Goal: Task Accomplishment & Management: Manage account settings

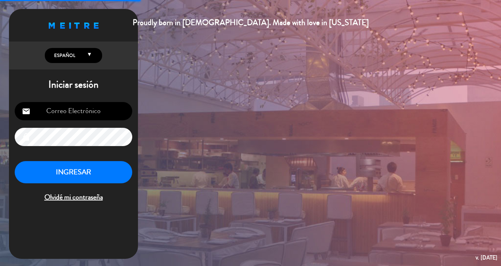
type input "[EMAIL_ADDRESS][DOMAIN_NAME]"
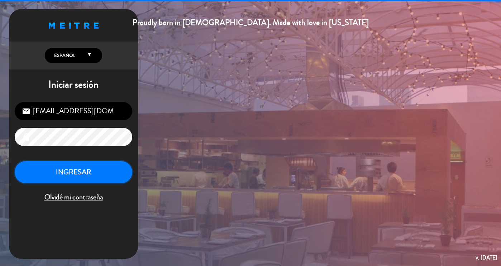
click at [88, 169] on button "INGRESAR" at bounding box center [73, 172] width 117 height 23
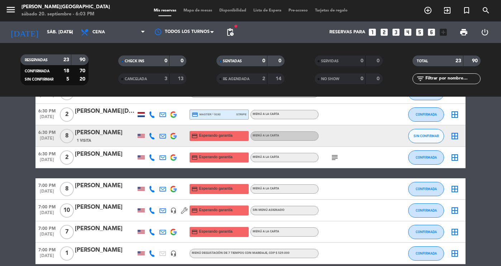
scroll to position [49, 0]
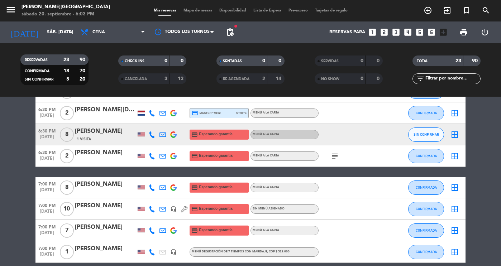
click at [97, 132] on div "[PERSON_NAME]" at bounding box center [105, 131] width 61 height 9
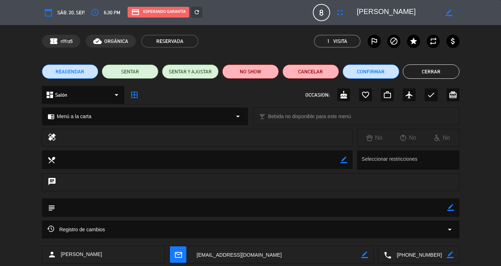
drag, startPoint x: 437, startPoint y: 255, endPoint x: 322, endPoint y: 262, distance: 115.1
click at [322, 262] on div "person [PERSON_NAME] mail_outline border_color local_phone border_color" at bounding box center [250, 255] width 417 height 18
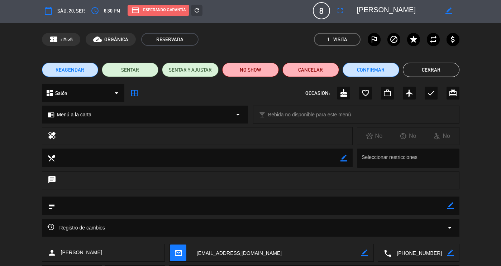
click at [412, 63] on button "Cerrar" at bounding box center [430, 70] width 57 height 14
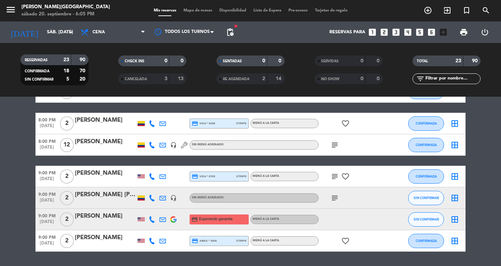
scroll to position [0, 0]
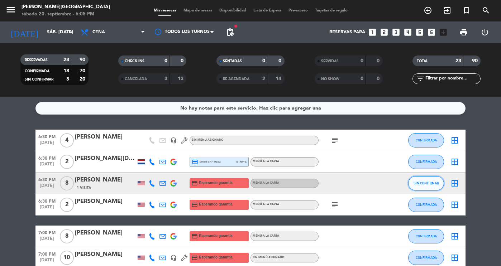
click at [426, 179] on button "SIN CONFIRMAR" at bounding box center [426, 183] width 36 height 14
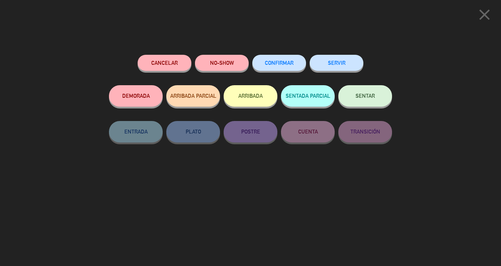
click at [489, 21] on icon "close" at bounding box center [484, 15] width 18 height 18
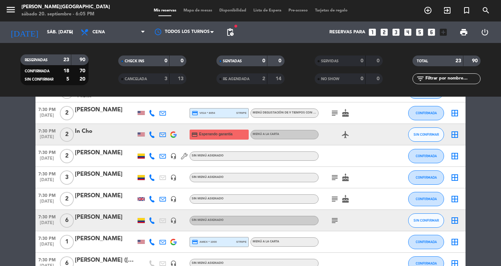
scroll to position [280, 0]
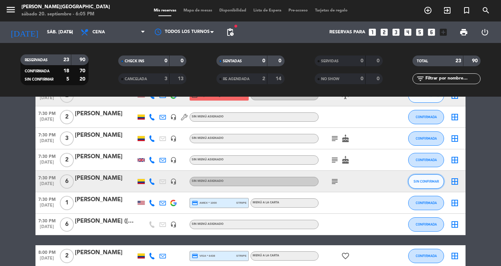
click at [432, 182] on span "SIN CONFIRMAR" at bounding box center [425, 181] width 25 height 4
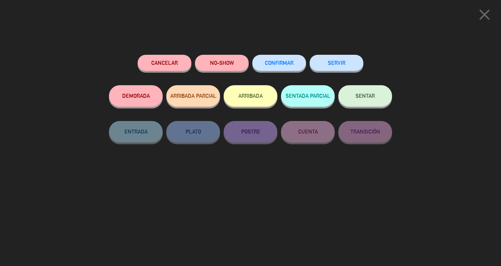
click at [277, 67] on button "CONFIRMAR" at bounding box center [279, 63] width 54 height 16
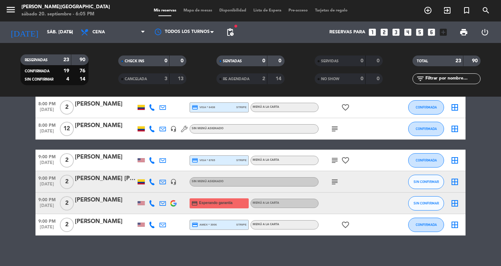
scroll to position [429, 0]
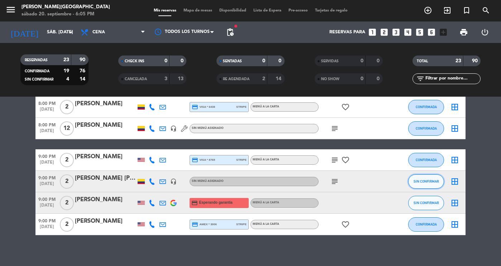
click at [413, 181] on span "SIN CONFIRMAR" at bounding box center [425, 181] width 25 height 4
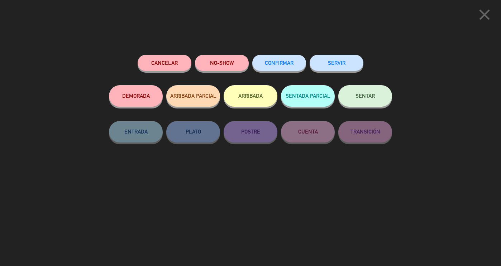
click at [266, 66] on span "CONFIRMAR" at bounding box center [279, 63] width 29 height 6
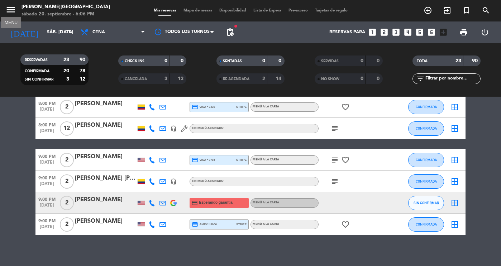
click at [15, 6] on icon "menu" at bounding box center [10, 9] width 11 height 11
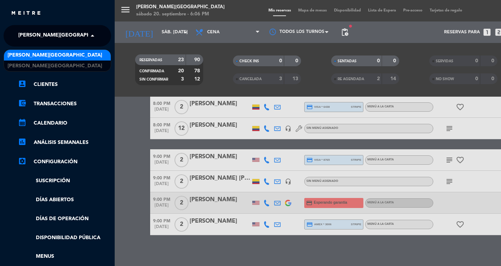
click at [43, 36] on span "[PERSON_NAME][GEOGRAPHIC_DATA]" at bounding box center [65, 35] width 95 height 15
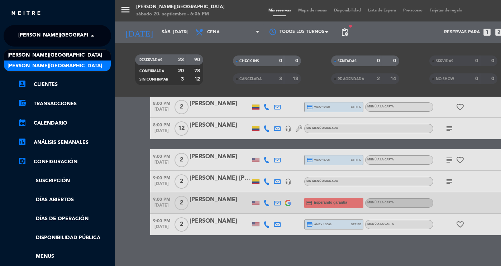
click at [47, 66] on span "[PERSON_NAME][GEOGRAPHIC_DATA]" at bounding box center [55, 66] width 95 height 8
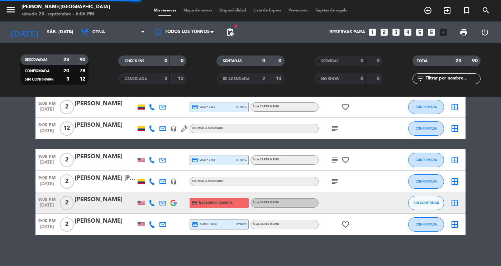
scroll to position [0, 0]
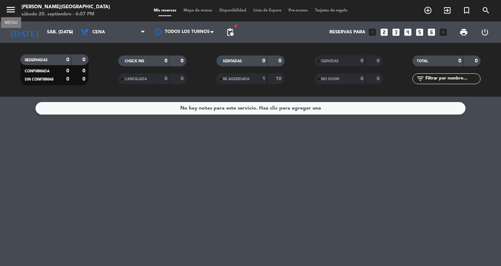
click at [13, 9] on icon "menu" at bounding box center [10, 9] width 11 height 11
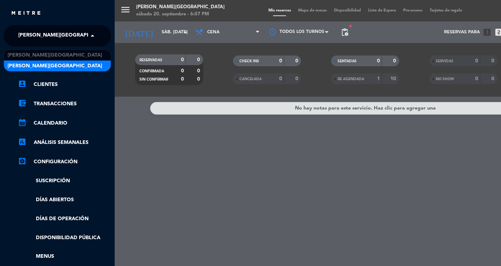
click at [37, 38] on span "[PERSON_NAME][GEOGRAPHIC_DATA]" at bounding box center [65, 35] width 95 height 15
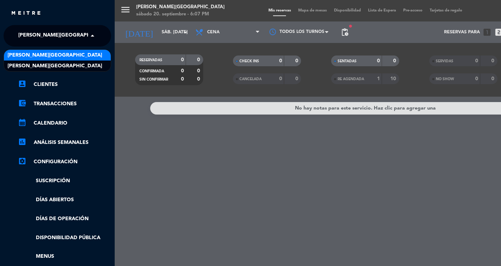
click at [57, 53] on span "[PERSON_NAME][GEOGRAPHIC_DATA]" at bounding box center [55, 55] width 95 height 8
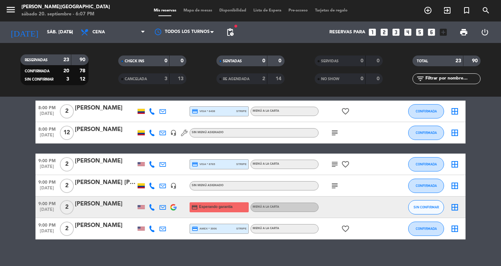
scroll to position [433, 0]
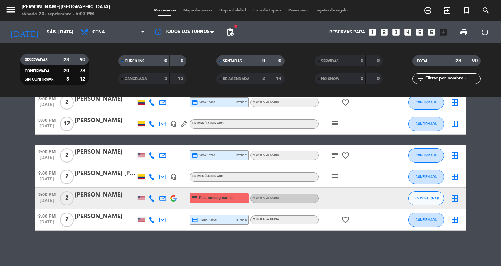
click at [339, 155] on span "subject" at bounding box center [334, 155] width 11 height 9
click at [335, 154] on icon "subject" at bounding box center [334, 155] width 9 height 9
click at [335, 174] on icon "subject" at bounding box center [334, 177] width 9 height 9
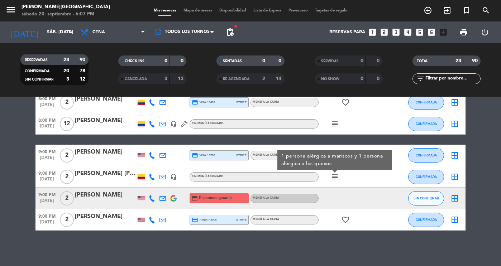
click at [329, 237] on div "No hay notas para este servicio. Haz clic para agregar una 6:30 PM [DATE] 4 [PE…" at bounding box center [250, 181] width 501 height 169
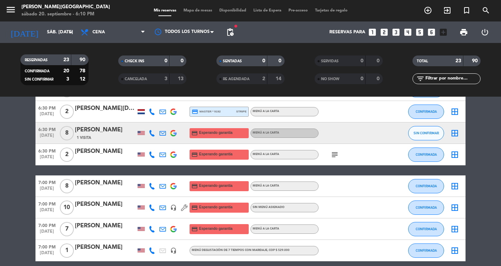
scroll to position [0, 0]
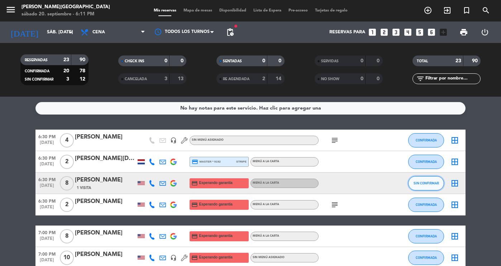
click at [418, 182] on span "SIN CONFIRMAR" at bounding box center [425, 183] width 25 height 4
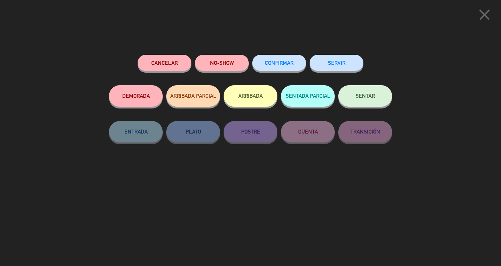
click at [213, 57] on button "NO-SHOW" at bounding box center [222, 63] width 54 height 16
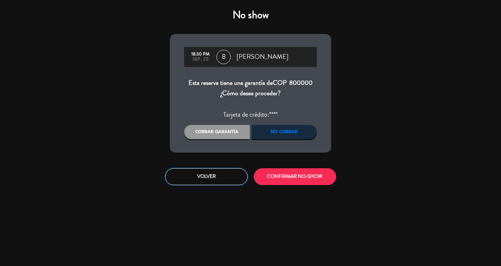
click at [200, 175] on button "Volver" at bounding box center [206, 176] width 82 height 17
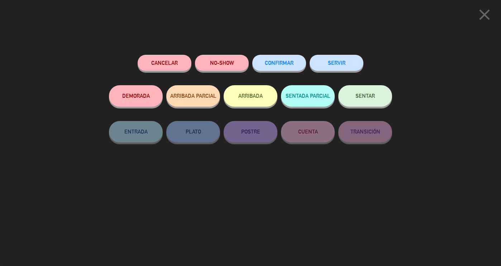
click at [479, 15] on icon "close" at bounding box center [484, 15] width 18 height 18
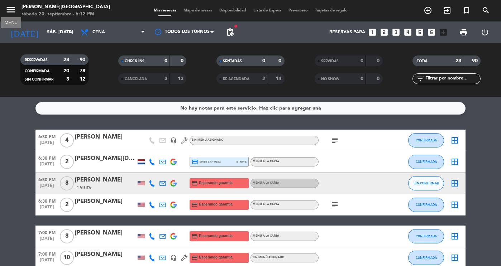
click at [12, 10] on icon "menu" at bounding box center [10, 9] width 11 height 11
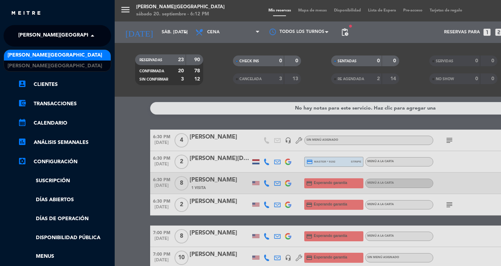
click at [61, 33] on span "[PERSON_NAME][GEOGRAPHIC_DATA]" at bounding box center [65, 35] width 95 height 15
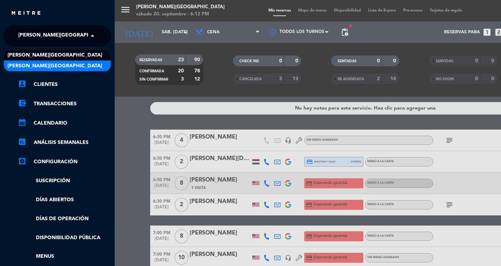
click at [67, 62] on span "[PERSON_NAME][GEOGRAPHIC_DATA]" at bounding box center [55, 66] width 95 height 8
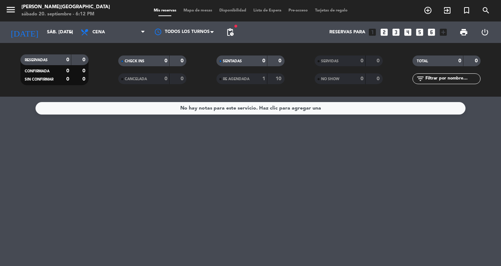
click at [17, 14] on span "menu" at bounding box center [13, 11] width 16 height 17
click at [14, 11] on icon "menu" at bounding box center [10, 9] width 11 height 11
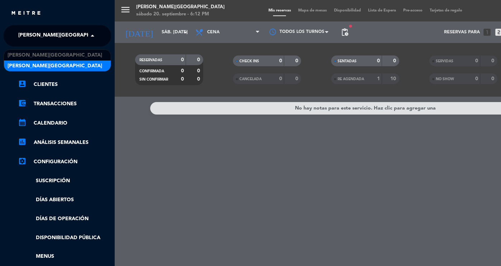
click at [38, 37] on span "[PERSON_NAME][GEOGRAPHIC_DATA]" at bounding box center [65, 35] width 95 height 15
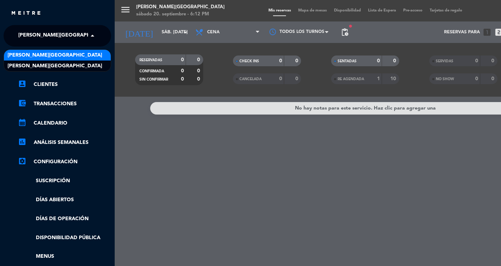
click at [42, 57] on span "[PERSON_NAME][GEOGRAPHIC_DATA]" at bounding box center [55, 55] width 95 height 8
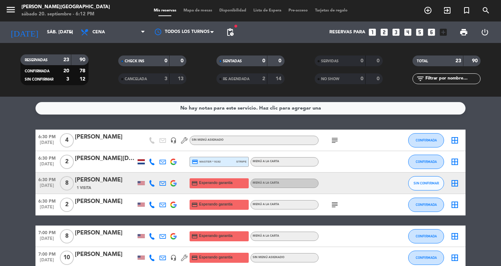
click at [272, 3] on div "menu [PERSON_NAME][GEOGRAPHIC_DATA] sábado 20. septiembre - 6:12 PM Mis reserva…" at bounding box center [250, 10] width 501 height 21
click at [272, 8] on div "Mis reservas Mapa de mesas Disponibilidad Lista de Espera Pre-acceso Tarjetas d…" at bounding box center [250, 11] width 201 height 6
click at [272, 9] on span "Lista de Espera" at bounding box center [267, 11] width 35 height 4
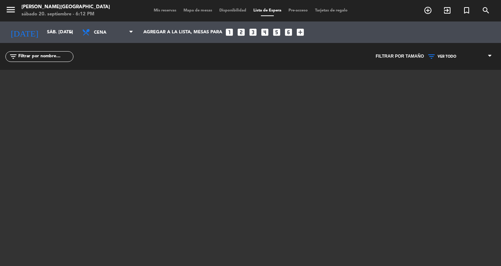
click at [161, 10] on span "Mis reservas" at bounding box center [165, 11] width 30 height 4
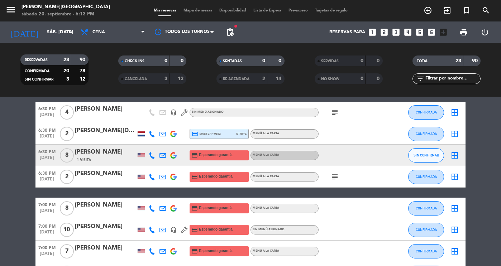
scroll to position [28, 0]
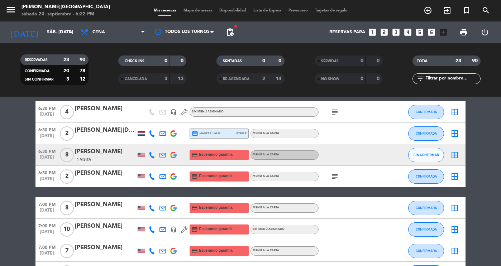
click at [99, 108] on div "[PERSON_NAME]" at bounding box center [105, 108] width 61 height 9
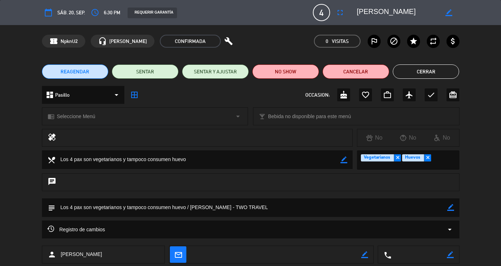
click at [412, 74] on button "Cerrar" at bounding box center [425, 71] width 67 height 14
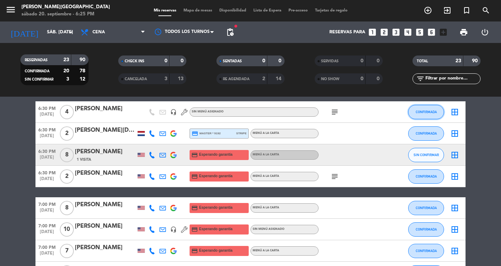
drag, startPoint x: 419, startPoint y: 116, endPoint x: 429, endPoint y: 113, distance: 10.7
click at [429, 113] on span "CONFIRMADA" at bounding box center [425, 112] width 21 height 4
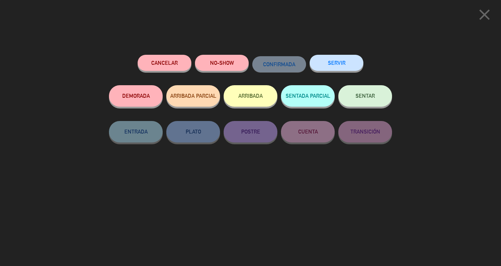
click at [379, 96] on button "SENTAR" at bounding box center [365, 95] width 54 height 21
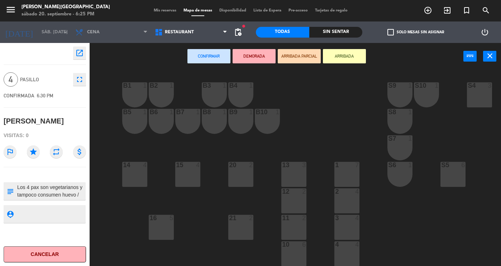
click at [351, 207] on div "2 4" at bounding box center [346, 200] width 25 height 25
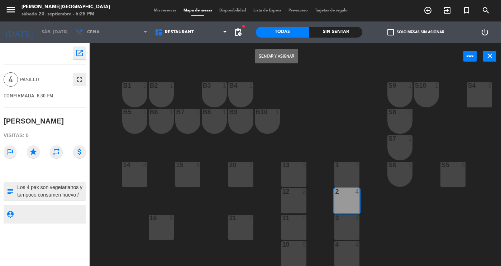
click at [285, 59] on button "Sentar y Asignar" at bounding box center [276, 56] width 43 height 14
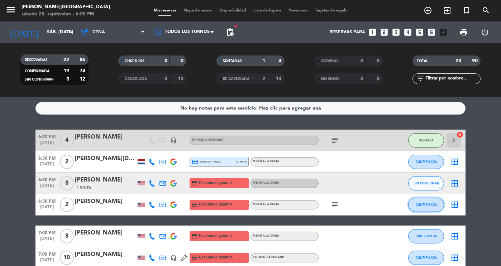
click at [430, 200] on button "CONFIRMADA" at bounding box center [426, 205] width 36 height 14
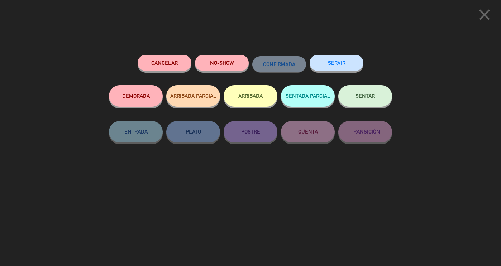
click at [369, 102] on button "SENTAR" at bounding box center [365, 95] width 54 height 21
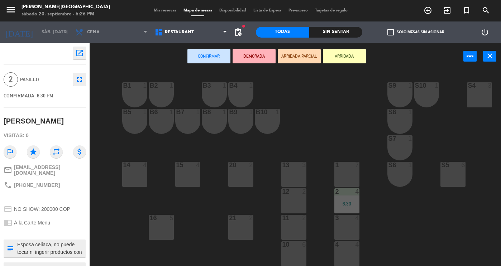
click at [296, 228] on div "11 2" at bounding box center [293, 227] width 25 height 25
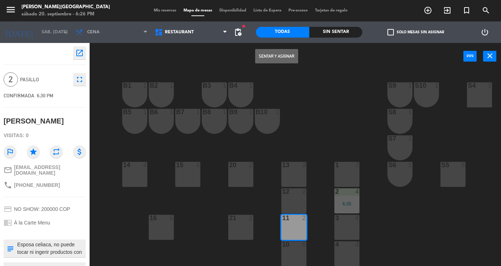
click at [275, 54] on button "Sentar y Asignar" at bounding box center [276, 56] width 43 height 14
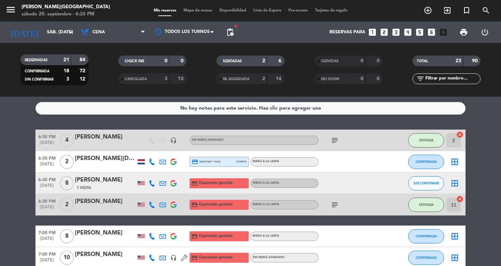
click at [332, 141] on icon "subject" at bounding box center [334, 140] width 9 height 9
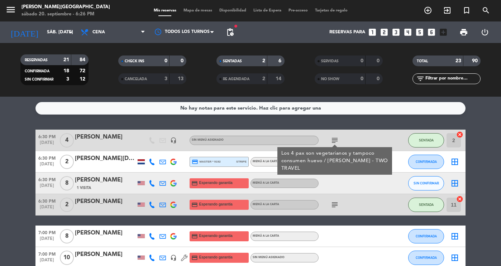
click at [328, 124] on div "No hay notas para este servicio. Haz clic para agregar una 6:30 PM [DATE] 4 [PE…" at bounding box center [250, 181] width 501 height 169
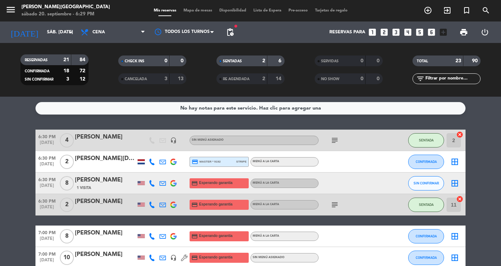
click at [267, 64] on div "SENTADAS 2 6" at bounding box center [250, 60] width 68 height 11
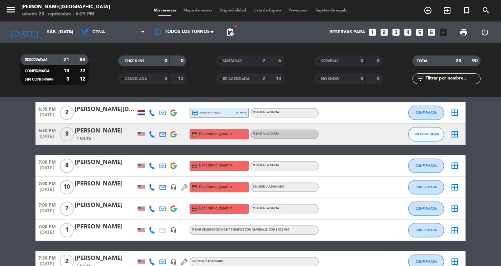
scroll to position [28, 0]
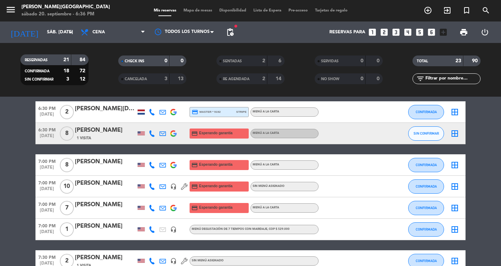
click at [115, 111] on div "[PERSON_NAME][DEMOGRAPHIC_DATA]" at bounding box center [105, 108] width 61 height 9
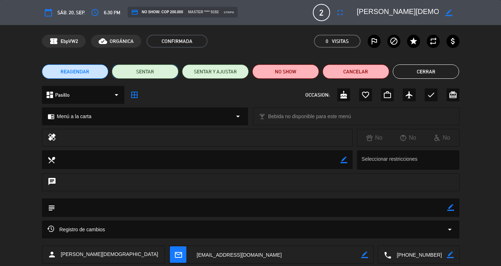
click at [150, 71] on button "SENTAR" at bounding box center [145, 71] width 67 height 14
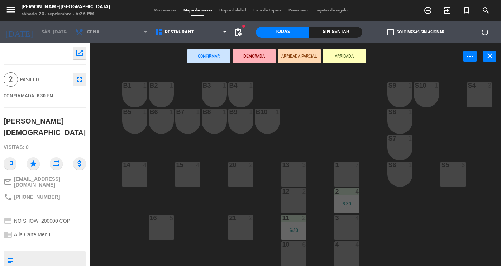
click at [292, 168] on div at bounding box center [294, 165] width 12 height 6
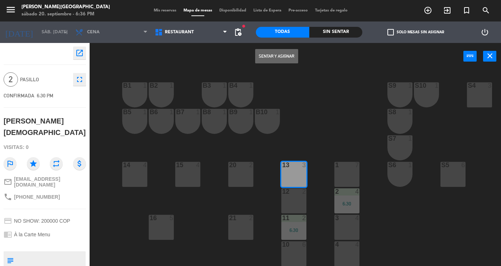
click at [292, 168] on div at bounding box center [294, 165] width 12 height 6
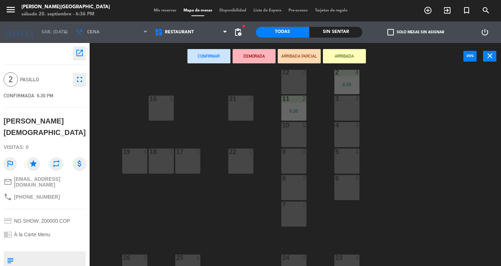
scroll to position [120, 0]
click at [291, 213] on div "7 2" at bounding box center [293, 213] width 25 height 25
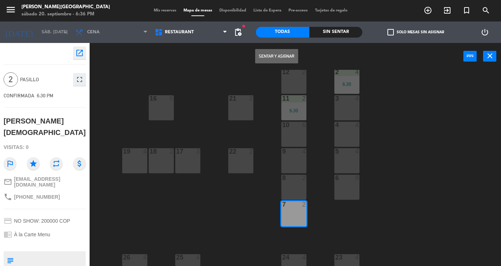
click at [285, 55] on button "Sentar y Asignar" at bounding box center [276, 56] width 43 height 14
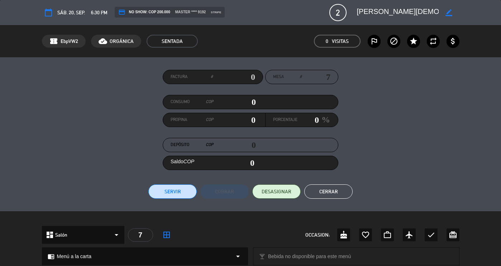
scroll to position [1, 0]
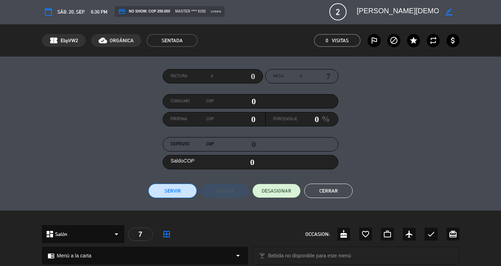
click at [332, 190] on button "Cerrar" at bounding box center [328, 191] width 48 height 14
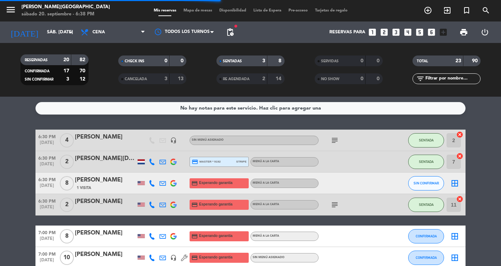
click at [263, 61] on strong "3" at bounding box center [263, 60] width 3 height 5
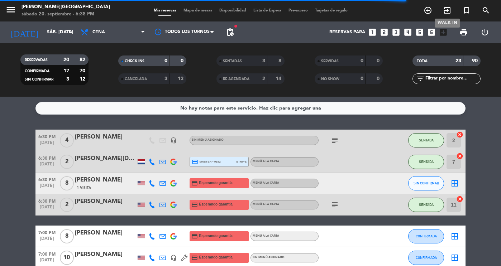
click at [445, 9] on icon "exit_to_app" at bounding box center [447, 10] width 9 height 9
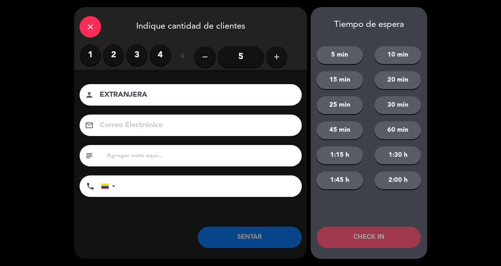
type input "EXTRANJERA"
click at [86, 48] on label "1" at bounding box center [89, 54] width 21 height 21
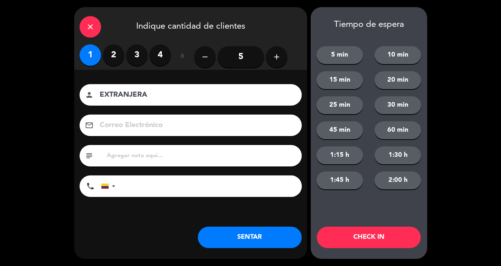
click at [241, 232] on button "SENTAR" at bounding box center [250, 237] width 104 height 21
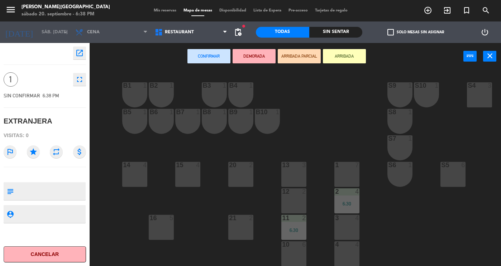
click at [137, 127] on div "B5 1" at bounding box center [134, 121] width 25 height 25
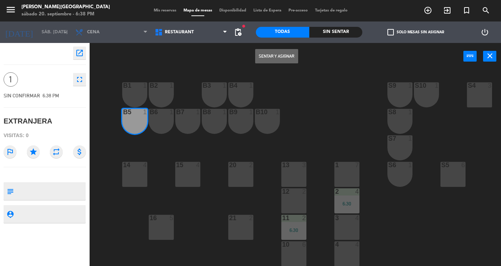
click at [265, 59] on button "Sentar y Asignar" at bounding box center [276, 56] width 43 height 14
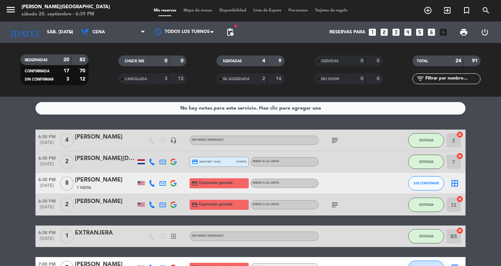
click at [258, 64] on div "4" at bounding box center [258, 61] width 14 height 8
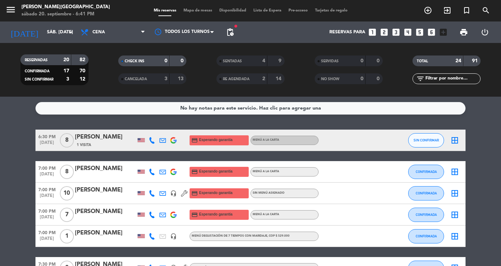
click at [443, 14] on icon "exit_to_app" at bounding box center [447, 10] width 9 height 9
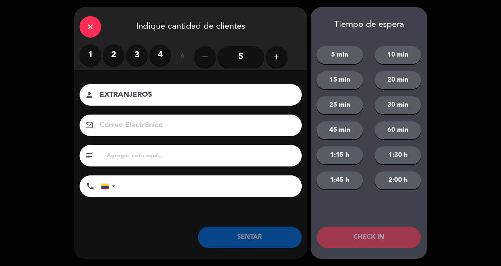
type input "EXTRANJEROS"
click at [115, 57] on label "2" at bounding box center [113, 54] width 21 height 21
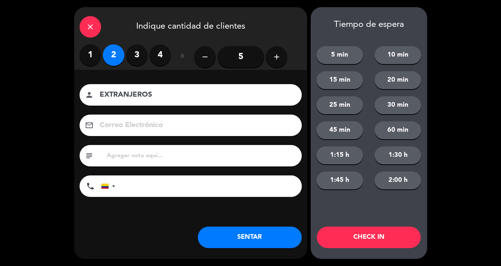
click at [256, 230] on button "SENTAR" at bounding box center [250, 237] width 104 height 21
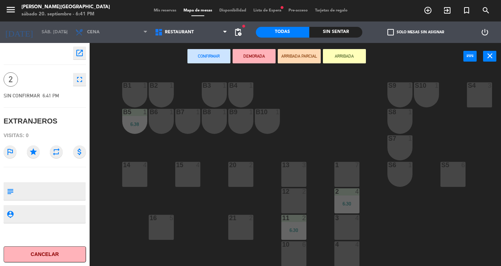
click at [243, 119] on div "B9 1" at bounding box center [240, 121] width 25 height 25
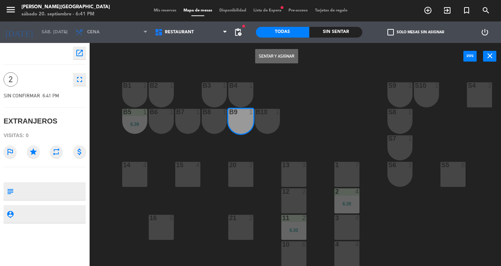
click at [253, 120] on div "B1 1 B2 1 B3 1 B4 1 S9 1 S10 1 S4 3 S3 3 B5 1 6:38 B6 1 B7 1 B8 1 B9 1 B10 1 S8…" at bounding box center [298, 168] width 406 height 196
click at [258, 120] on div "B10 1" at bounding box center [267, 121] width 25 height 25
click at [285, 55] on button "Sentar y Asignar" at bounding box center [276, 56] width 43 height 14
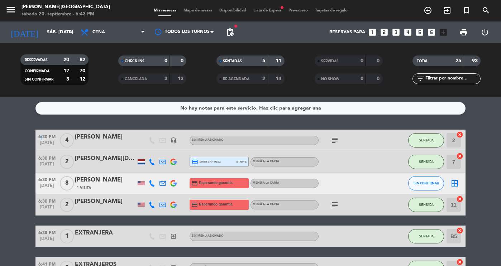
click at [429, 13] on icon "add_circle_outline" at bounding box center [427, 10] width 9 height 9
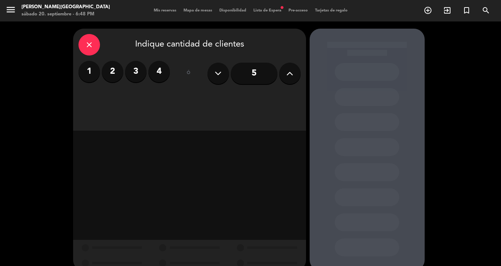
click at [110, 76] on label "2" at bounding box center [112, 71] width 21 height 21
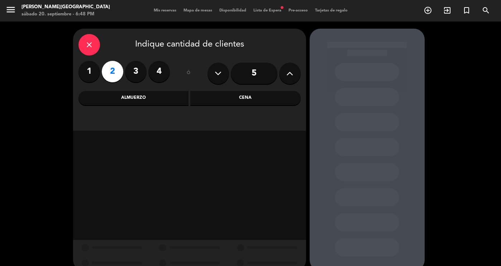
click at [236, 99] on div "Cena" at bounding box center [245, 98] width 110 height 14
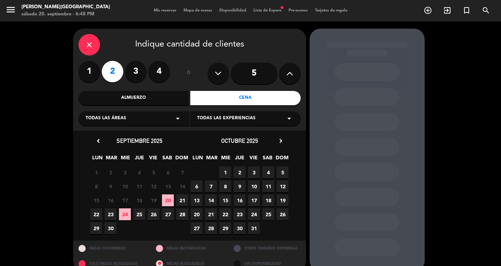
scroll to position [12, 0]
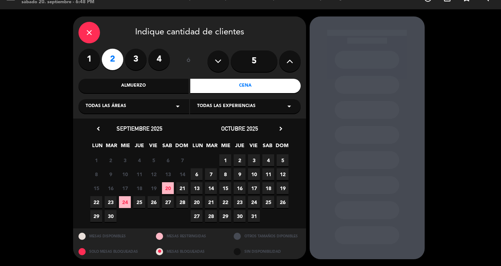
click at [187, 184] on span "21" at bounding box center [182, 188] width 12 height 12
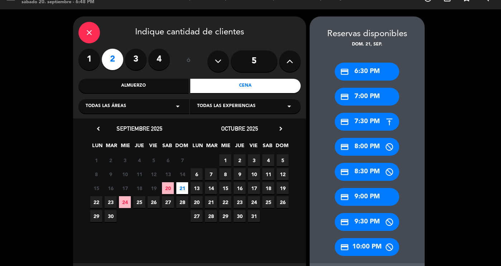
click at [375, 96] on div "credit_card 7:00 PM" at bounding box center [366, 97] width 64 height 18
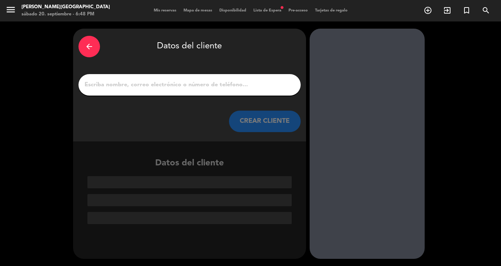
drag, startPoint x: 245, startPoint y: 124, endPoint x: 154, endPoint y: 81, distance: 101.2
click at [154, 81] on div "arrow_back Datos del cliente CREAR CLIENTE" at bounding box center [189, 85] width 233 height 113
click at [154, 81] on input "1" at bounding box center [189, 85] width 211 height 10
click at [251, 120] on button "CREAR CLIENTE" at bounding box center [265, 121] width 72 height 21
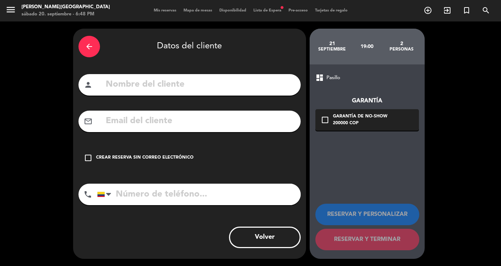
click at [209, 85] on input "text" at bounding box center [200, 84] width 190 height 15
type input "k"
type input "[PERSON_NAME]"
click at [160, 119] on input "text" at bounding box center [200, 121] width 190 height 15
click at [115, 117] on input "text" at bounding box center [200, 121] width 190 height 15
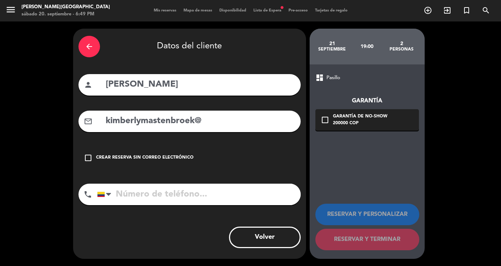
click at [115, 117] on input "kimberlymastenbroek@" at bounding box center [200, 121] width 190 height 15
click at [222, 119] on input "kimberlymastenbroek@" at bounding box center [200, 121] width 190 height 15
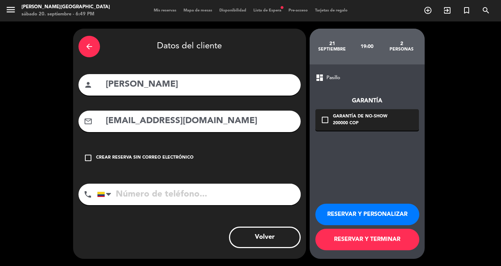
type input "[EMAIL_ADDRESS][DOMAIN_NAME]"
click at [155, 203] on input "tel" at bounding box center [198, 194] width 203 height 21
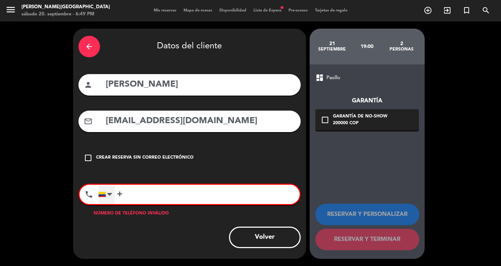
click at [106, 193] on div at bounding box center [106, 194] width 16 height 19
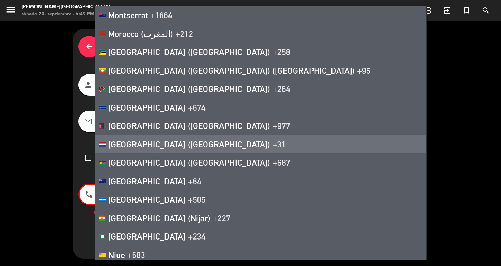
scroll to position [2739, 0]
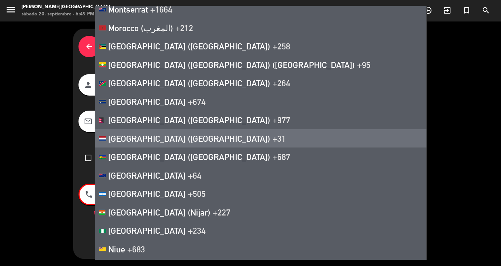
click at [136, 142] on span "[GEOGRAPHIC_DATA] ([GEOGRAPHIC_DATA])" at bounding box center [189, 139] width 162 height 10
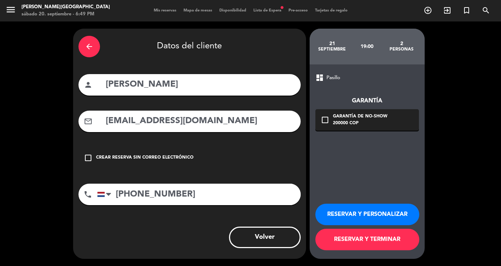
type input "[PHONE_NUMBER]"
click at [327, 126] on div "check_box_outline_blank Garantía de no-show 200000 COP" at bounding box center [366, 119] width 103 height 21
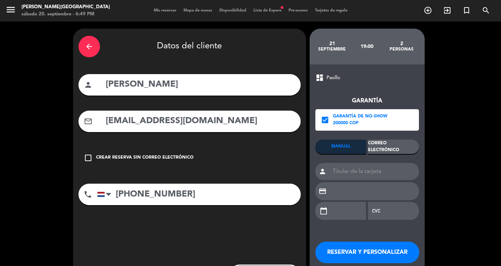
click at [383, 146] on div "Correo Electrónico" at bounding box center [393, 147] width 51 height 14
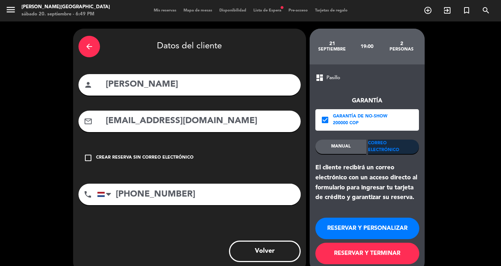
scroll to position [14, 0]
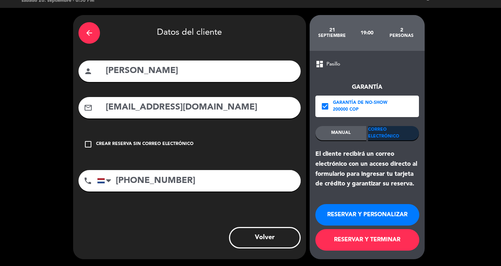
click at [364, 221] on button "RESERVAR Y PERSONALIZAR" at bounding box center [367, 214] width 104 height 21
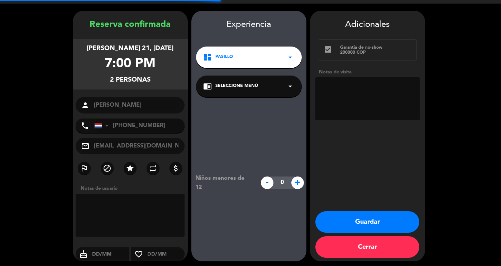
scroll to position [20, 0]
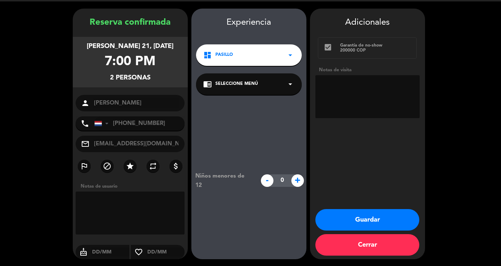
click at [139, 208] on textarea at bounding box center [130, 213] width 109 height 43
type textarea "en el salon"
click at [351, 219] on button "Guardar" at bounding box center [367, 219] width 104 height 21
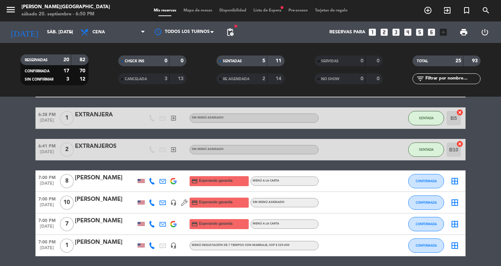
scroll to position [120, 0]
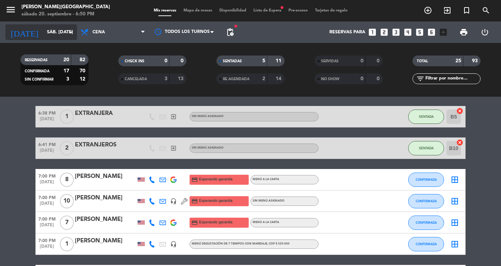
click at [49, 30] on input "sáb. [DATE]" at bounding box center [73, 32] width 61 height 13
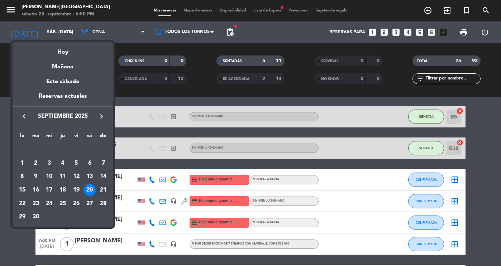
click at [102, 191] on div "21" at bounding box center [103, 190] width 12 height 12
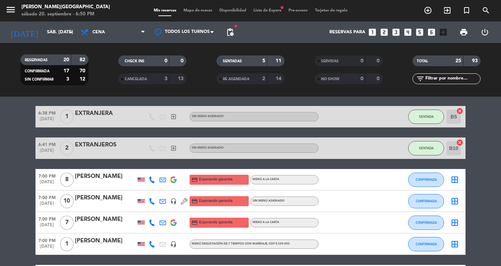
type input "dom. [DATE]"
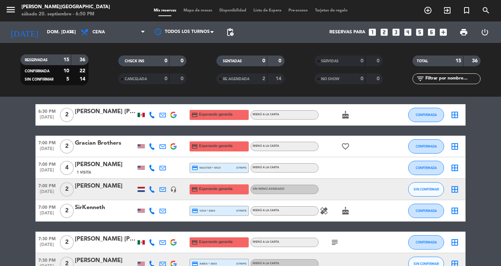
scroll to position [0, 0]
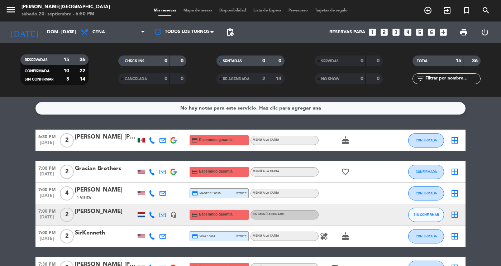
click at [104, 212] on div "[PERSON_NAME]" at bounding box center [105, 211] width 61 height 9
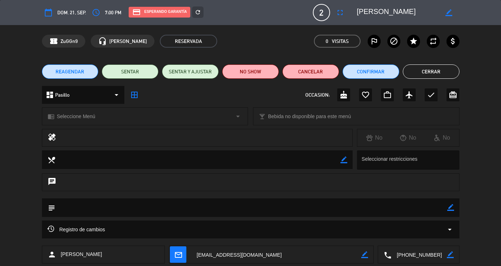
click at [451, 207] on icon "border_color" at bounding box center [450, 207] width 7 height 7
type textarea "en el salon"
click at [453, 209] on icon at bounding box center [450, 207] width 7 height 7
click at [422, 76] on button "Cerrar" at bounding box center [430, 71] width 57 height 14
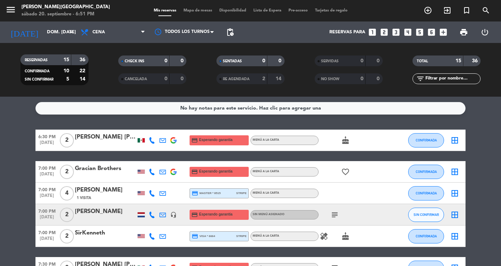
click at [261, 13] on span "Lista de Espera" at bounding box center [267, 11] width 35 height 4
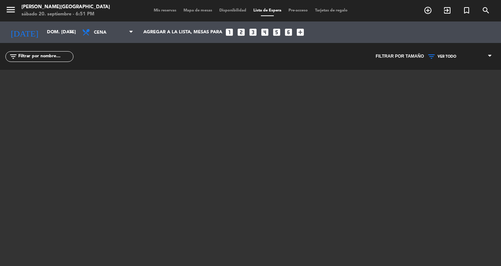
click at [163, 9] on span "Mis reservas" at bounding box center [165, 11] width 30 height 4
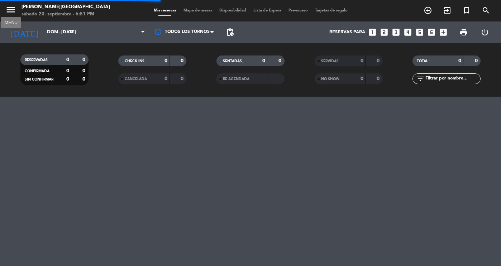
click at [13, 8] on icon "menu" at bounding box center [10, 9] width 11 height 11
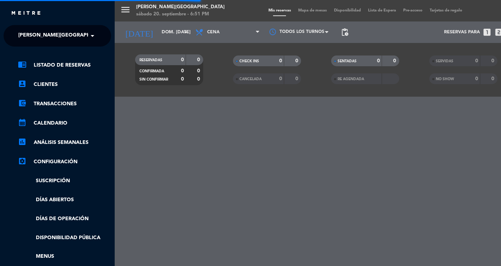
click at [29, 33] on span "[PERSON_NAME][GEOGRAPHIC_DATA]" at bounding box center [65, 35] width 95 height 15
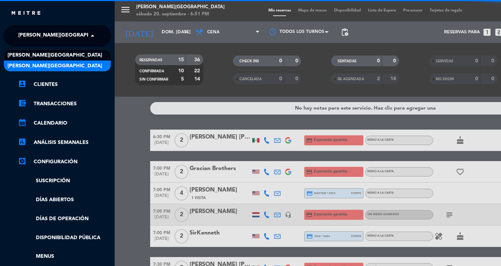
click at [40, 64] on span "[PERSON_NAME][GEOGRAPHIC_DATA]" at bounding box center [55, 66] width 95 height 8
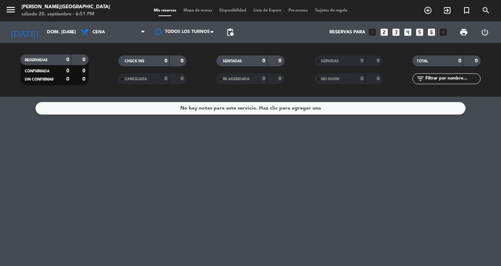
click at [266, 11] on span "Lista de Espera" at bounding box center [267, 11] width 35 height 4
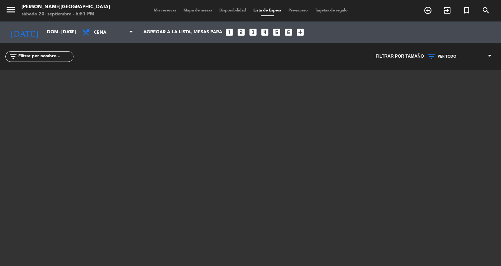
click at [157, 9] on span "Mis reservas" at bounding box center [165, 11] width 30 height 4
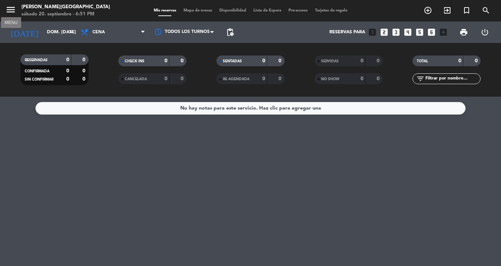
click at [9, 7] on icon "menu" at bounding box center [10, 9] width 11 height 11
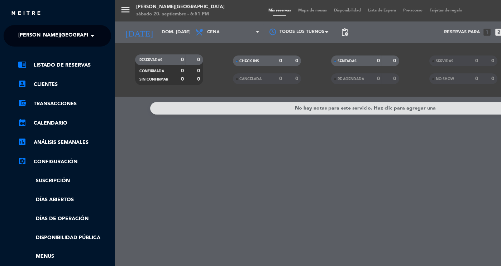
click at [29, 28] on span "[PERSON_NAME][GEOGRAPHIC_DATA]" at bounding box center [65, 35] width 95 height 15
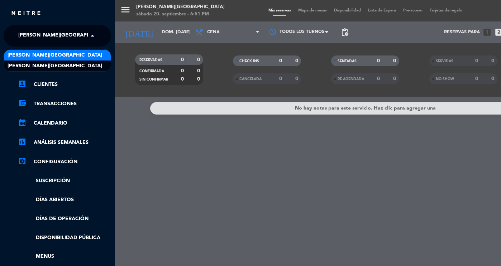
click at [40, 56] on span "[PERSON_NAME][GEOGRAPHIC_DATA]" at bounding box center [55, 55] width 95 height 8
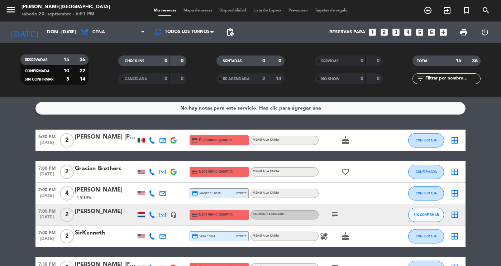
click at [269, 13] on div "Mis reservas Mapa de mesas Disponibilidad Lista de Espera Pre-acceso Tarjetas d…" at bounding box center [250, 11] width 201 height 6
click at [269, 13] on span "Lista de Espera" at bounding box center [267, 11] width 35 height 4
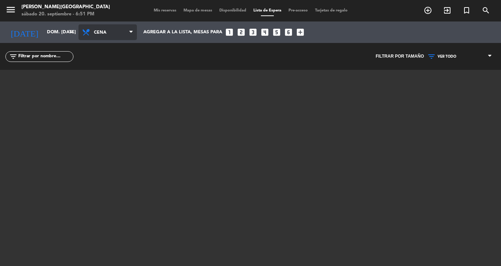
click at [109, 31] on span "Cena" at bounding box center [111, 33] width 34 height 14
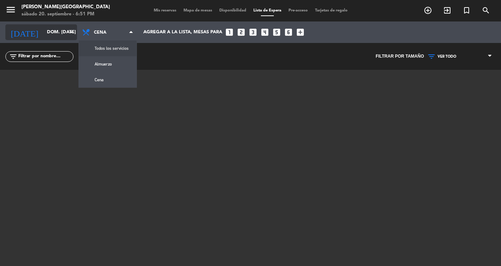
click at [64, 34] on input "dom. [DATE]" at bounding box center [73, 32] width 61 height 13
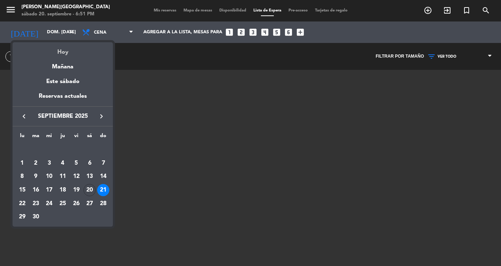
click at [67, 55] on div "Hoy" at bounding box center [63, 49] width 100 height 15
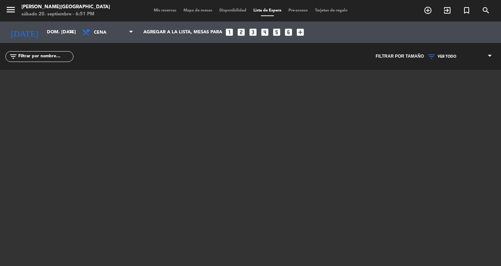
type input "sáb. [DATE]"
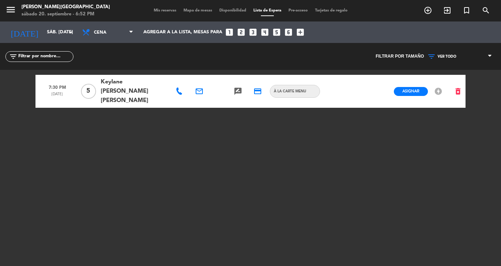
click at [38, 22] on div "[DATE] sáb. [DATE] arrow_drop_down Todos los servicios Almuerzo Cena Cena Todos…" at bounding box center [250, 31] width 501 height 21
click at [159, 15] on div "menu [PERSON_NAME][GEOGRAPHIC_DATA] sábado 20. septiembre - 6:52 PM Mis reserva…" at bounding box center [250, 10] width 501 height 21
click at [151, 9] on span "Mis reservas" at bounding box center [165, 11] width 30 height 4
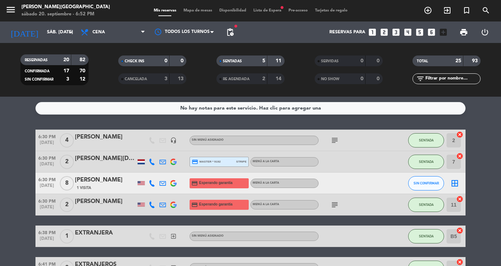
click at [105, 178] on div "[PERSON_NAME]" at bounding box center [105, 179] width 61 height 9
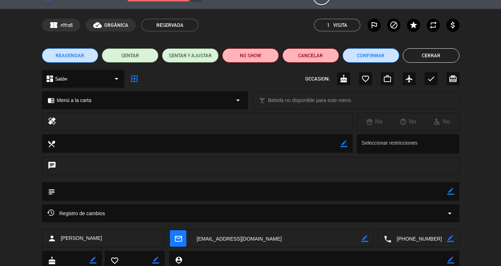
drag, startPoint x: 266, startPoint y: 255, endPoint x: 171, endPoint y: 267, distance: 95.3
click at [171, 266] on html "close × [PERSON_NAME] × chrome_reader_mode Listado de Reservas account_box Clie…" at bounding box center [250, 133] width 501 height 266
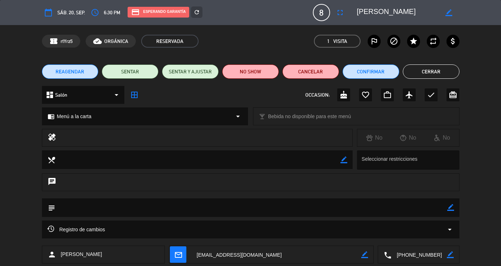
drag, startPoint x: 411, startPoint y: 8, endPoint x: 330, endPoint y: 10, distance: 81.3
click at [330, 10] on div "calendar_today sáb. 20, sep. access_time 6:30 PM credit_card Esperando garantía…" at bounding box center [250, 12] width 417 height 17
drag, startPoint x: 273, startPoint y: 254, endPoint x: 184, endPoint y: 252, distance: 89.2
click at [184, 252] on div "mail_outline border_color" at bounding box center [271, 255] width 204 height 18
click at [246, 71] on button "NO SHOW" at bounding box center [250, 71] width 57 height 14
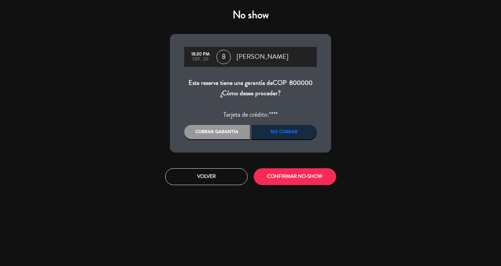
click at [266, 132] on div "No cobrar" at bounding box center [284, 132] width 66 height 14
click at [289, 179] on button "CONFIRMAR NO-SHOW" at bounding box center [294, 176] width 82 height 17
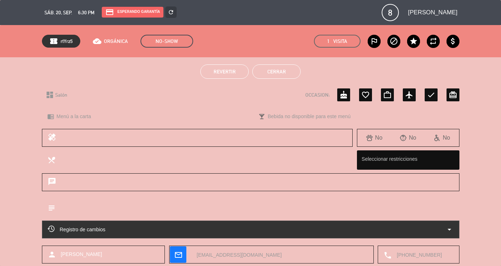
click at [273, 70] on button "Cerrar" at bounding box center [276, 71] width 48 height 14
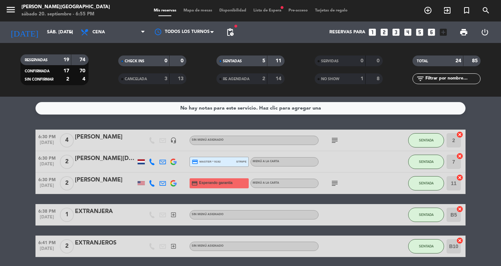
click at [262, 10] on span "Lista de Espera fiber_manual_record" at bounding box center [267, 11] width 35 height 4
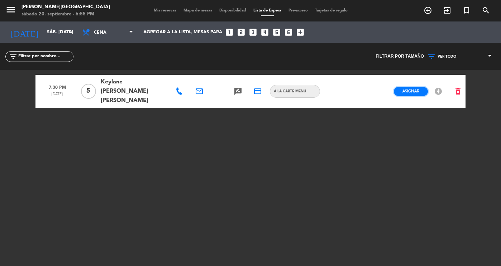
click at [417, 88] on span "Asignar" at bounding box center [410, 90] width 17 height 5
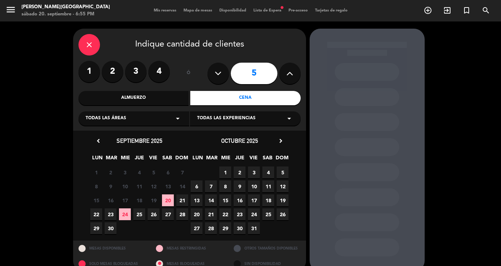
click at [165, 200] on span "20" at bounding box center [168, 200] width 12 height 12
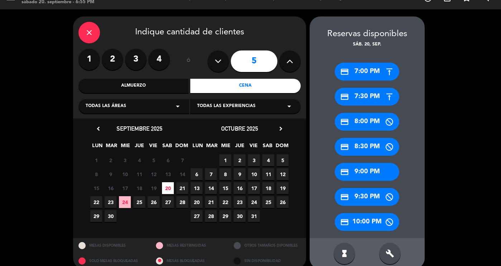
click at [374, 101] on div "credit_card 7:30 PM" at bounding box center [366, 97] width 64 height 18
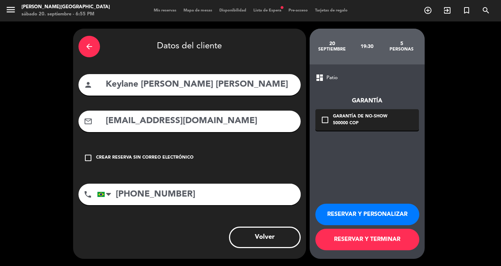
click at [325, 124] on icon "check_box_outline_blank" at bounding box center [324, 120] width 9 height 9
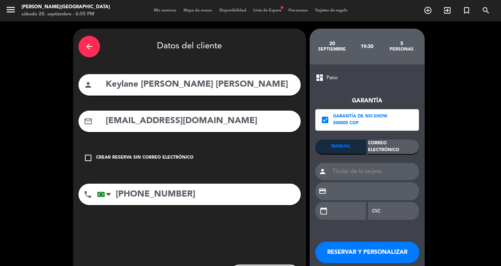
click at [386, 140] on div "Correo Electrónico" at bounding box center [393, 147] width 51 height 14
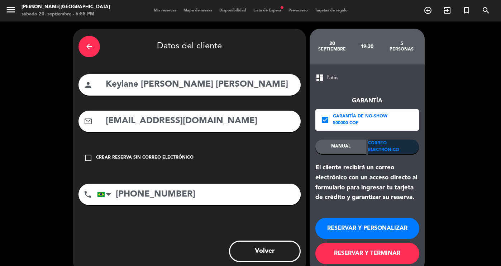
click at [382, 256] on button "RESERVAR Y TERMINAR" at bounding box center [367, 253] width 104 height 21
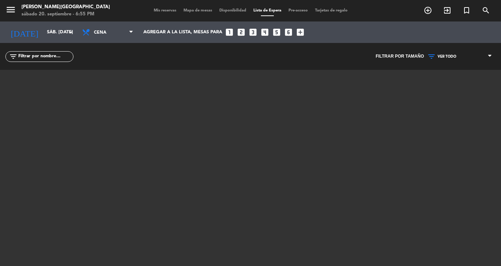
click at [168, 14] on div "menu [PERSON_NAME][GEOGRAPHIC_DATA] sábado 20. septiembre - 6:55 PM Mis reserva…" at bounding box center [250, 10] width 501 height 21
click at [159, 8] on div "Mis reservas Mapa de mesas Disponibilidad Lista de Espera Pre-acceso Tarjetas d…" at bounding box center [250, 11] width 201 height 6
click at [161, 13] on span "Mis reservas" at bounding box center [165, 11] width 30 height 4
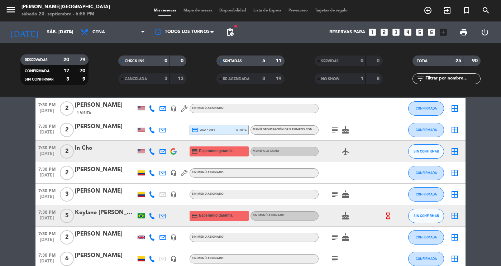
scroll to position [266, 0]
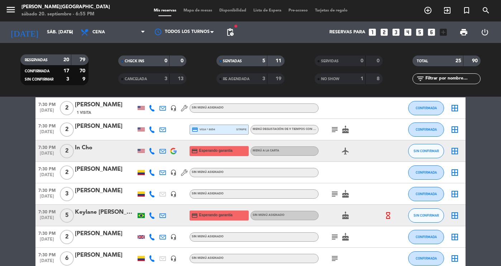
click at [105, 212] on div "Keylane [PERSON_NAME] [PERSON_NAME]" at bounding box center [105, 212] width 61 height 9
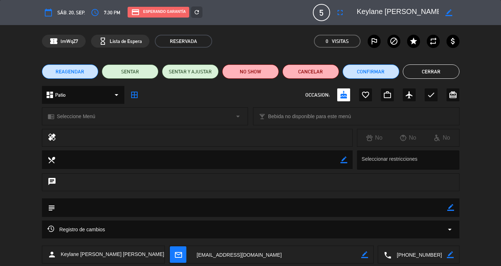
drag, startPoint x: 439, startPoint y: 253, endPoint x: 342, endPoint y: 242, distance: 97.7
click at [342, 242] on div "calendar_today sáb. 20, sep. access_time 7:30 PM credit_card Esperando garantía…" at bounding box center [250, 133] width 501 height 266
drag, startPoint x: 355, startPoint y: 11, endPoint x: 445, endPoint y: 12, distance: 89.5
click at [445, 12] on div "border_color" at bounding box center [405, 12] width 107 height 13
copy textarea
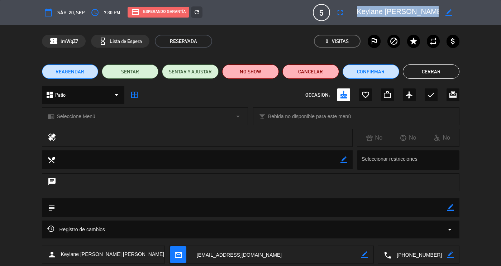
click at [429, 75] on button "Cerrar" at bounding box center [430, 71] width 57 height 14
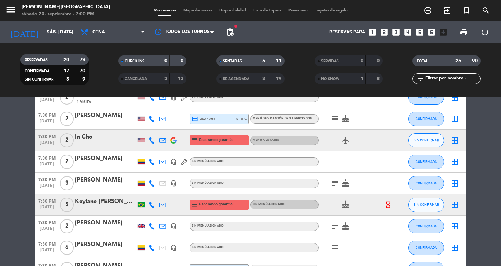
scroll to position [280, 0]
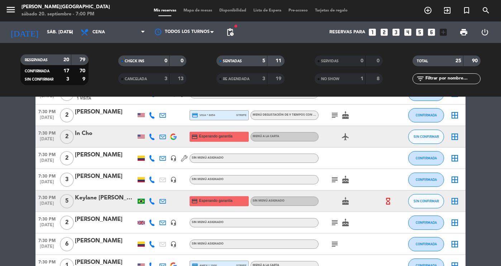
click at [386, 199] on icon "hourglass_empty" at bounding box center [388, 201] width 8 height 8
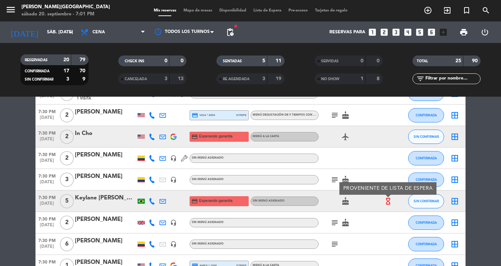
click at [267, 60] on div "SENTADAS 5 11" at bounding box center [250, 60] width 68 height 11
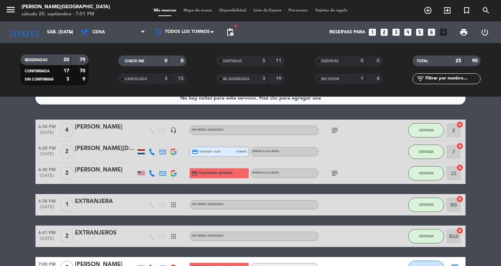
scroll to position [0, 0]
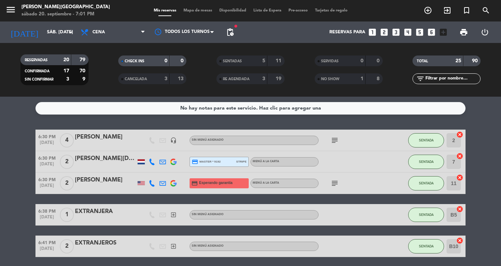
click at [265, 59] on strong "5" at bounding box center [263, 60] width 3 height 5
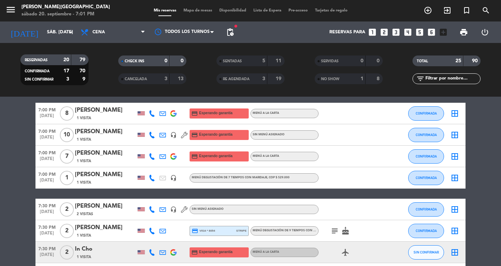
scroll to position [28, 0]
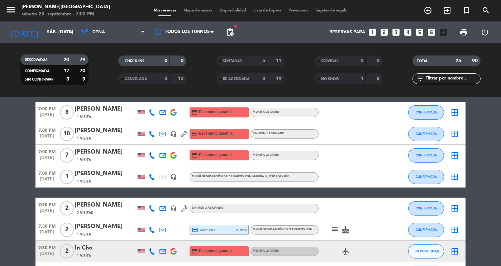
click at [100, 248] on div "In Cho" at bounding box center [105, 247] width 61 height 9
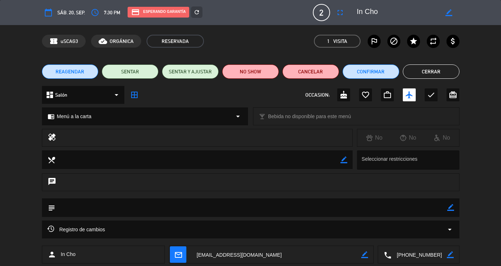
drag, startPoint x: 437, startPoint y: 256, endPoint x: 391, endPoint y: 255, distance: 46.5
click at [391, 255] on textarea at bounding box center [418, 255] width 55 height 18
click at [442, 68] on button "Cerrar" at bounding box center [430, 71] width 57 height 14
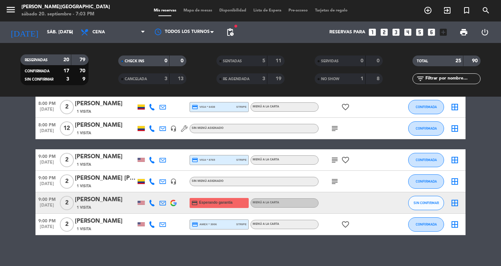
scroll to position [354, 0]
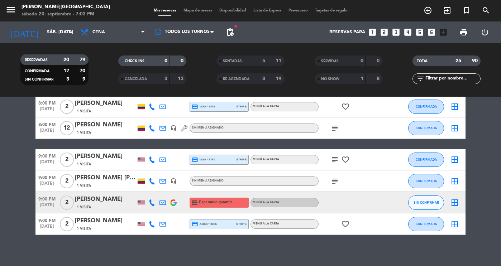
click at [95, 205] on div "1 Visita" at bounding box center [105, 207] width 61 height 6
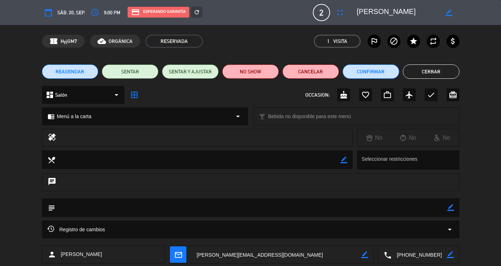
drag, startPoint x: 437, startPoint y: 255, endPoint x: 388, endPoint y: 256, distance: 49.4
click at [388, 256] on div "local_phone border_color" at bounding box center [418, 255] width 81 height 18
click at [428, 71] on button "Cerrar" at bounding box center [430, 71] width 57 height 14
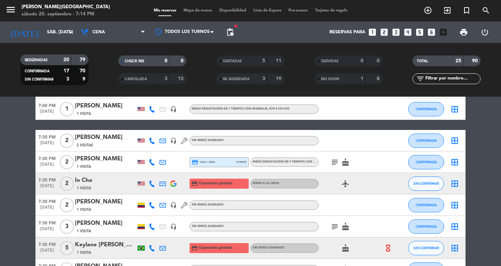
scroll to position [108, 0]
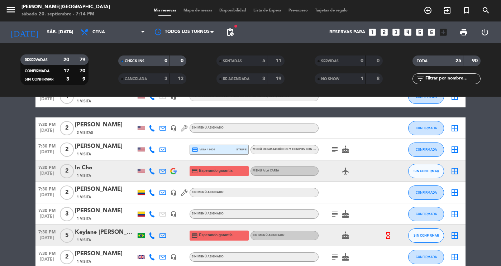
click at [100, 158] on div "7:30 PM [DATE] 2 [PERSON_NAME] 1 Visita credit_card visa * 8054 stripe Menú deg…" at bounding box center [250, 149] width 430 height 21
click at [108, 148] on div "[PERSON_NAME]" at bounding box center [105, 146] width 61 height 9
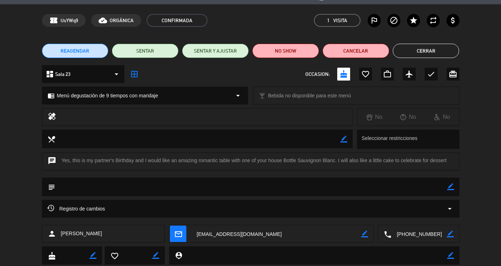
scroll to position [24, 0]
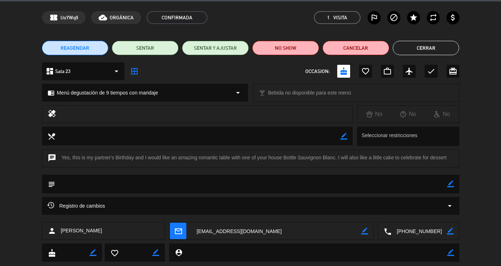
click at [440, 56] on div "REAGENDAR SENTAR SENTAR Y AJUSTAR NO SHOW Cancelar Cerrar" at bounding box center [250, 48] width 501 height 29
click at [433, 50] on button "Cerrar" at bounding box center [425, 48] width 67 height 14
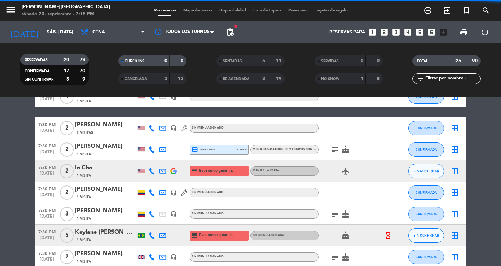
scroll to position [105, 0]
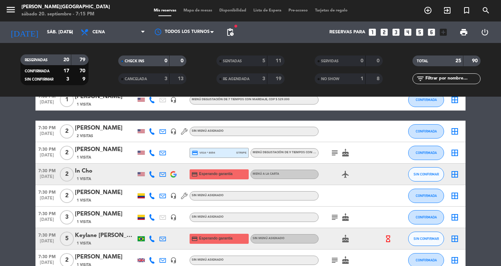
click at [94, 174] on div "In Cho" at bounding box center [105, 170] width 61 height 9
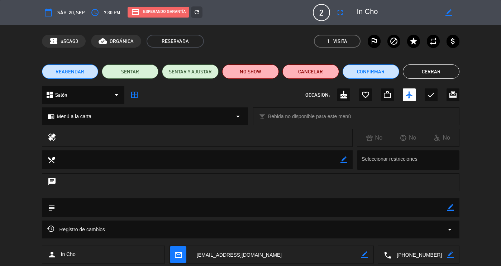
click at [132, 74] on button "SENTAR" at bounding box center [130, 71] width 57 height 14
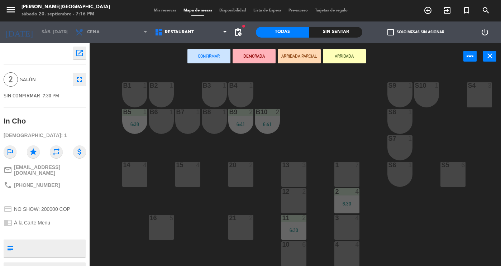
click at [305, 207] on div "12 2" at bounding box center [293, 200] width 25 height 25
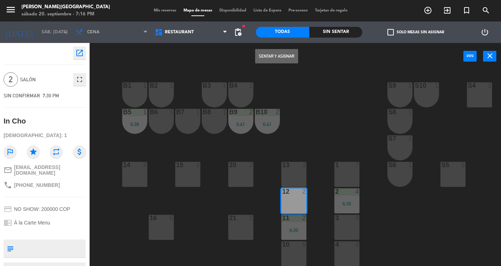
click at [276, 54] on button "Sentar y Asignar" at bounding box center [276, 56] width 43 height 14
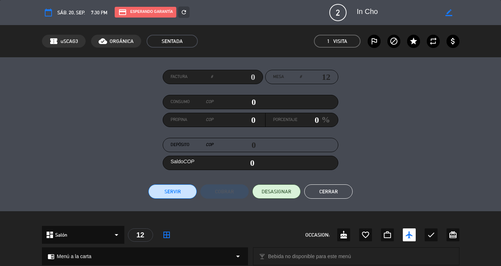
click at [334, 198] on button "Cerrar" at bounding box center [328, 191] width 48 height 14
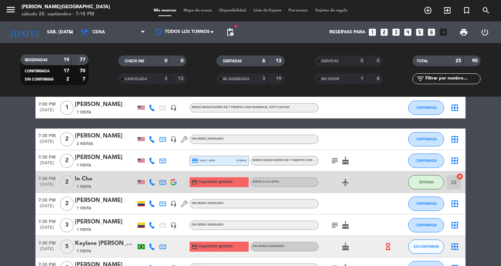
scroll to position [233, 0]
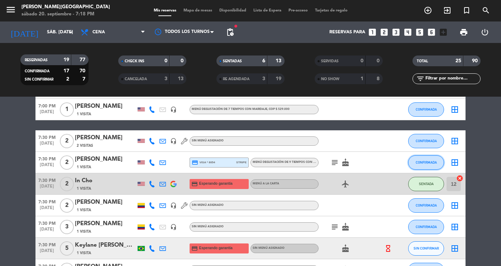
click at [414, 159] on button "CONFIRMADA" at bounding box center [426, 162] width 36 height 14
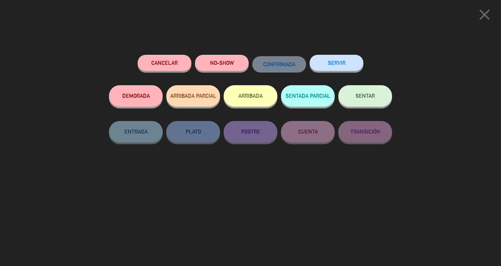
click at [363, 95] on span "SENTAR" at bounding box center [364, 96] width 19 height 6
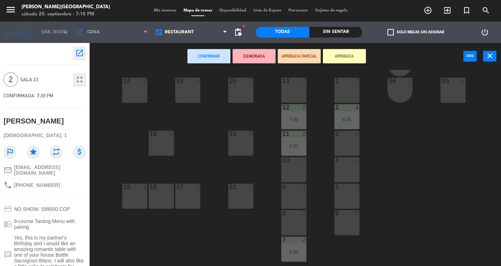
scroll to position [87, 0]
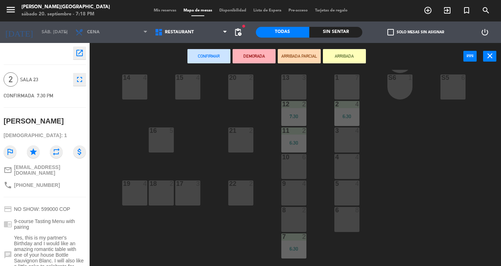
click at [296, 212] on div at bounding box center [294, 210] width 12 height 6
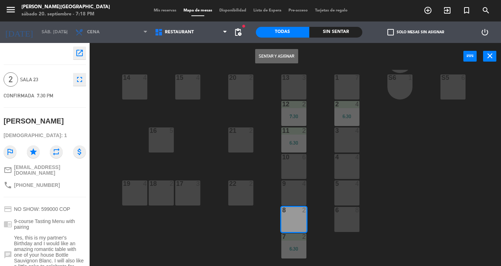
click at [283, 61] on button "Sentar y Asignar" at bounding box center [276, 56] width 43 height 14
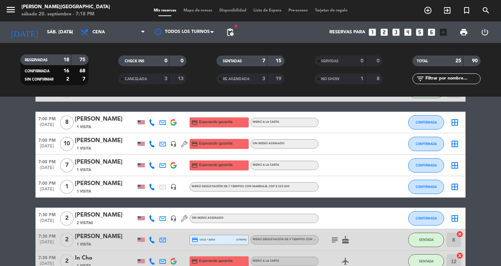
scroll to position [155, 0]
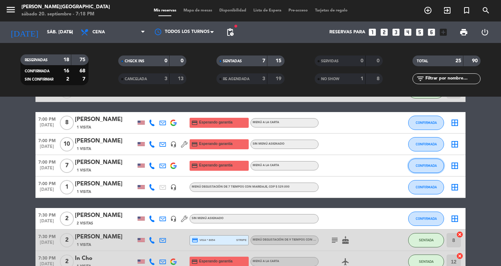
click at [415, 162] on button "CONFIRMADA" at bounding box center [426, 166] width 36 height 14
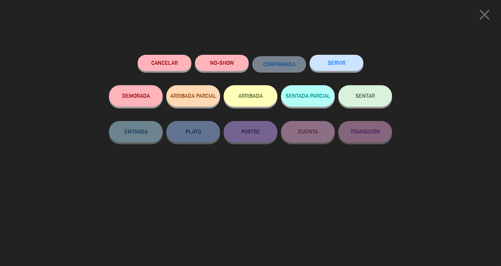
click at [354, 98] on button "SENTAR" at bounding box center [365, 95] width 54 height 21
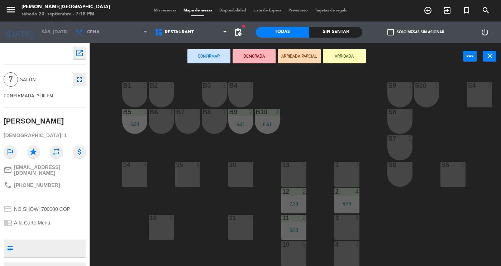
click at [340, 177] on div "1 7" at bounding box center [346, 174] width 25 height 25
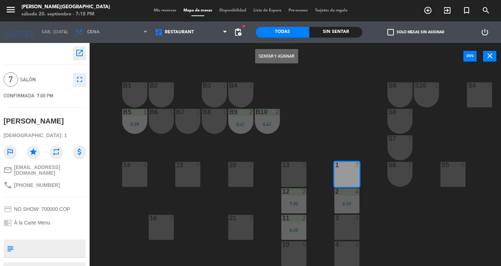
click at [265, 56] on button "Sentar y Asignar" at bounding box center [276, 56] width 43 height 14
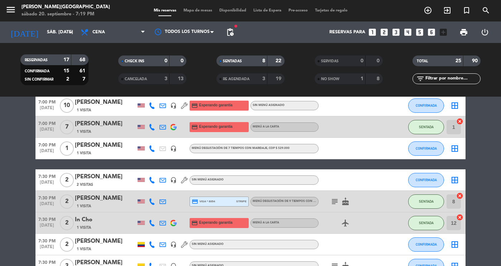
scroll to position [189, 0]
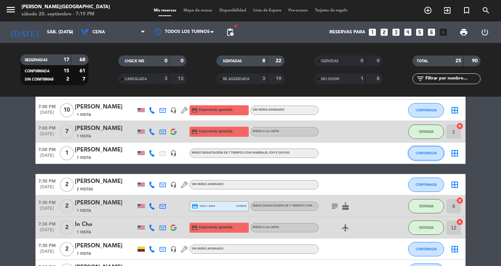
click at [409, 152] on button "CONFIRMADA" at bounding box center [426, 153] width 36 height 14
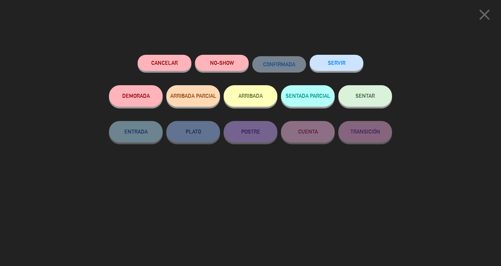
click at [375, 101] on button "SENTAR" at bounding box center [365, 95] width 54 height 21
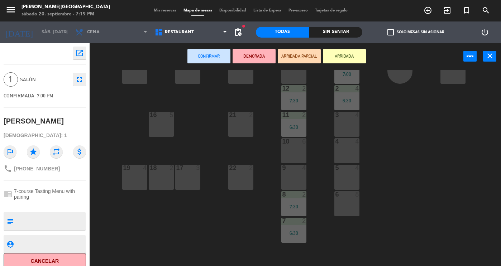
scroll to position [107, 0]
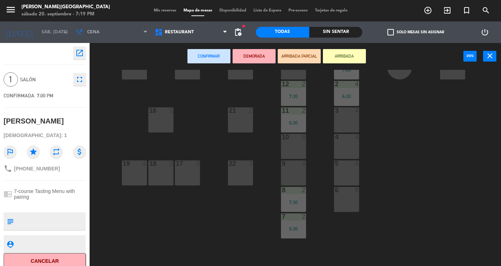
click at [245, 171] on div "22 2" at bounding box center [240, 172] width 25 height 25
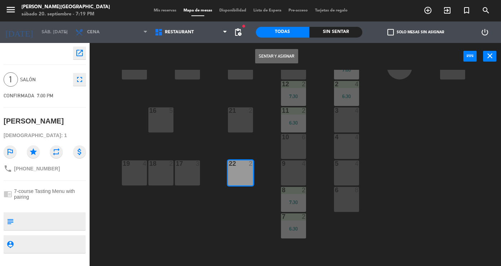
click at [287, 57] on button "Sentar y Asignar" at bounding box center [276, 56] width 43 height 14
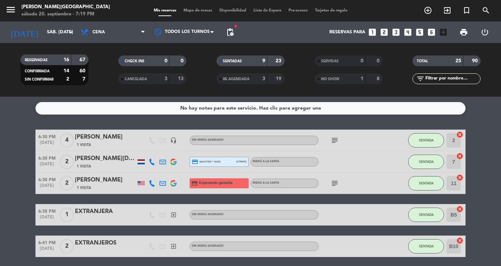
click at [253, 63] on div "9" at bounding box center [258, 61] width 14 height 8
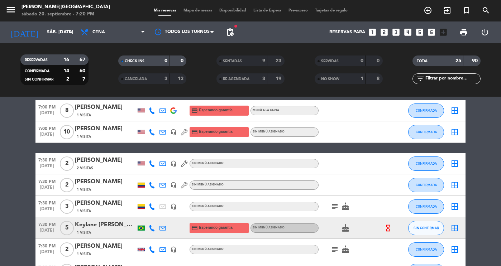
scroll to position [31, 0]
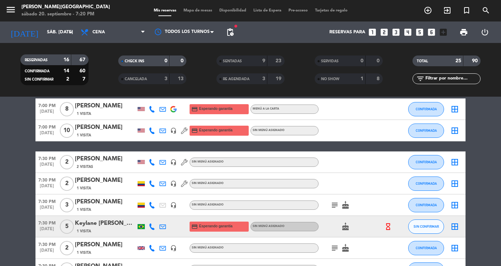
click at [42, 102] on span "7:00 PM" at bounding box center [46, 105] width 23 height 8
click at [48, 113] on span "[DATE]" at bounding box center [46, 113] width 23 height 8
click at [84, 108] on div "[PERSON_NAME]" at bounding box center [105, 105] width 61 height 9
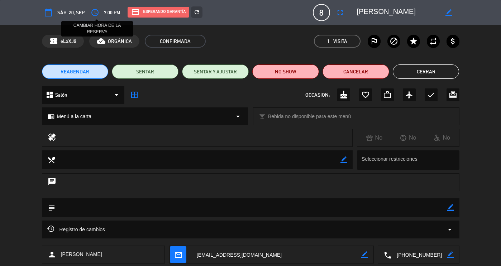
click at [97, 14] on icon "access_time" at bounding box center [95, 12] width 9 height 9
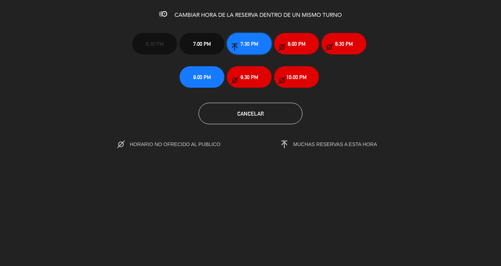
click at [251, 51] on button "7:30 PM" at bounding box center [249, 43] width 45 height 21
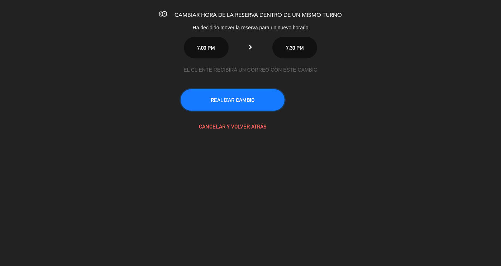
click at [248, 95] on button "REALIZAR CAMBIO" at bounding box center [232, 99] width 104 height 21
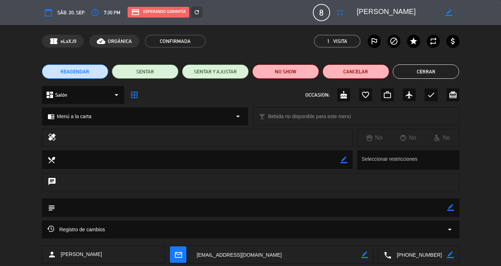
click at [421, 72] on button "Cerrar" at bounding box center [425, 71] width 67 height 14
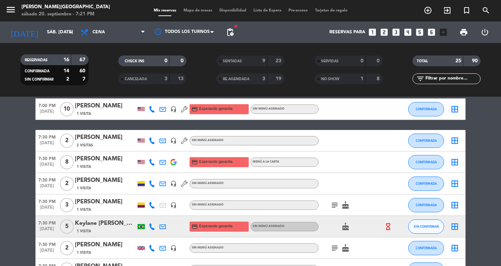
scroll to position [0, 0]
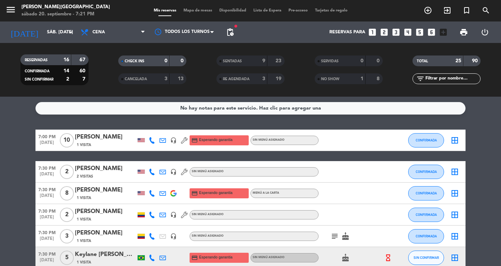
click at [96, 138] on div "[PERSON_NAME]" at bounding box center [105, 136] width 61 height 9
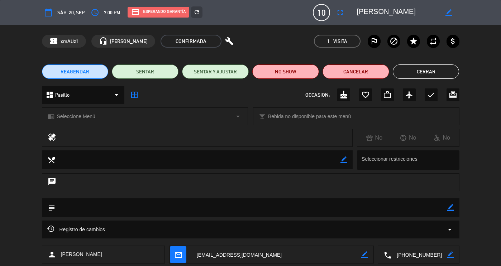
drag, startPoint x: 435, startPoint y: 255, endPoint x: 371, endPoint y: 257, distance: 63.8
click at [371, 257] on div "person [PERSON_NAME] mail_outline border_color local_phone border_color" at bounding box center [250, 255] width 417 height 18
click at [424, 71] on button "Cerrar" at bounding box center [425, 71] width 67 height 14
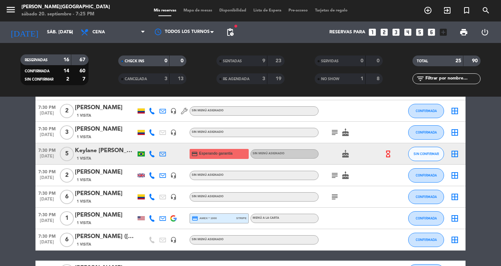
scroll to position [107, 0]
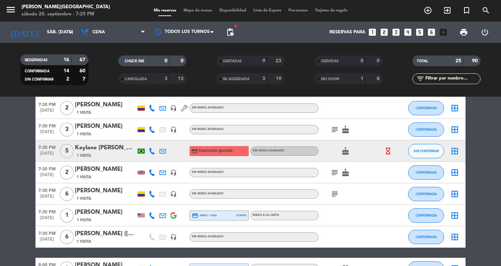
click at [97, 214] on div "[PERSON_NAME]" at bounding box center [105, 212] width 61 height 9
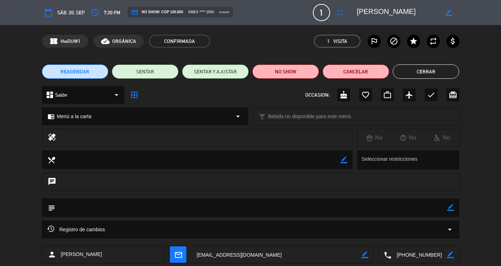
click at [432, 76] on button "Cerrar" at bounding box center [425, 71] width 67 height 14
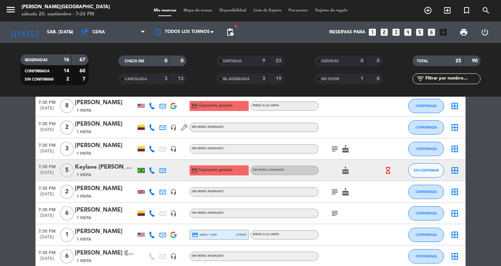
scroll to position [88, 0]
click at [414, 236] on button "CONFIRMADA" at bounding box center [426, 234] width 36 height 14
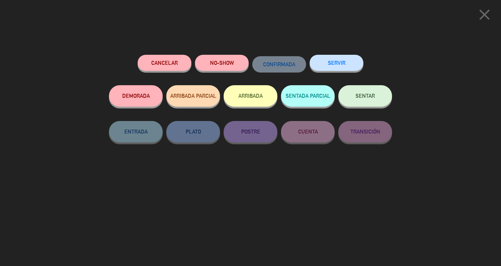
click at [372, 92] on button "SENTAR" at bounding box center [365, 95] width 54 height 21
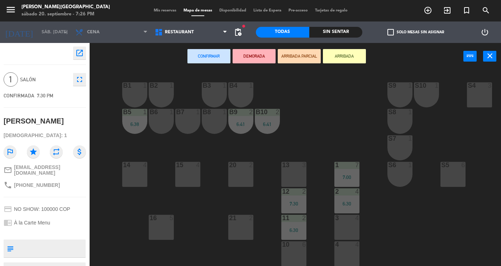
click at [139, 182] on div "14 4" at bounding box center [134, 174] width 25 height 25
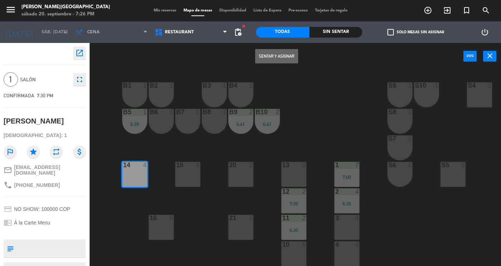
click at [277, 59] on button "Sentar y Asignar" at bounding box center [276, 56] width 43 height 14
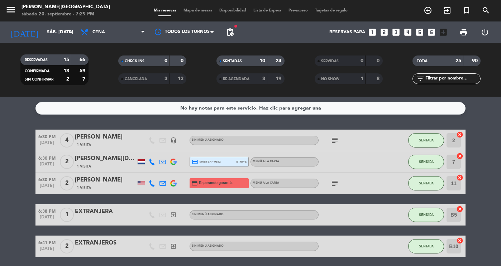
click at [255, 62] on div "10" at bounding box center [258, 61] width 14 height 8
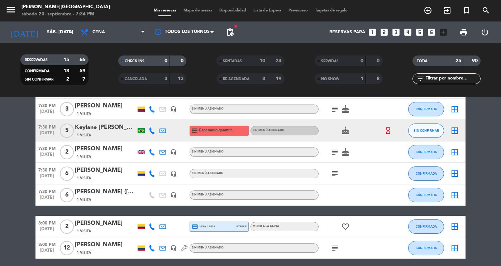
scroll to position [127, 0]
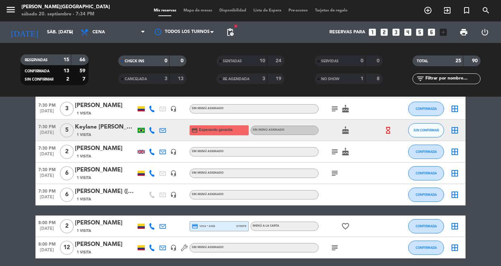
click at [98, 193] on div "[PERSON_NAME] ([PERSON_NAME])" at bounding box center [105, 191] width 61 height 9
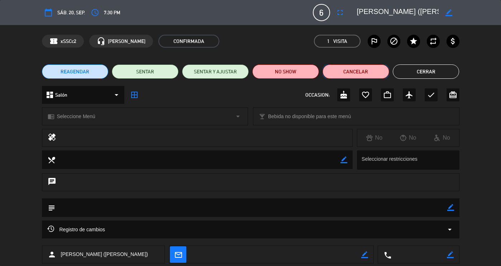
click at [347, 71] on button "Cancelar" at bounding box center [355, 71] width 67 height 14
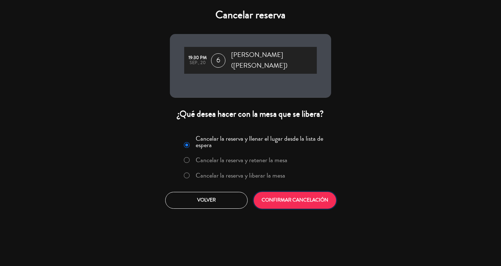
click at [276, 192] on button "CONFIRMAR CANCELACIÓN" at bounding box center [294, 200] width 82 height 17
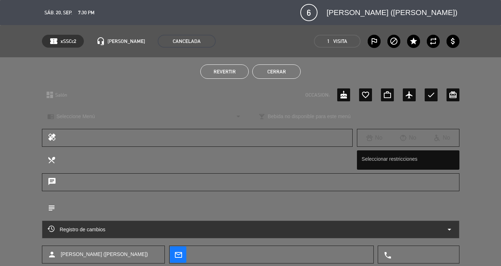
click at [285, 73] on button "Cerrar" at bounding box center [276, 71] width 48 height 14
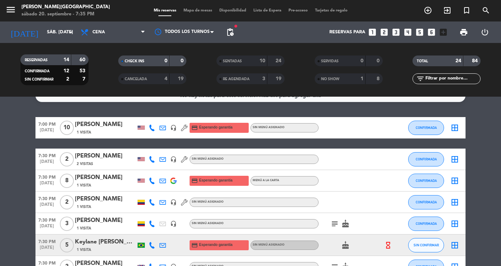
scroll to position [12, 0]
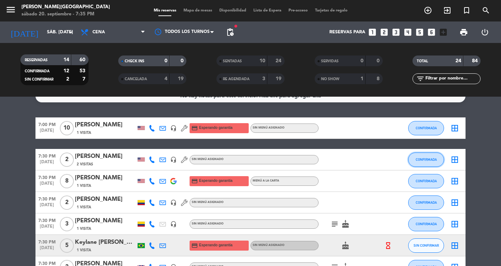
click at [433, 158] on span "CONFIRMADA" at bounding box center [425, 160] width 21 height 4
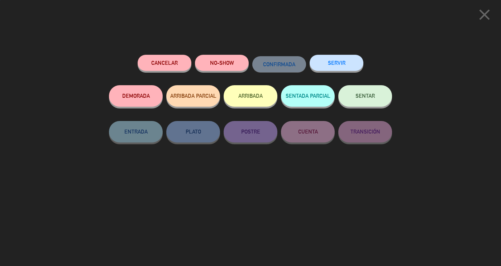
click at [360, 95] on span "SENTAR" at bounding box center [364, 96] width 19 height 6
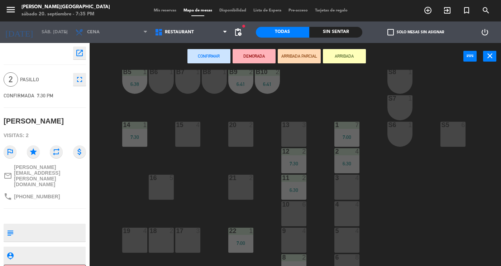
scroll to position [48, 0]
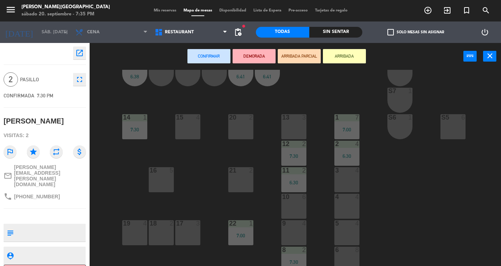
click at [186, 128] on div "15 4" at bounding box center [187, 126] width 25 height 25
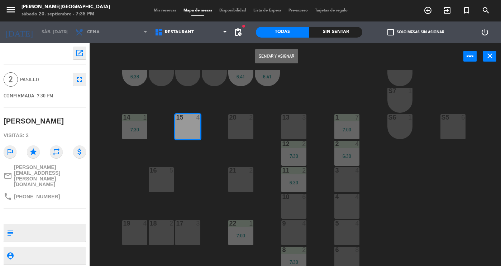
click at [270, 61] on button "Sentar y Asignar" at bounding box center [276, 56] width 43 height 14
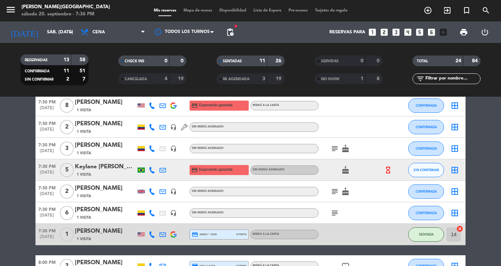
scroll to position [334, 0]
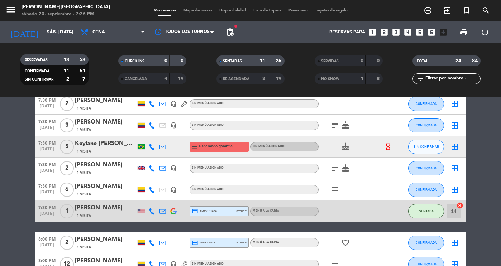
click at [154, 80] on div "4" at bounding box center [160, 79] width 14 height 8
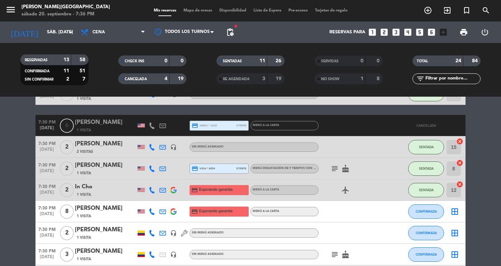
scroll to position [226, 0]
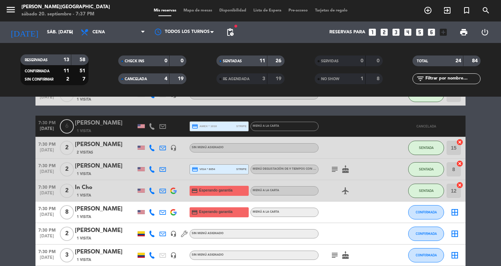
click at [88, 126] on div "[PERSON_NAME]" at bounding box center [105, 123] width 61 height 9
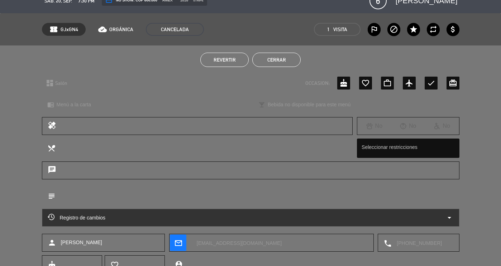
scroll to position [12, 0]
click at [299, 221] on div "Registro de cambios arrow_drop_down" at bounding box center [251, 217] width 406 height 9
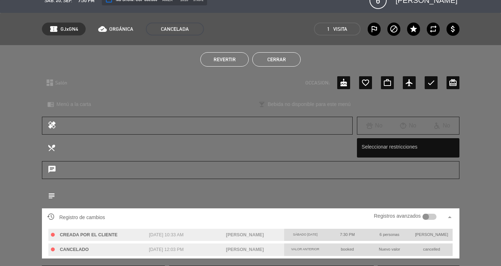
click at [271, 61] on button "Cerrar" at bounding box center [276, 59] width 48 height 14
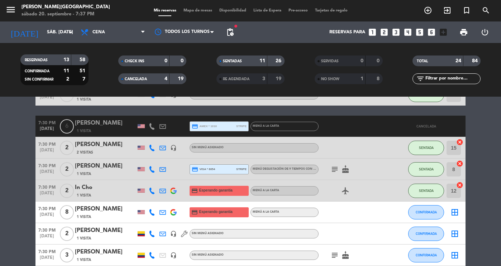
click at [174, 78] on div "19" at bounding box center [178, 79] width 14 height 8
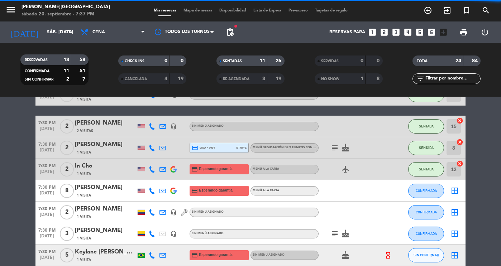
click at [174, 78] on div "19" at bounding box center [178, 79] width 14 height 8
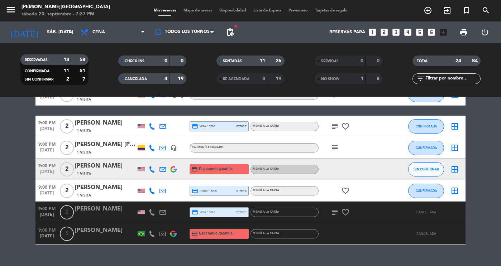
scroll to position [548, 0]
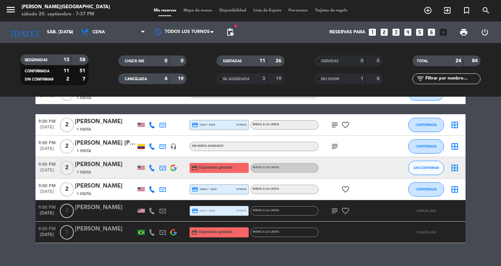
click at [150, 77] on div "CANCELADA" at bounding box center [136, 79] width 33 height 8
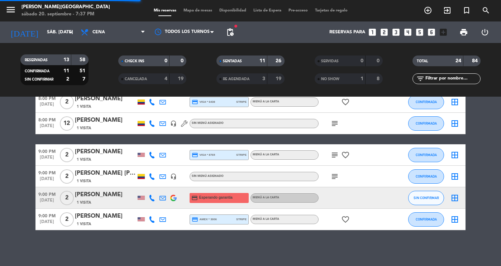
scroll to position [475, 0]
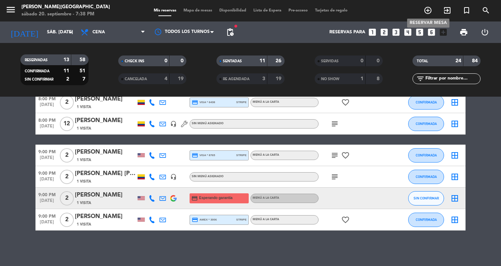
click at [428, 12] on icon "add_circle_outline" at bounding box center [427, 10] width 9 height 9
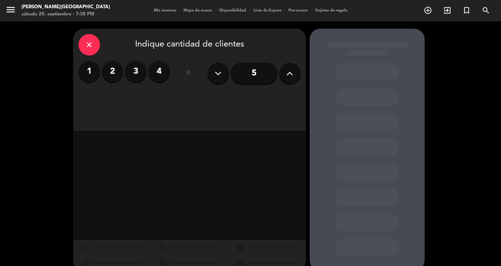
click at [136, 71] on label "3" at bounding box center [135, 71] width 21 height 21
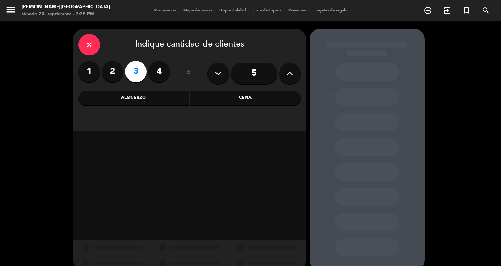
click at [231, 102] on div "Cena" at bounding box center [245, 98] width 110 height 14
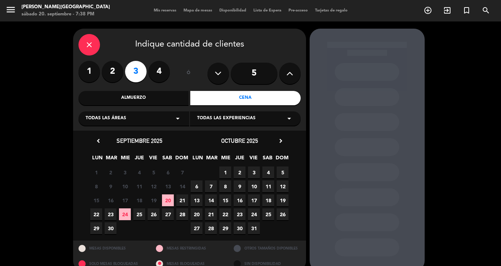
click at [171, 198] on span "20" at bounding box center [168, 200] width 12 height 12
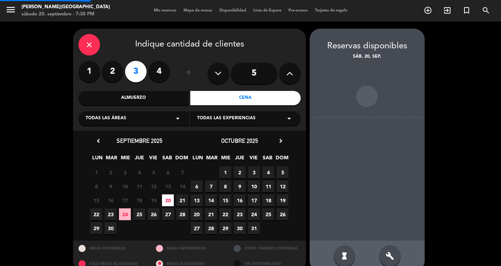
scroll to position [12, 0]
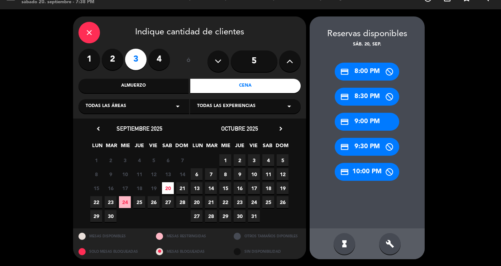
click at [390, 239] on div "build" at bounding box center [389, 243] width 21 height 21
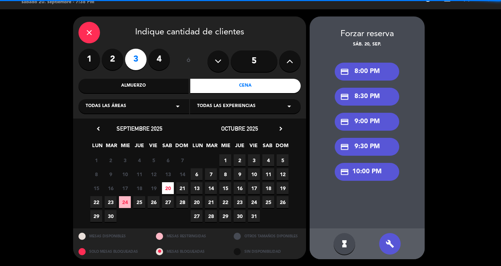
click at [382, 102] on div "credit_card 8:30 PM" at bounding box center [366, 97] width 64 height 18
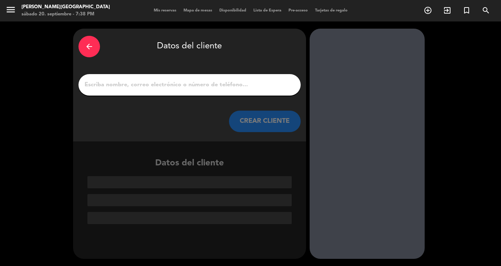
click at [229, 76] on div at bounding box center [189, 84] width 222 height 21
click at [231, 83] on input "1" at bounding box center [189, 85] width 211 height 10
paste input "[PERSON_NAME]"
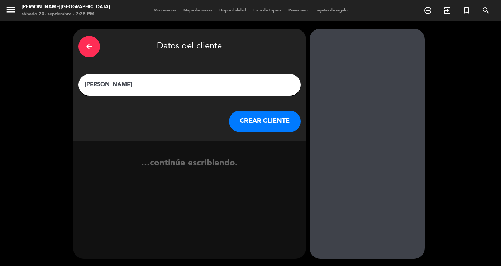
type input "[PERSON_NAME]"
click at [261, 123] on button "CREAR CLIENTE" at bounding box center [265, 121] width 72 height 21
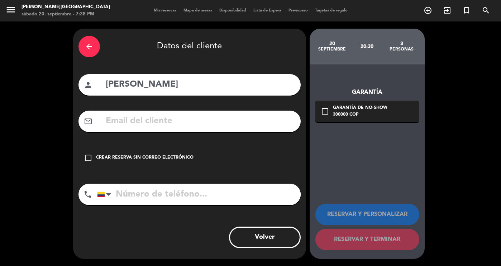
click at [145, 113] on div "mail_outline" at bounding box center [189, 121] width 222 height 21
click at [145, 124] on input "text" at bounding box center [200, 121] width 190 height 15
paste input "3138587219"
type input "3138587219"
click at [158, 196] on input "tel" at bounding box center [198, 194] width 203 height 21
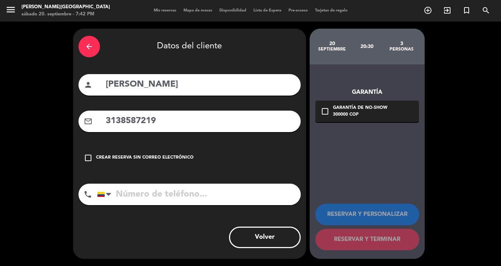
paste input "[PERSON_NAME][EMAIL_ADDRESS][PERSON_NAME][DOMAIN_NAME]"
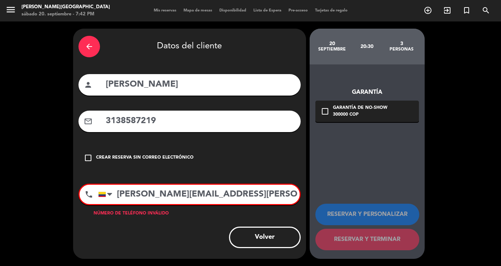
type input "[PERSON_NAME][EMAIL_ADDRESS][PERSON_NAME][DOMAIN_NAME]"
click at [189, 125] on input "3138587219" at bounding box center [200, 121] width 190 height 15
paste input "[PERSON_NAME][EMAIL_ADDRESS][PERSON_NAME][DOMAIN_NAME]"
drag, startPoint x: 158, startPoint y: 122, endPoint x: 75, endPoint y: 121, distance: 83.4
click at [75, 121] on div "arrow_back Datos del cliente person [PERSON_NAME] mail_outline 3138587219 [PERS…" at bounding box center [189, 144] width 233 height 230
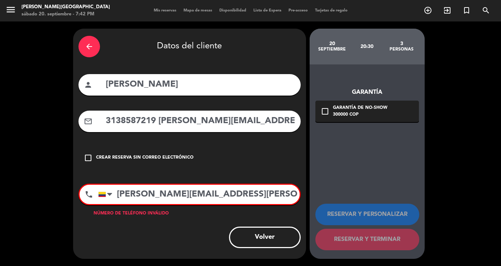
type input "3138587219 [PERSON_NAME][EMAIL_ADDRESS][PERSON_NAME][DOMAIN_NAME]"
drag, startPoint x: 257, startPoint y: 196, endPoint x: 76, endPoint y: 199, distance: 181.5
click at [76, 199] on div "arrow_back Datos del cliente person [PERSON_NAME] mail_outline 3138587219 [PERS…" at bounding box center [189, 144] width 233 height 230
paste input "3138587219"
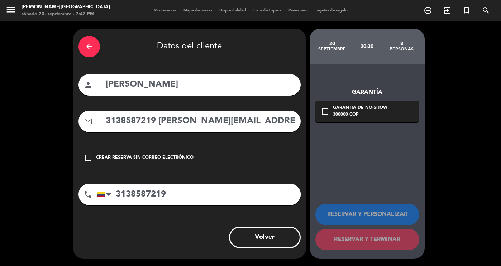
type input "3138587219"
drag, startPoint x: 158, startPoint y: 121, endPoint x: 57, endPoint y: 118, distance: 101.7
click at [57, 118] on div "arrow_back Datos del cliente person [PERSON_NAME] mail_outline 3138587219 [PERS…" at bounding box center [250, 143] width 501 height 245
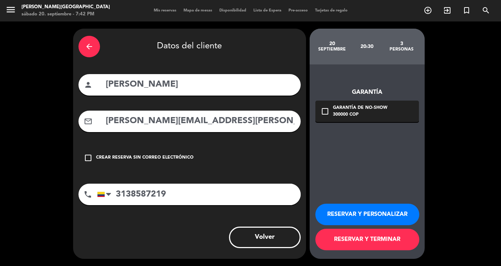
type input "[PERSON_NAME][EMAIL_ADDRESS][PERSON_NAME][DOMAIN_NAME]"
click at [393, 240] on button "RESERVAR Y TERMINAR" at bounding box center [367, 239] width 104 height 21
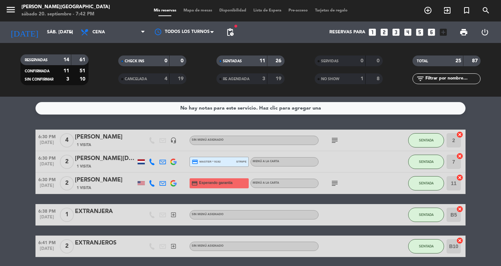
drag, startPoint x: 256, startPoint y: 51, endPoint x: 259, endPoint y: 63, distance: 12.9
click at [259, 63] on div "SENTADAS 11 26 RE AGENDADA 3 19" at bounding box center [250, 69] width 98 height 39
click at [259, 63] on strong "11" at bounding box center [262, 60] width 6 height 5
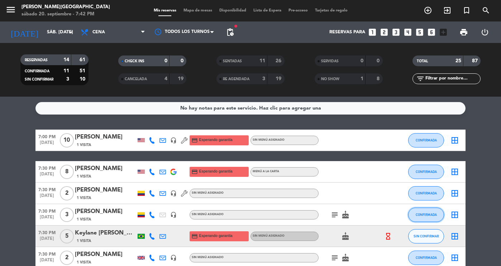
click at [430, 208] on button "CONFIRMADA" at bounding box center [426, 215] width 36 height 14
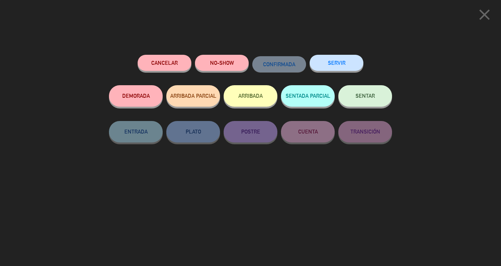
click at [359, 95] on span "SENTAR" at bounding box center [364, 96] width 19 height 6
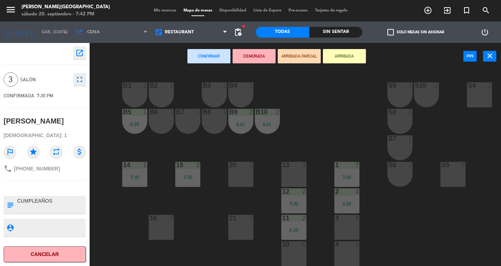
click at [342, 231] on div "3 4" at bounding box center [346, 227] width 25 height 25
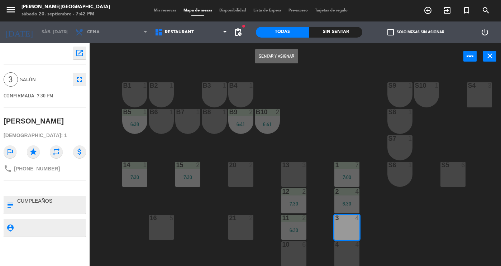
click at [276, 55] on button "Sentar y Asignar" at bounding box center [276, 56] width 43 height 14
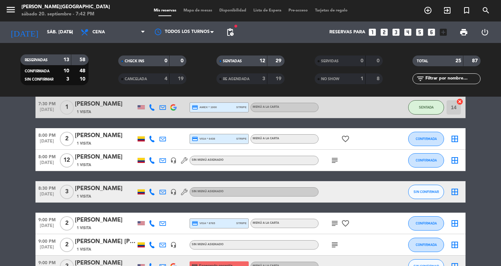
scroll to position [439, 0]
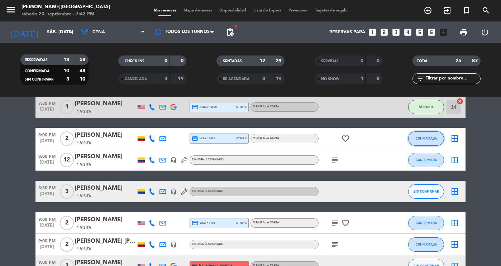
click at [420, 140] on span "CONFIRMADA" at bounding box center [425, 138] width 21 height 4
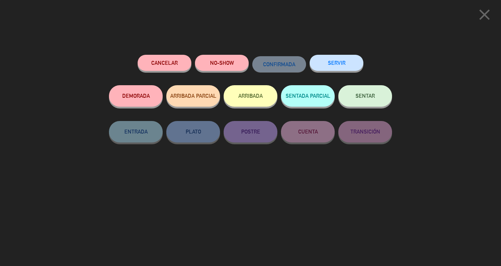
click at [357, 96] on span "SENTAR" at bounding box center [364, 96] width 19 height 6
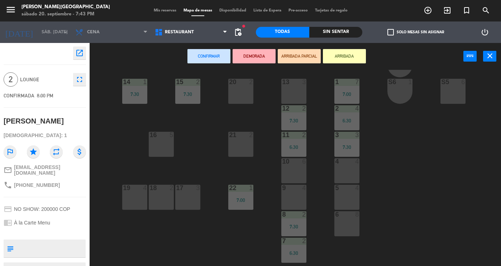
scroll to position [89, 0]
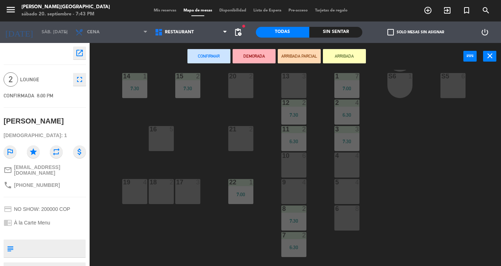
click at [346, 170] on div "4 4" at bounding box center [346, 165] width 25 height 25
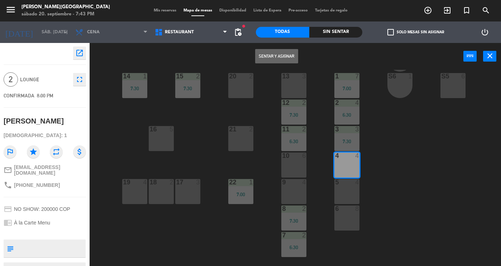
click at [291, 58] on button "Sentar y Asignar" at bounding box center [276, 56] width 43 height 14
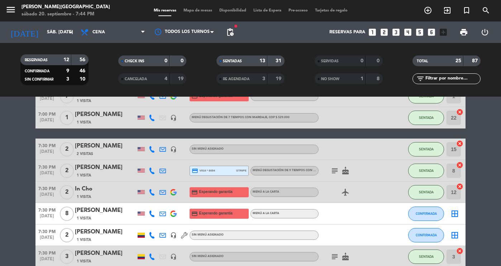
scroll to position [200, 0]
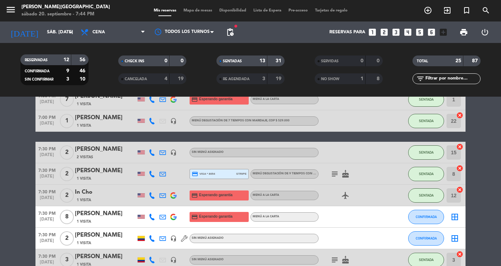
click at [241, 58] on div "SENTADAS" at bounding box center [234, 61] width 33 height 8
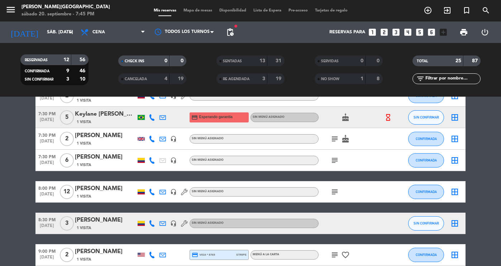
scroll to position [102, 0]
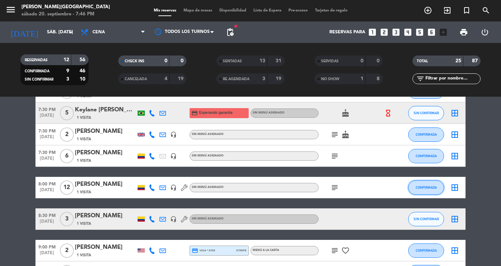
click at [421, 184] on button "CONFIRMADA" at bounding box center [426, 187] width 36 height 14
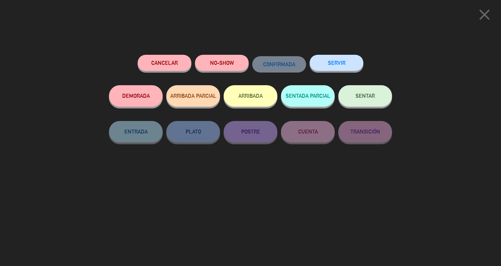
click at [369, 95] on span "SENTAR" at bounding box center [364, 96] width 19 height 6
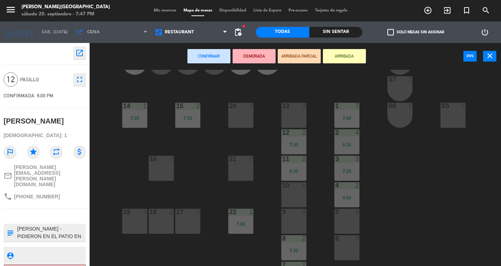
scroll to position [137, 0]
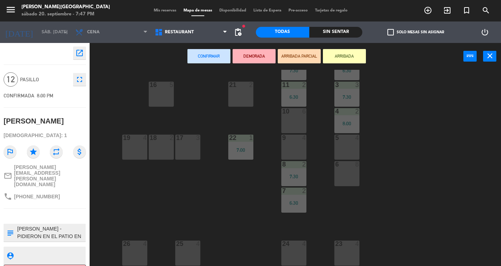
click at [348, 256] on div "23 4" at bounding box center [346, 253] width 25 height 25
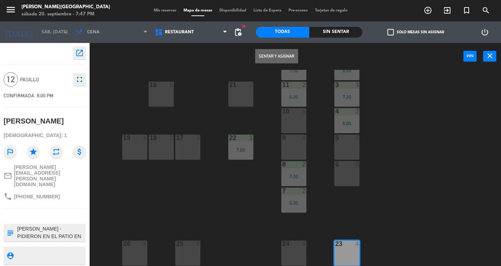
click at [290, 244] on div "24 4" at bounding box center [293, 253] width 25 height 25
click at [187, 245] on div "25 4" at bounding box center [187, 253] width 25 height 25
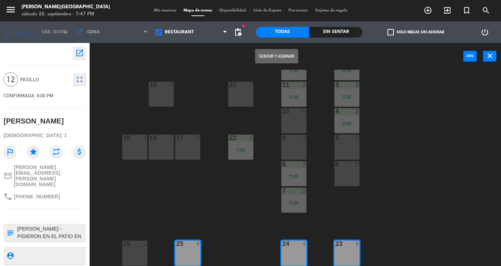
click at [277, 51] on button "Sentar y Asignar" at bounding box center [276, 56] width 43 height 14
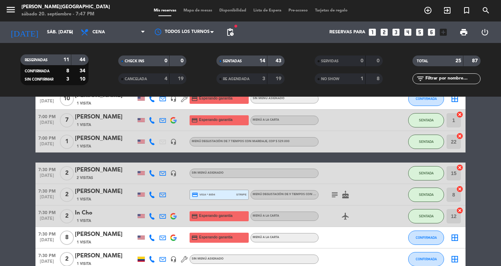
scroll to position [160, 0]
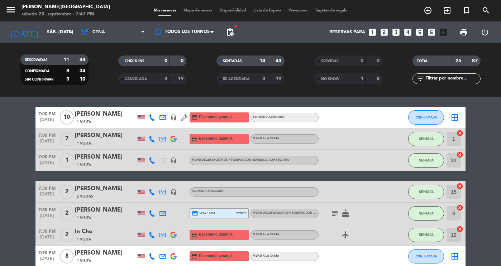
click at [230, 61] on span "SENTADAS" at bounding box center [232, 61] width 19 height 4
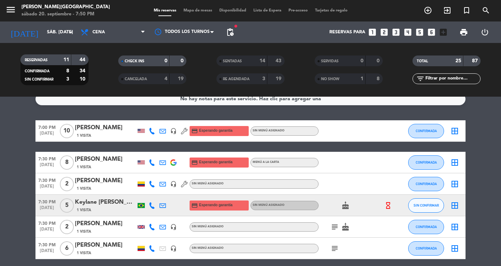
scroll to position [0, 0]
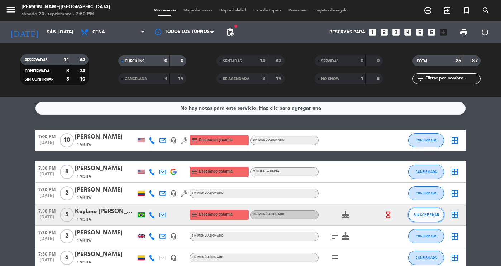
click at [416, 211] on button "SIN CONFIRMAR" at bounding box center [426, 215] width 36 height 14
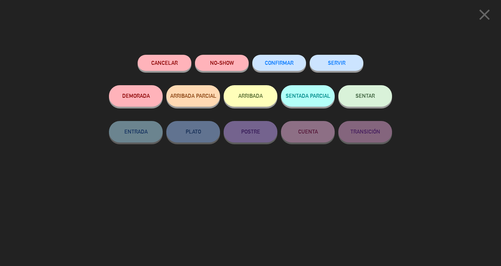
click at [354, 96] on button "SENTAR" at bounding box center [365, 95] width 54 height 21
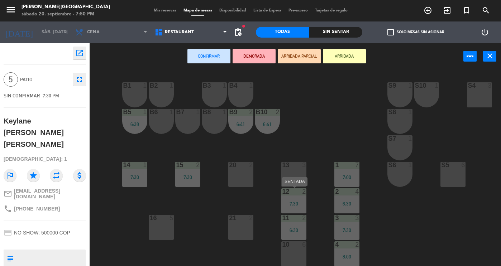
scroll to position [109, 0]
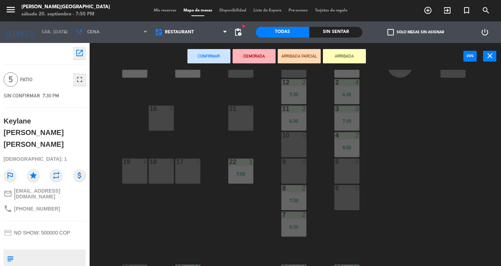
click at [293, 146] on div "10 6" at bounding box center [293, 144] width 25 height 25
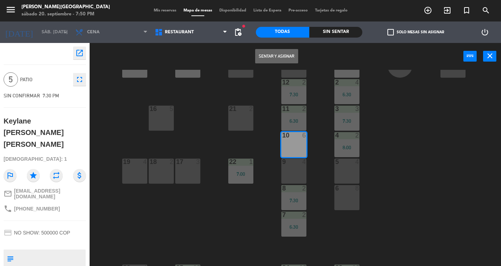
click at [264, 58] on button "Sentar y Asignar" at bounding box center [276, 56] width 43 height 14
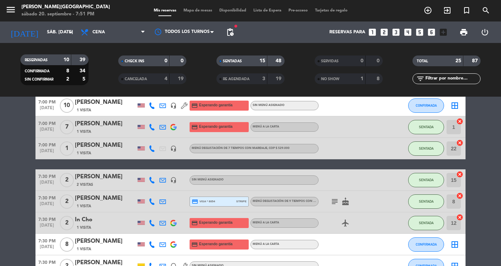
scroll to position [137, 0]
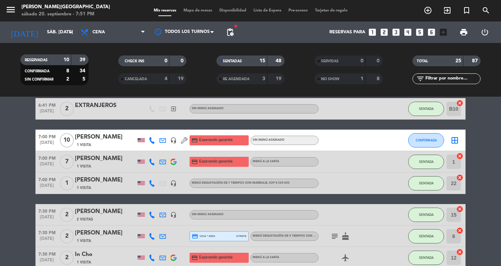
click at [263, 59] on strong "15" at bounding box center [262, 60] width 6 height 5
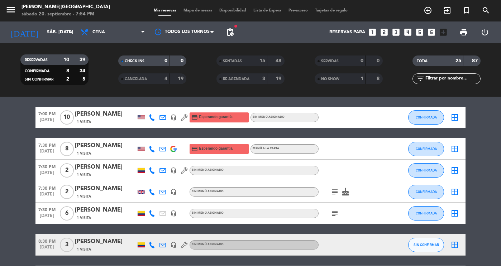
scroll to position [0, 0]
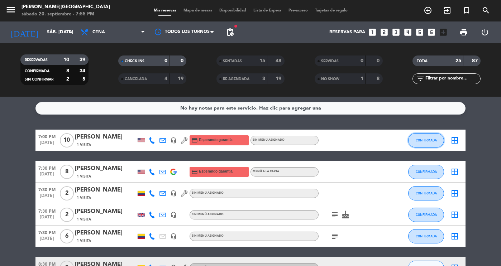
click at [428, 142] on button "CONFIRMADA" at bounding box center [426, 140] width 36 height 14
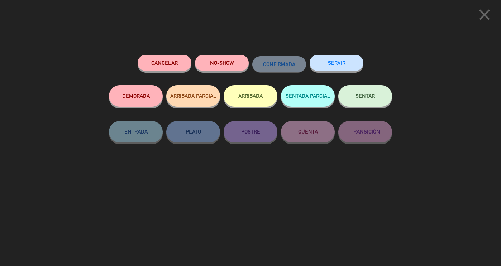
click at [222, 65] on button "NO-SHOW" at bounding box center [222, 63] width 54 height 16
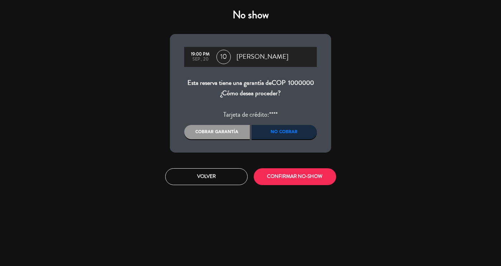
click at [291, 136] on div "No cobrar" at bounding box center [284, 132] width 66 height 14
click at [294, 178] on button "CONFIRMAR NO-SHOW" at bounding box center [294, 176] width 82 height 17
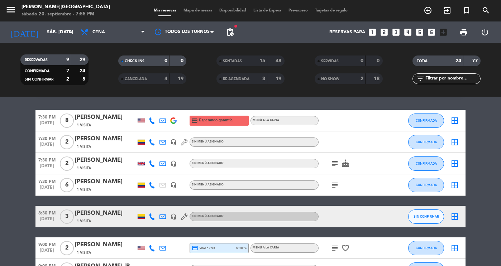
scroll to position [20, 0]
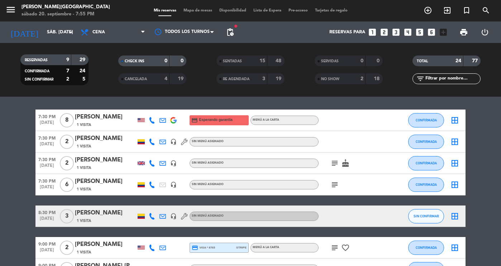
click at [103, 184] on div "[PERSON_NAME]" at bounding box center [105, 181] width 61 height 9
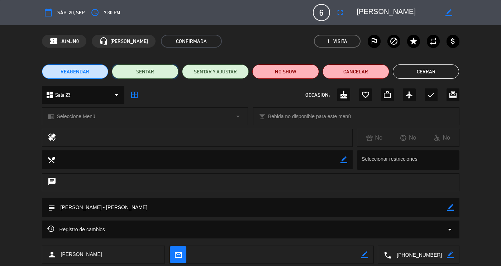
click at [135, 78] on button "SENTAR" at bounding box center [145, 71] width 67 height 14
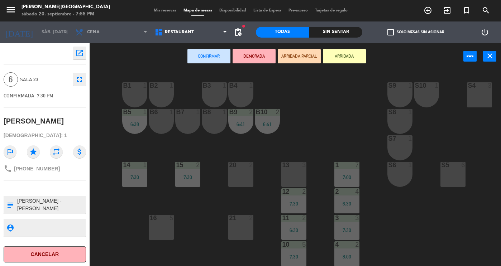
scroll to position [0, 49]
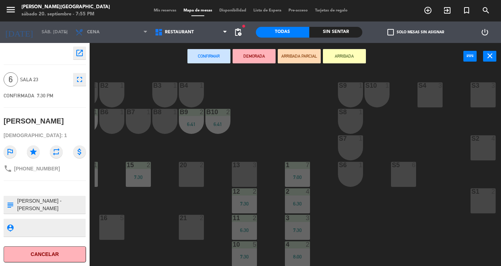
click at [488, 152] on div "S2 4" at bounding box center [482, 147] width 25 height 25
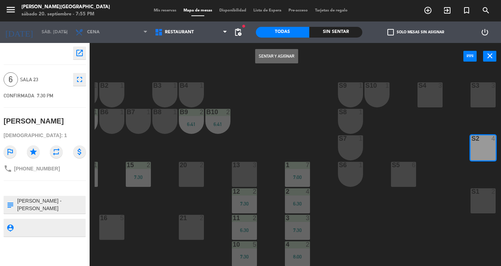
click at [293, 57] on button "Sentar y Asignar" at bounding box center [276, 56] width 43 height 14
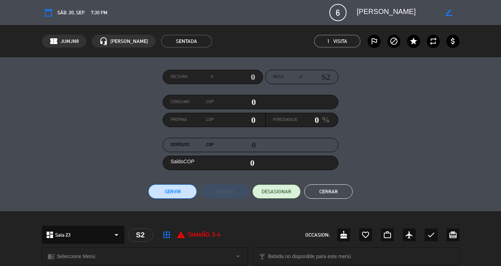
click at [321, 187] on button "Cerrar" at bounding box center [328, 191] width 48 height 14
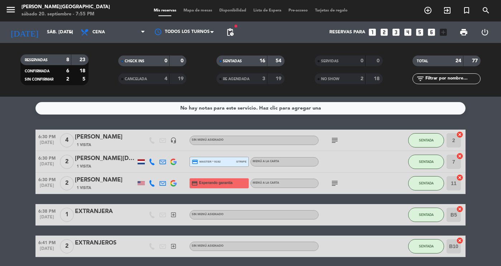
click at [261, 62] on strong "16" at bounding box center [262, 60] width 6 height 5
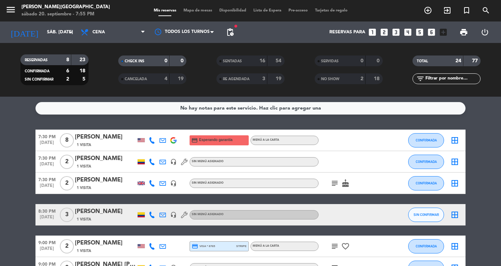
scroll to position [14, 0]
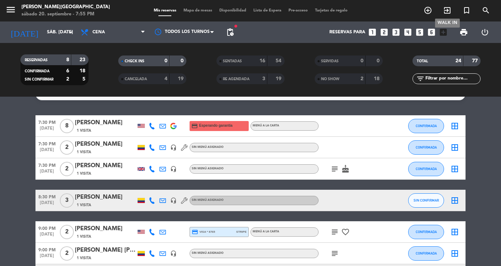
click at [448, 13] on icon "exit_to_app" at bounding box center [447, 10] width 9 height 9
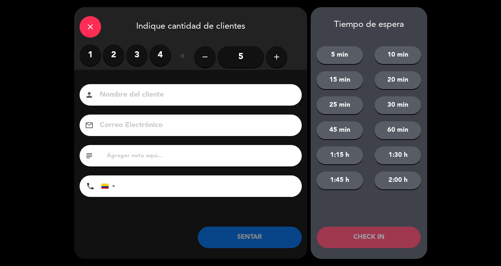
type input "E"
click at [201, 89] on input at bounding box center [195, 95] width 193 height 13
type input "EXTRANJERAS"
click at [111, 54] on label "2" at bounding box center [113, 54] width 21 height 21
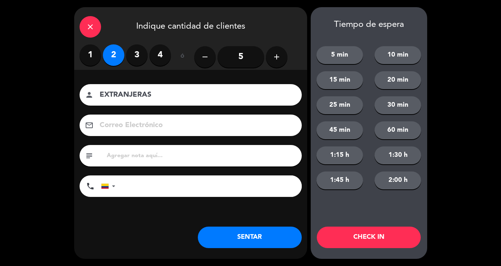
click at [261, 241] on button "SENTAR" at bounding box center [250, 237] width 104 height 21
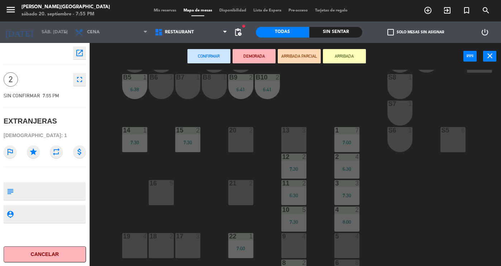
scroll to position [44, 0]
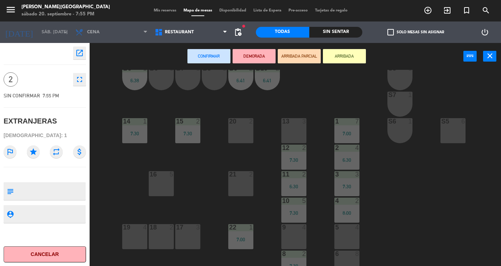
click at [235, 192] on div "21 2" at bounding box center [240, 183] width 25 height 25
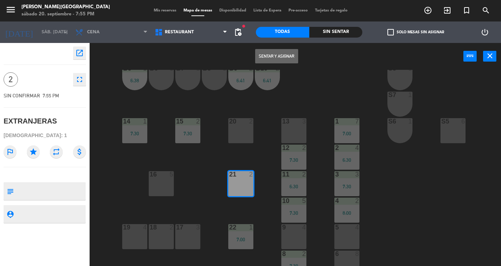
click at [269, 53] on button "Sentar y Asignar" at bounding box center [276, 56] width 43 height 14
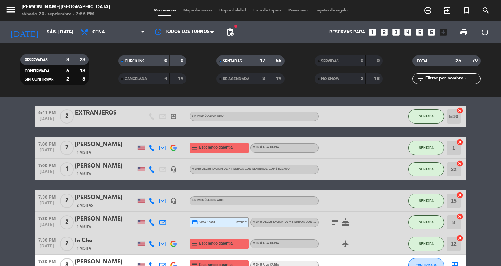
scroll to position [130, 0]
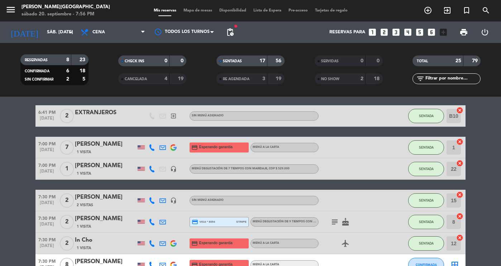
click at [454, 171] on input "22" at bounding box center [453, 169] width 14 height 14
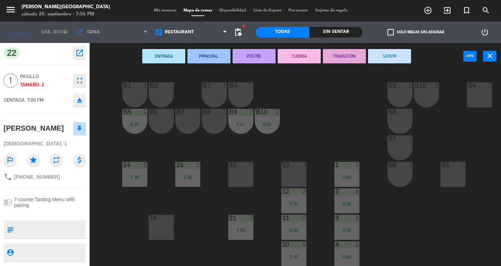
click at [158, 222] on div "16 5" at bounding box center [161, 218] width 25 height 7
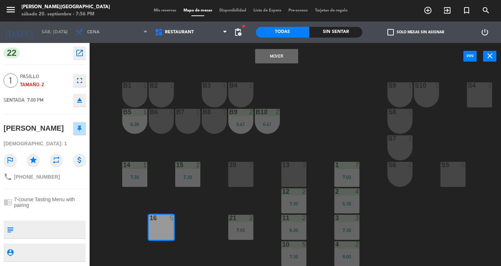
click at [273, 62] on button "Mover" at bounding box center [276, 56] width 43 height 14
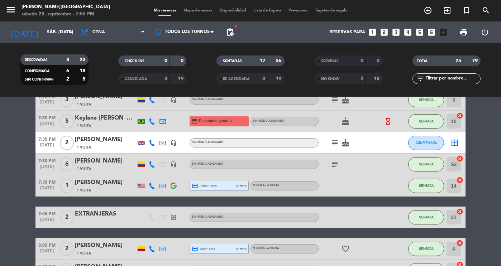
scroll to position [339, 0]
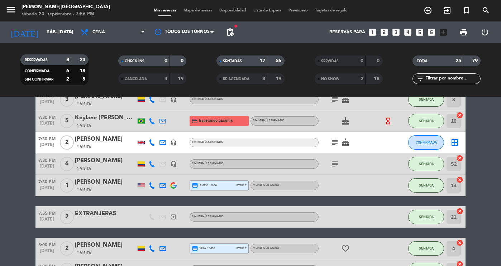
click at [450, 216] on input "21" at bounding box center [453, 217] width 14 height 14
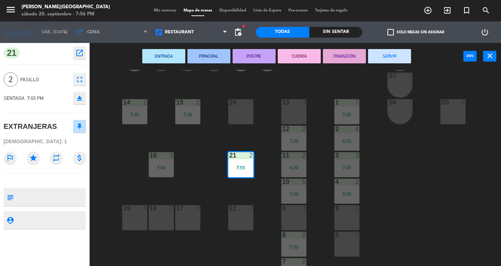
scroll to position [63, 0]
click at [248, 222] on div "22 2" at bounding box center [240, 217] width 25 height 25
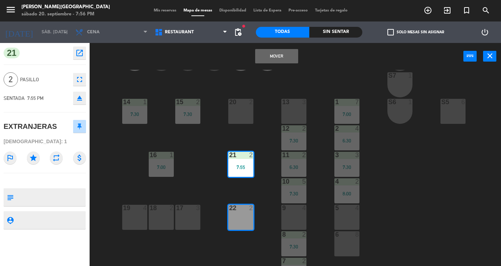
click at [284, 56] on button "Mover" at bounding box center [276, 56] width 43 height 14
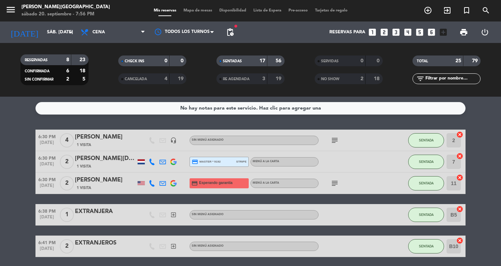
click at [248, 61] on div "SENTADAS" at bounding box center [234, 61] width 33 height 8
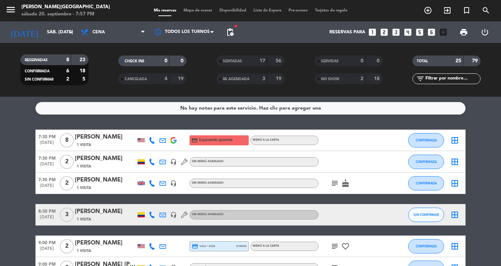
click at [336, 185] on icon "subject" at bounding box center [334, 183] width 9 height 9
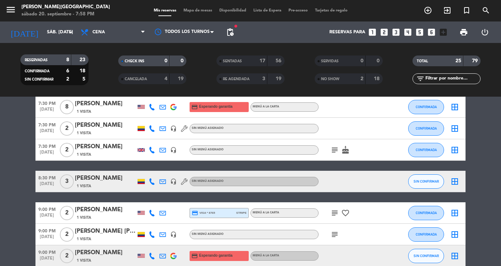
scroll to position [33, 0]
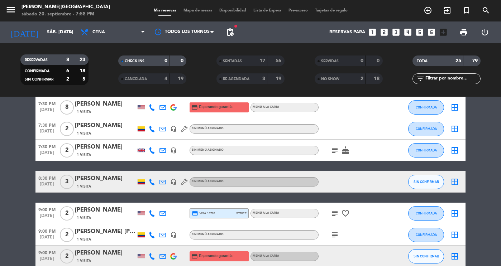
click at [75, 120] on div "7:30 PM [DATE] 2 [PERSON_NAME] 1 Visita headset_mic Sin menú asignado CONFIRMAD…" at bounding box center [250, 128] width 430 height 21
click at [232, 31] on span "pending_actions" at bounding box center [230, 32] width 9 height 9
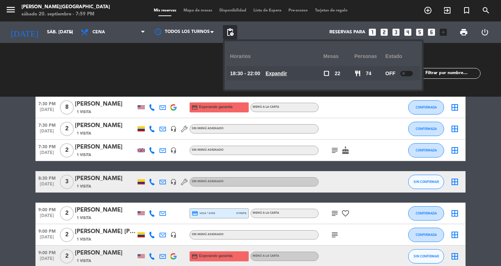
click at [407, 72] on div at bounding box center [406, 73] width 13 height 5
click at [488, 138] on bookings-row "7:30 PM [DATE] 8 [PERSON_NAME] 1 Visita credit_card Esperando garantía Menú a l…" at bounding box center [250, 193] width 501 height 192
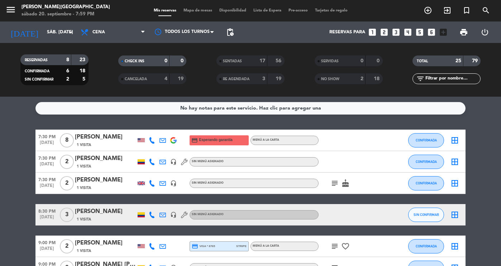
scroll to position [1, 0]
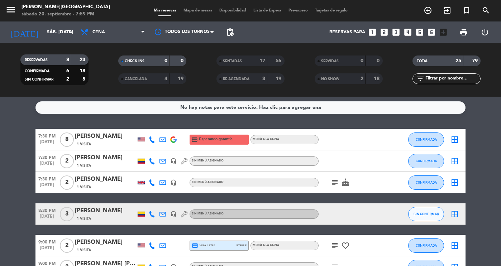
click at [256, 60] on div "17" at bounding box center [258, 61] width 14 height 8
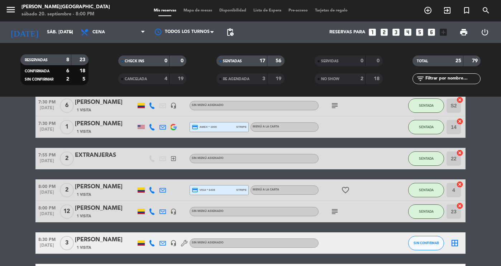
scroll to position [397, 0]
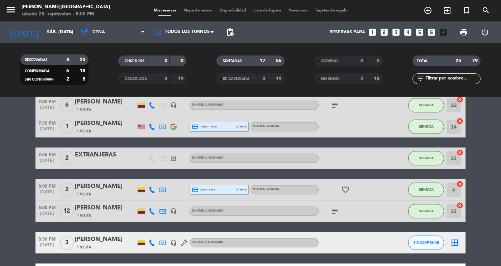
click at [101, 207] on div "[PERSON_NAME]" at bounding box center [105, 207] width 61 height 9
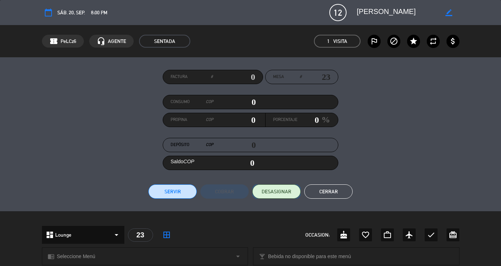
click at [264, 189] on span "DESASIGNAR" at bounding box center [276, 192] width 30 height 8
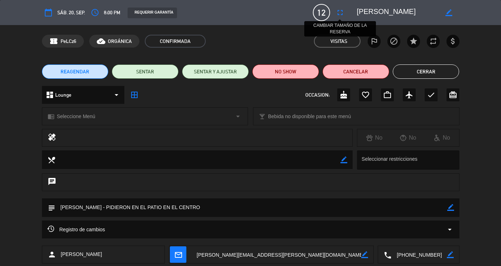
click at [339, 13] on icon "fullscreen" at bounding box center [339, 12] width 9 height 9
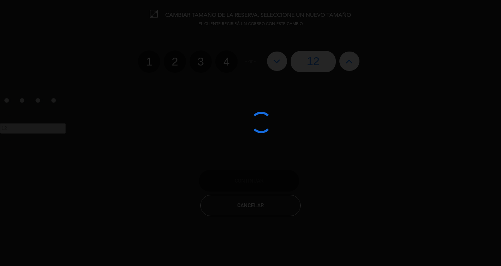
click at [277, 60] on div at bounding box center [250, 133] width 501 height 266
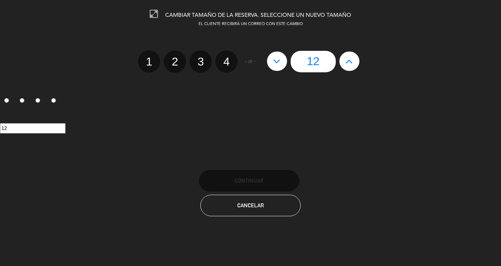
click at [276, 63] on icon at bounding box center [277, 60] width 8 height 11
type input "11"
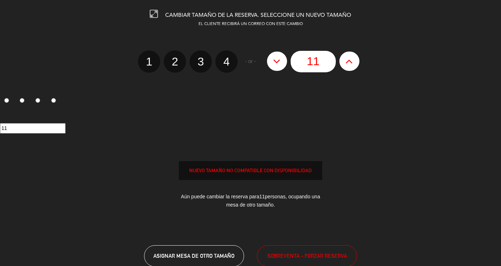
click at [276, 63] on icon at bounding box center [277, 60] width 8 height 11
type input "10"
click at [276, 63] on edit-booking-info-modal "CAMBIAR TAMAÑO DE LA RESERVA. SELECCIONE UN NUEVO TAMAÑO EL CLIENTE RECIBIRÁ UN…" at bounding box center [250, 133] width 501 height 266
click at [276, 63] on icon at bounding box center [277, 60] width 8 height 11
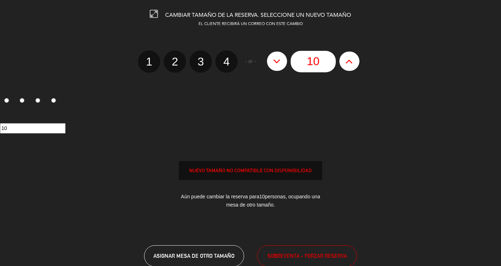
type input "9"
click at [276, 63] on edit-booking-info-modal "CAMBIAR TAMAÑO DE LA RESERVA. SELECCIONE UN NUEVO TAMAÑO EL CLIENTE RECIBIRÁ UN…" at bounding box center [250, 133] width 501 height 266
click at [276, 63] on icon at bounding box center [277, 60] width 8 height 11
type input "8"
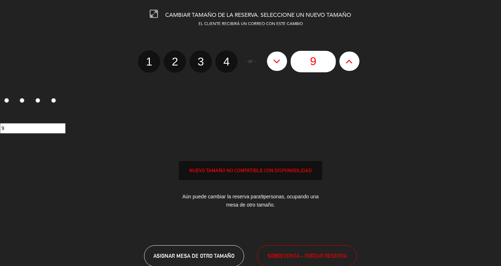
type input "8"
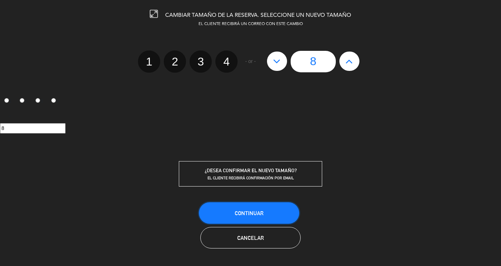
click at [281, 208] on button "Continuar" at bounding box center [249, 212] width 100 height 21
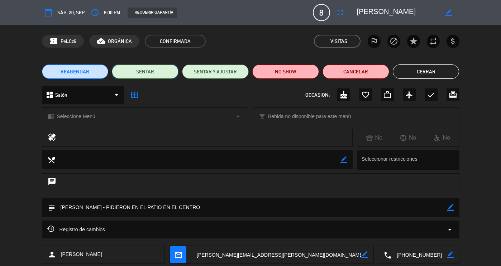
click at [172, 73] on button "SENTAR" at bounding box center [145, 71] width 67 height 14
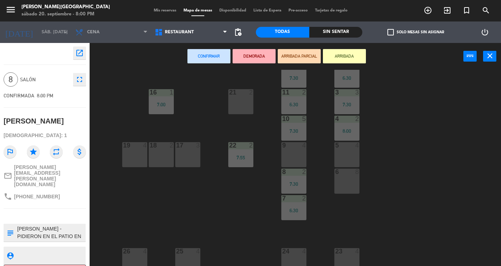
scroll to position [137, 0]
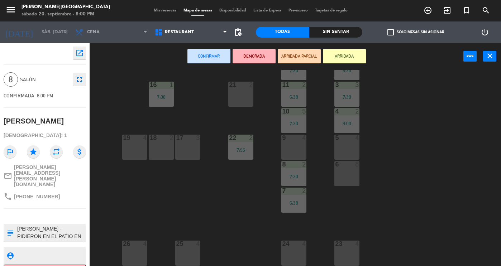
click at [350, 244] on div "23 4" at bounding box center [346, 253] width 25 height 25
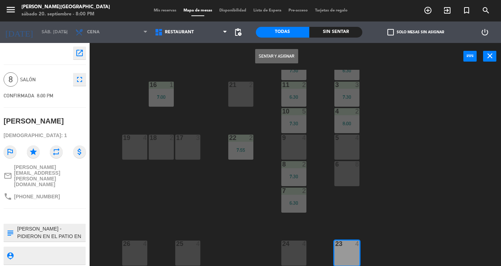
click at [295, 244] on div "24 4" at bounding box center [293, 244] width 25 height 7
click at [275, 52] on button "Sentar y Asignar" at bounding box center [276, 56] width 43 height 14
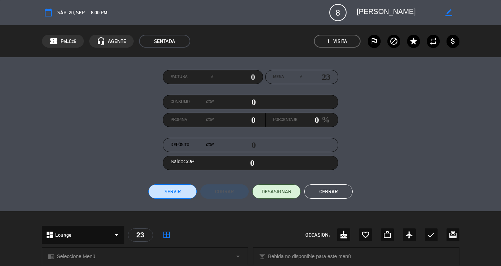
click at [339, 194] on button "Cerrar" at bounding box center [328, 191] width 48 height 14
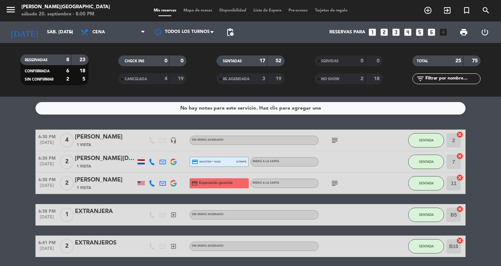
click at [230, 66] on div "SENTADAS 17 52" at bounding box center [250, 60] width 68 height 11
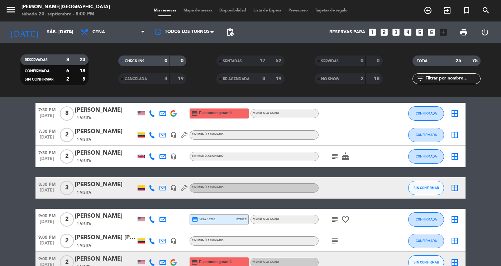
scroll to position [28, 0]
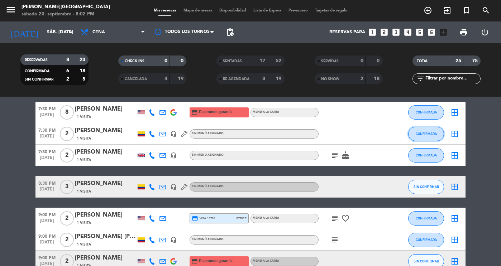
click at [424, 134] on span "CONFIRMADA" at bounding box center [425, 134] width 21 height 4
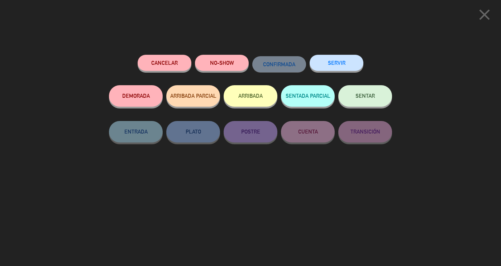
click at [361, 102] on button "SENTAR" at bounding box center [365, 95] width 54 height 21
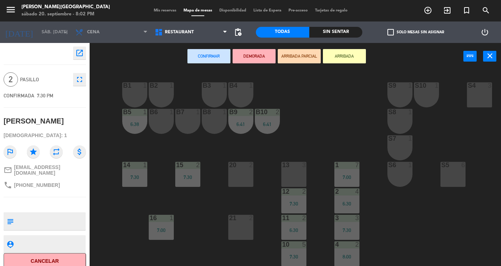
click at [294, 171] on div "13 3" at bounding box center [293, 174] width 25 height 25
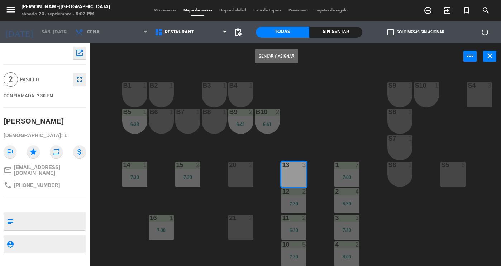
click at [263, 54] on button "Sentar y Asignar" at bounding box center [276, 56] width 43 height 14
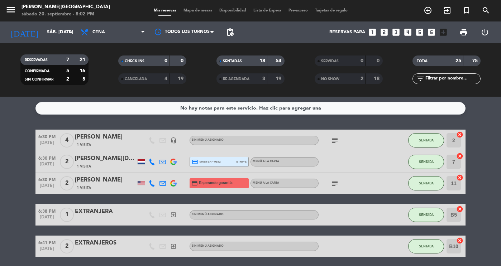
click at [233, 63] on span "SENTADAS" at bounding box center [232, 61] width 19 height 4
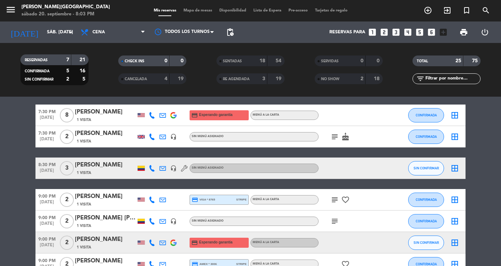
scroll to position [27, 0]
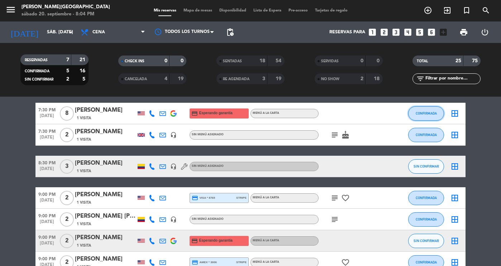
click at [424, 111] on span "CONFIRMADA" at bounding box center [425, 113] width 21 height 4
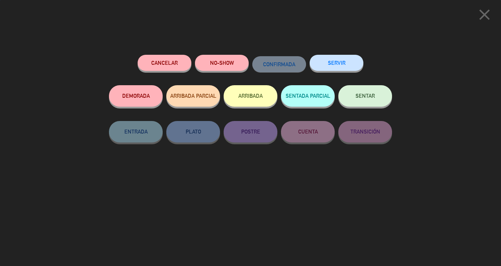
click at [371, 95] on span "SENTAR" at bounding box center [364, 96] width 19 height 6
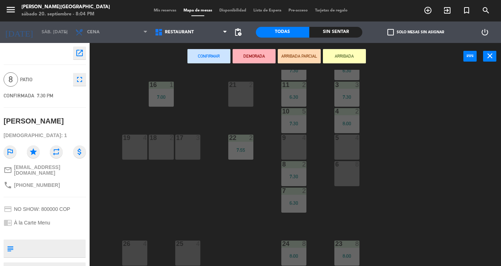
scroll to position [137, 0]
click at [341, 166] on div "6 8" at bounding box center [346, 173] width 25 height 25
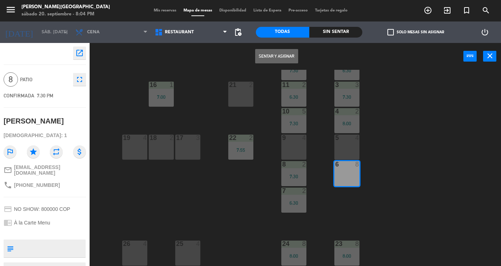
click at [282, 55] on button "Sentar y Asignar" at bounding box center [276, 56] width 43 height 14
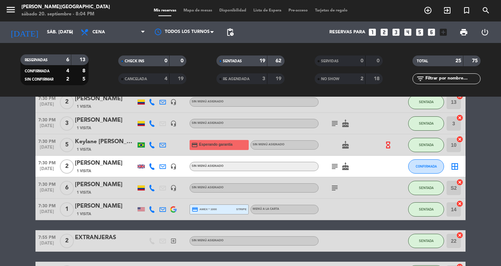
scroll to position [327, 0]
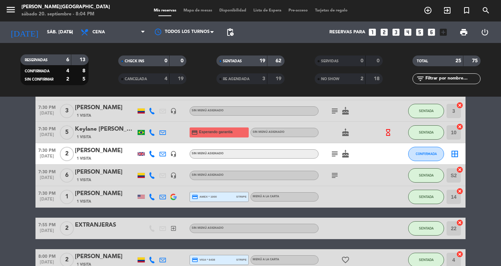
click at [276, 57] on div "62" at bounding box center [276, 61] width 14 height 8
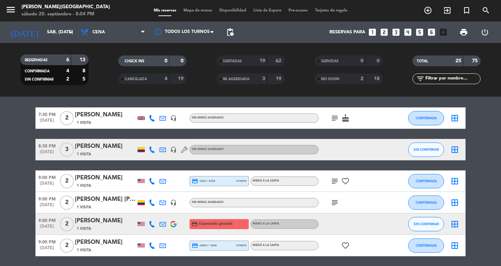
scroll to position [23, 0]
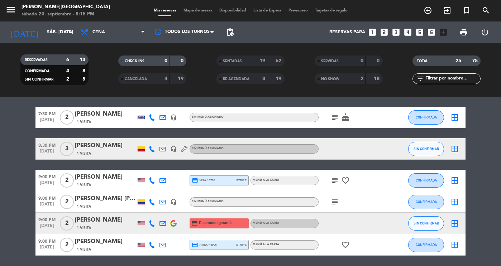
click at [108, 116] on div "[PERSON_NAME]" at bounding box center [105, 114] width 61 height 9
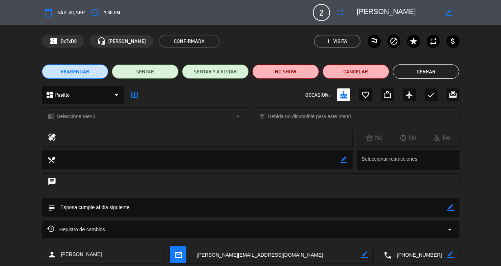
drag, startPoint x: 436, startPoint y: 254, endPoint x: 369, endPoint y: 255, distance: 66.6
click at [369, 255] on div "person [PERSON_NAME] mail_outline border_color local_phone border_color" at bounding box center [250, 255] width 417 height 18
click at [426, 72] on button "Cerrar" at bounding box center [425, 71] width 67 height 14
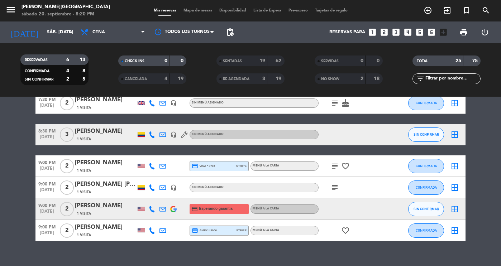
scroll to position [37, 0]
click at [96, 127] on div "[PERSON_NAME]" at bounding box center [105, 131] width 61 height 9
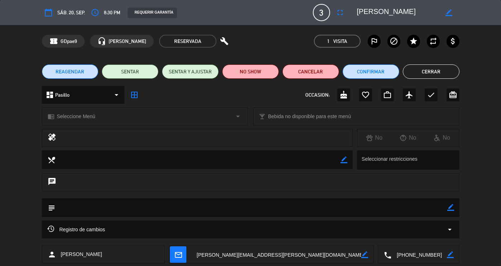
click at [424, 75] on button "Cerrar" at bounding box center [430, 71] width 57 height 14
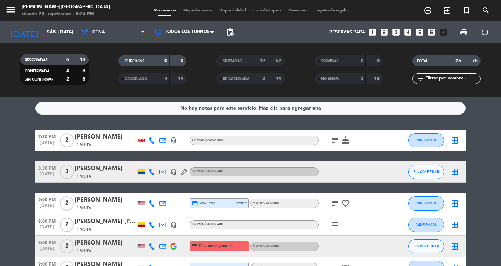
scroll to position [48, 0]
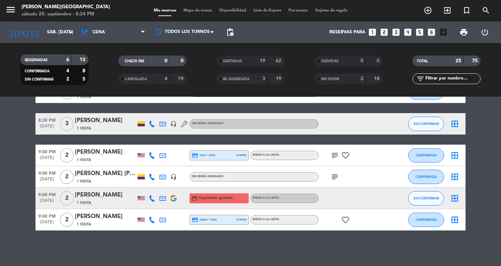
click at [102, 241] on div "No hay notas para este servicio. Haz clic para agregar una 7:30 PM [DATE] 2 [PE…" at bounding box center [250, 181] width 501 height 169
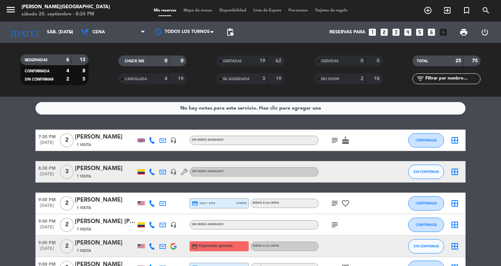
click at [265, 60] on div "SENTADAS 19 62" at bounding box center [250, 60] width 68 height 11
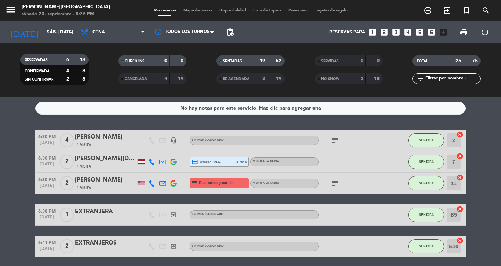
scroll to position [20, 0]
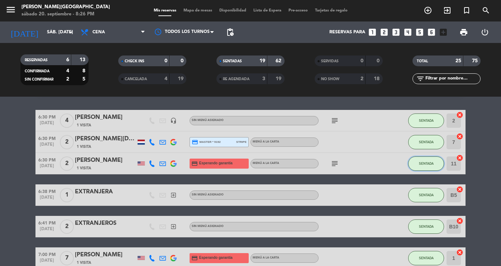
click at [426, 165] on button "SENTADA" at bounding box center [426, 163] width 36 height 14
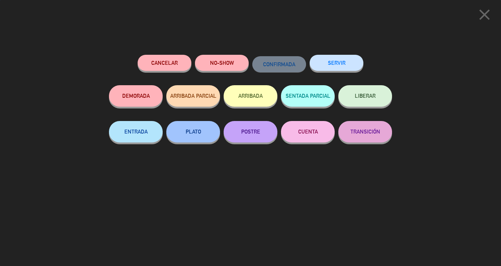
click at [340, 67] on button "SERVIR" at bounding box center [336, 63] width 54 height 16
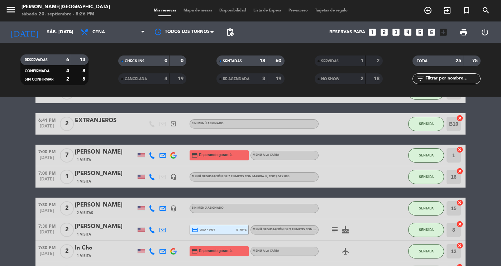
scroll to position [105, 0]
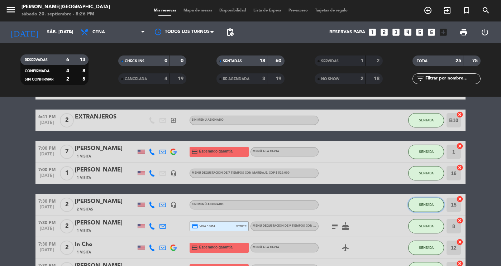
click at [435, 204] on button "SENTADA" at bounding box center [426, 205] width 36 height 14
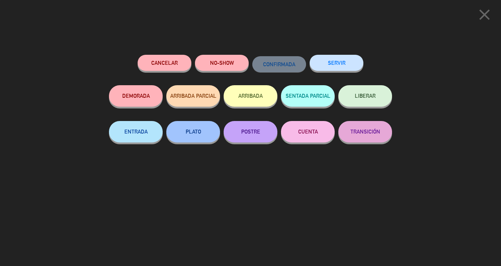
click at [336, 64] on button "SERVIR" at bounding box center [336, 63] width 54 height 16
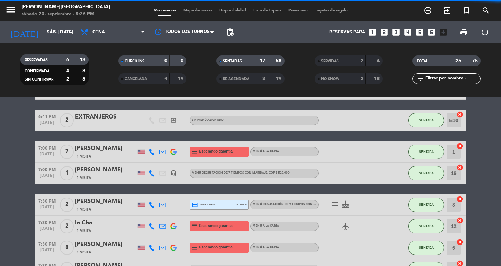
scroll to position [113, 0]
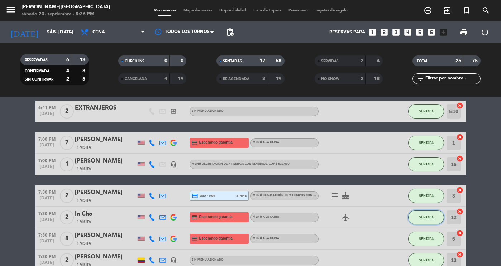
click at [421, 217] on span "SENTADA" at bounding box center [426, 217] width 15 height 4
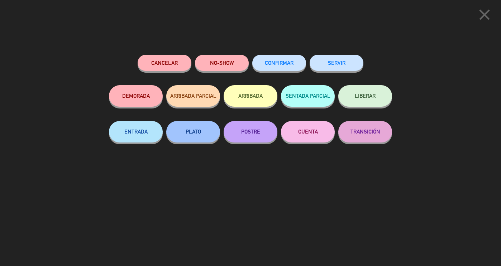
click at [341, 62] on button "SERVIR" at bounding box center [336, 63] width 54 height 16
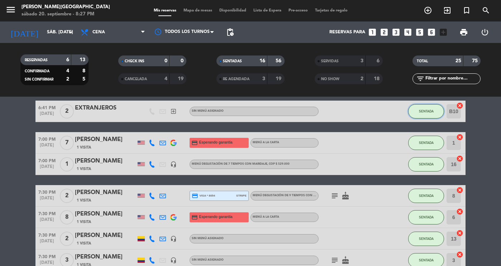
click at [434, 113] on button "SENTADA" at bounding box center [426, 111] width 36 height 14
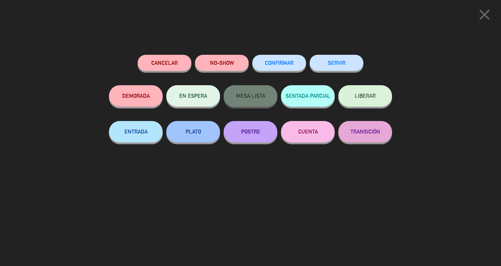
click at [334, 58] on button "SERVIR" at bounding box center [336, 63] width 54 height 16
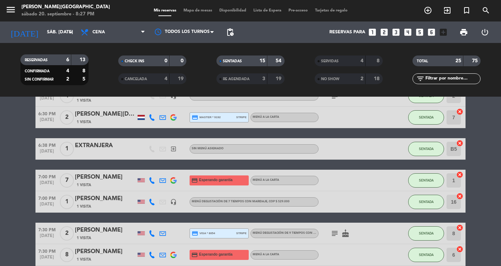
scroll to position [43, 0]
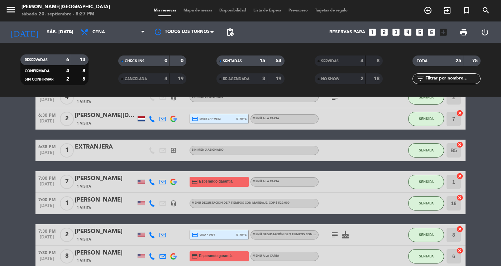
click at [422, 141] on div "SENTADA" at bounding box center [426, 150] width 36 height 21
click at [425, 149] on span "SENTADA" at bounding box center [426, 150] width 15 height 4
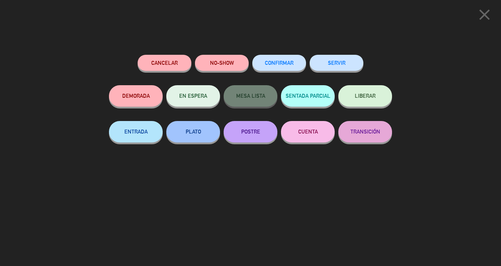
click at [336, 62] on button "SERVIR" at bounding box center [336, 63] width 54 height 16
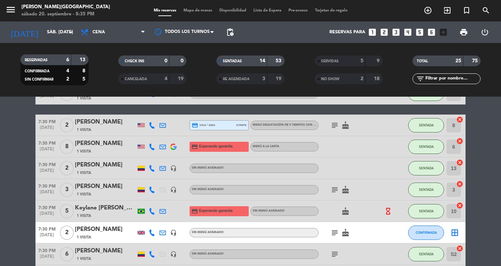
scroll to position [121, 0]
click at [243, 60] on div "SENTADAS" at bounding box center [234, 61] width 33 height 8
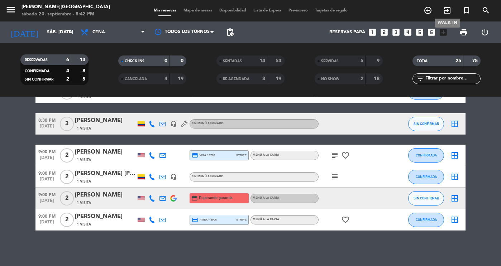
click at [448, 10] on icon "exit_to_app" at bounding box center [447, 10] width 9 height 9
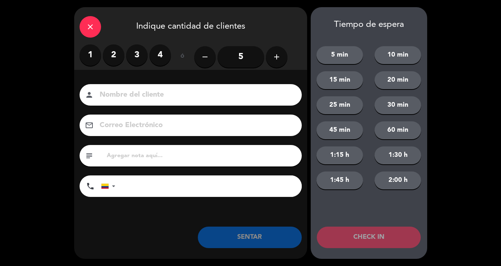
click at [89, 23] on icon "close" at bounding box center [90, 27] width 9 height 9
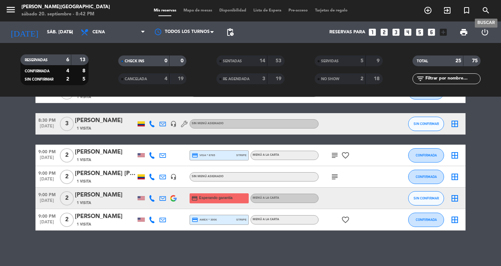
click at [488, 10] on icon "search" at bounding box center [485, 10] width 9 height 9
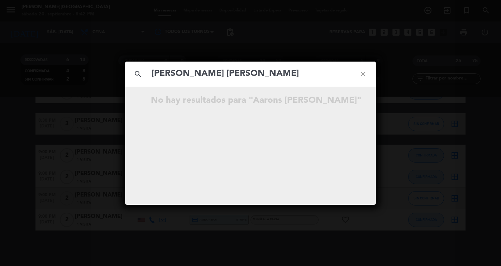
type input "[PERSON_NAME] [PERSON_NAME]"
click at [361, 73] on icon "close" at bounding box center [363, 74] width 26 height 26
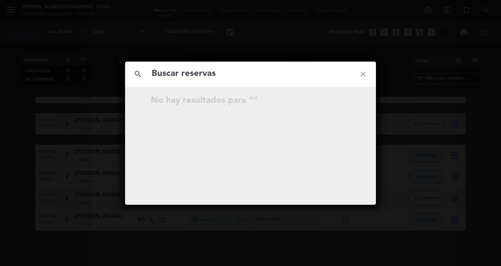
click at [360, 77] on icon "close" at bounding box center [363, 74] width 26 height 26
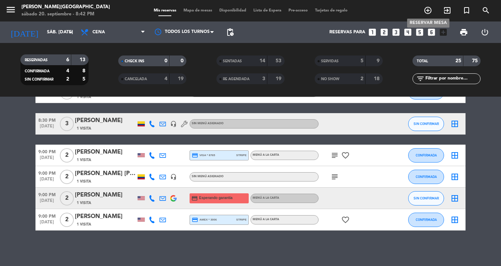
click at [430, 10] on icon "add_circle_outline" at bounding box center [427, 10] width 9 height 9
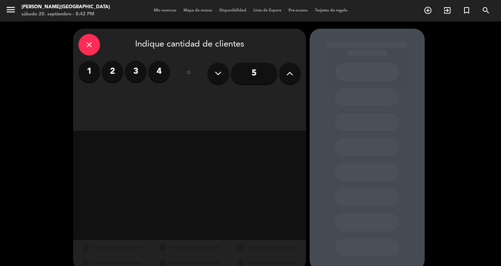
click at [262, 74] on input "5" at bounding box center [254, 73] width 47 height 21
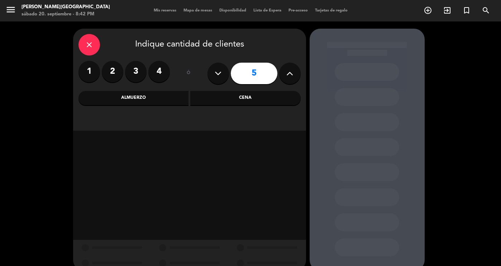
click at [250, 100] on div "Cena" at bounding box center [245, 98] width 110 height 14
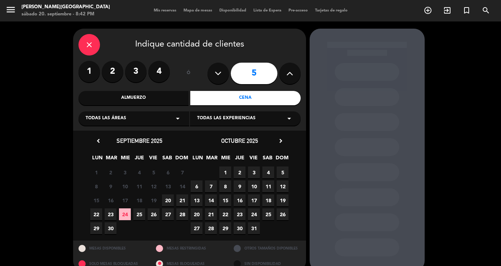
click at [277, 141] on icon "chevron_right" at bounding box center [281, 141] width 8 height 8
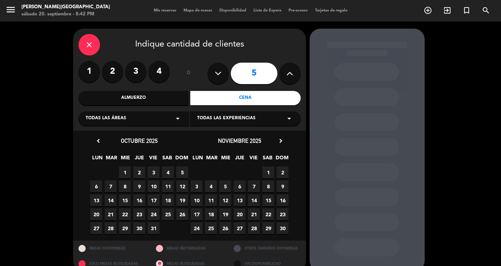
click at [277, 141] on icon "chevron_right" at bounding box center [281, 141] width 8 height 8
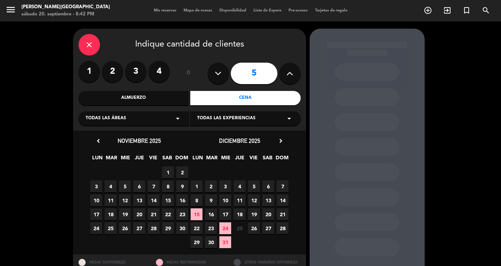
click at [199, 227] on span "22" at bounding box center [196, 228] width 12 height 12
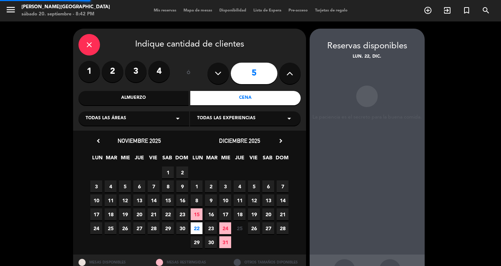
scroll to position [26, 0]
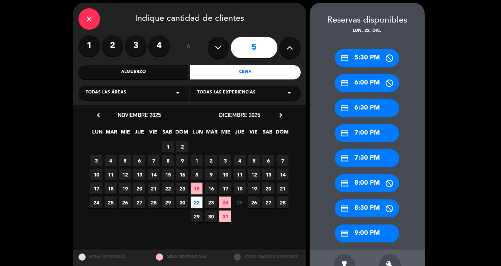
click at [362, 129] on div "credit_card 7:00 PM" at bounding box center [366, 133] width 64 height 18
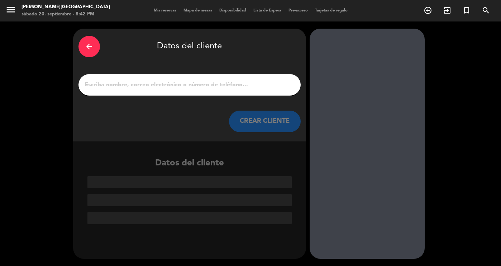
scroll to position [0, 0]
click at [109, 81] on input "1" at bounding box center [189, 85] width 211 height 10
paste input "[PERSON_NAME] [PERSON_NAME]"
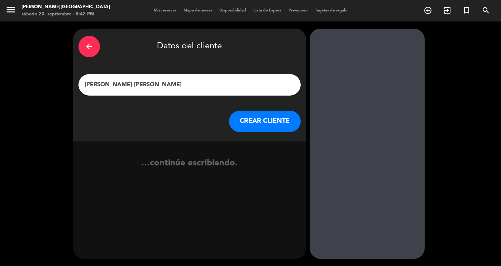
type input "[PERSON_NAME] [PERSON_NAME]"
click at [251, 118] on button "CREAR CLIENTE" at bounding box center [265, 121] width 72 height 21
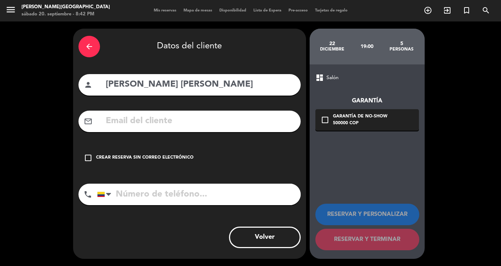
click at [191, 158] on div "check_box_outline_blank Crear reserva sin correo electrónico" at bounding box center [189, 157] width 222 height 21
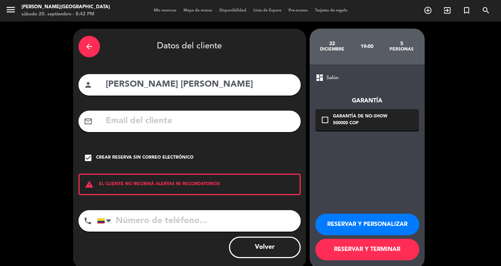
click at [356, 251] on button "RESERVAR Y TERMINAR" at bounding box center [367, 249] width 104 height 21
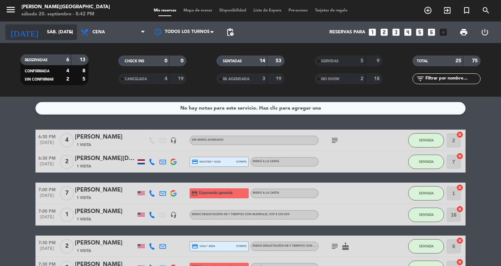
click at [47, 31] on input "sáb. [DATE]" at bounding box center [73, 32] width 61 height 13
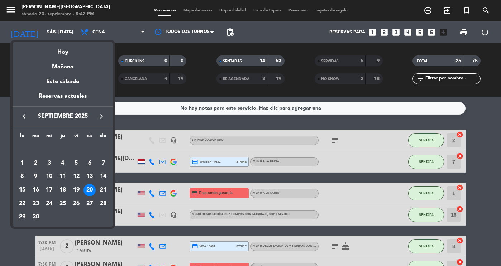
click at [98, 117] on icon "keyboard_arrow_right" at bounding box center [101, 116] width 9 height 9
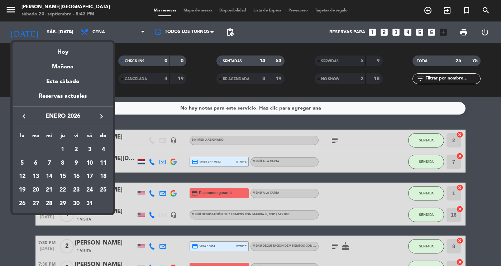
click at [21, 113] on icon "keyboard_arrow_left" at bounding box center [24, 116] width 9 height 9
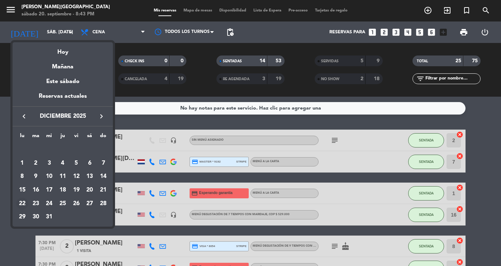
click at [25, 204] on div "22" at bounding box center [22, 204] width 12 height 12
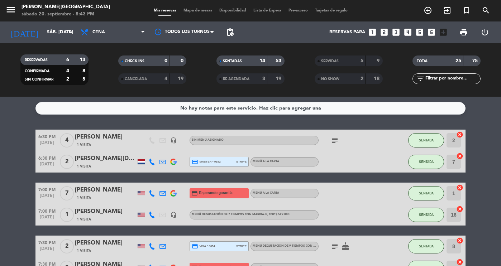
type input "lun. 22 dic."
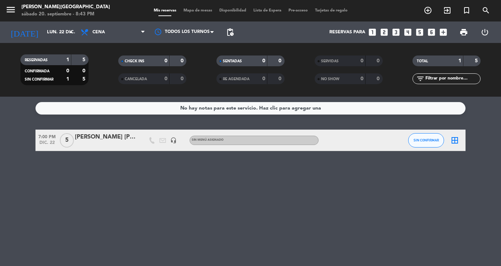
click at [96, 140] on div "[PERSON_NAME] [PERSON_NAME]" at bounding box center [105, 136] width 61 height 9
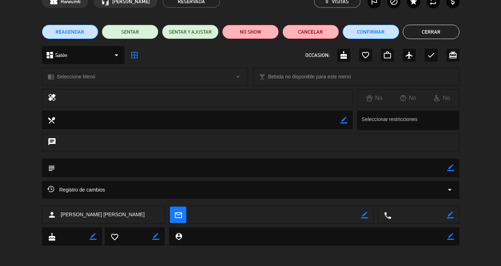
scroll to position [40, 0]
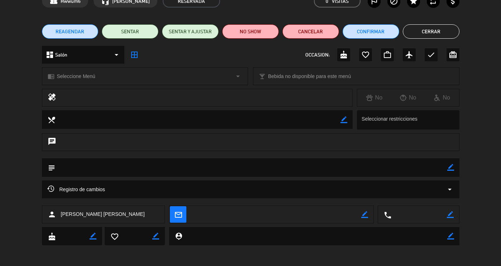
click at [58, 34] on span "REAGENDAR" at bounding box center [69, 32] width 29 height 8
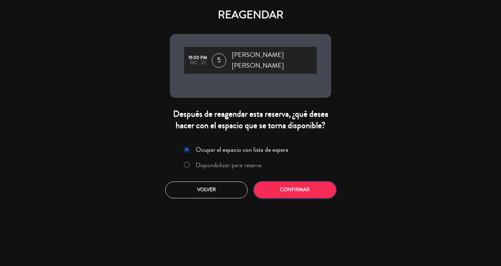
click at [279, 182] on button "Confirmar" at bounding box center [294, 190] width 82 height 17
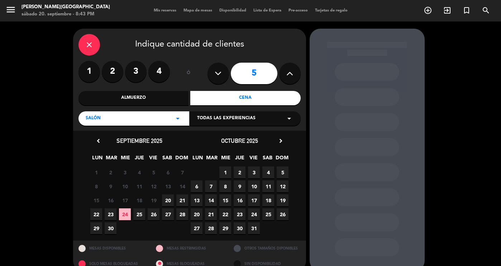
click at [280, 143] on icon "chevron_right" at bounding box center [281, 141] width 8 height 8
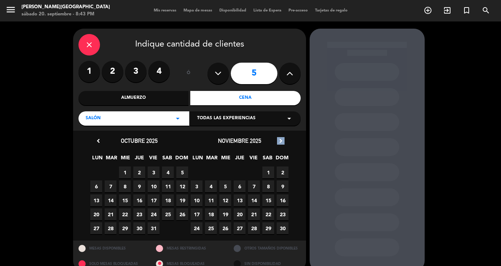
click at [280, 143] on icon "chevron_right" at bounding box center [281, 141] width 8 height 8
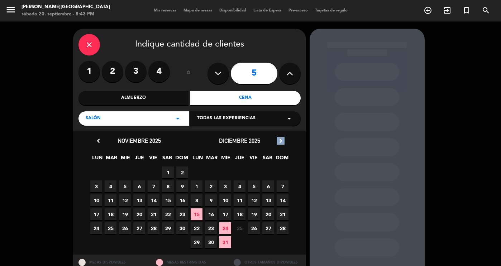
click at [280, 143] on icon "chevron_right" at bounding box center [281, 141] width 8 height 8
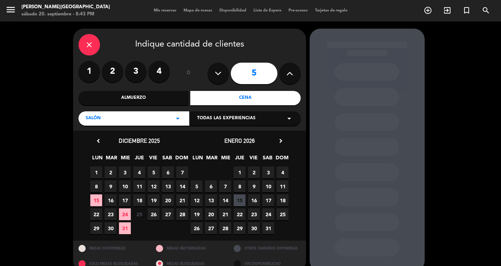
click at [96, 213] on span "22" at bounding box center [96, 214] width 12 height 12
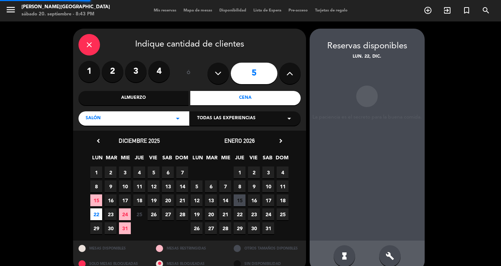
scroll to position [12, 0]
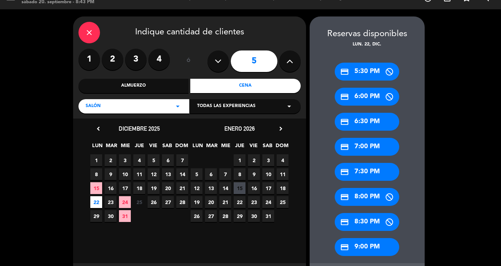
click at [379, 145] on div "credit_card 7:00 PM" at bounding box center [366, 147] width 64 height 18
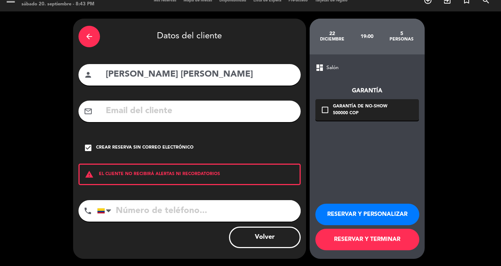
scroll to position [10, 0]
click at [353, 217] on button "RESERVAR Y PERSONALIZAR" at bounding box center [367, 214] width 104 height 21
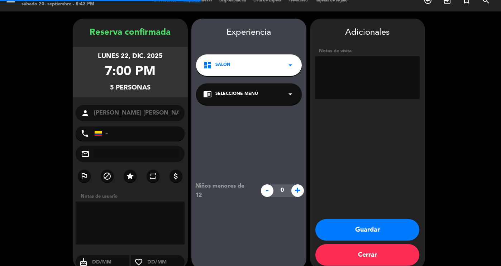
scroll to position [20, 0]
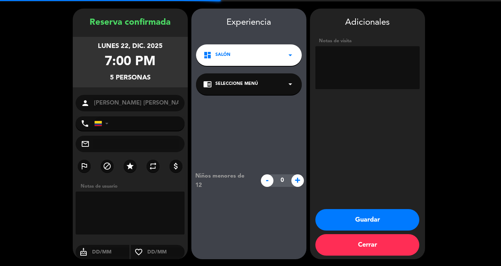
click at [338, 63] on textarea at bounding box center [367, 67] width 104 height 43
paste textarea "[PERSON_NAME]"
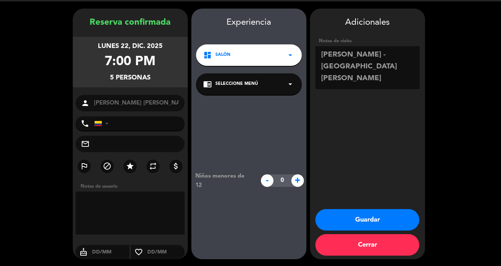
type textarea "[PERSON_NAME] - [GEOGRAPHIC_DATA][PERSON_NAME]"
click at [378, 224] on button "Guardar" at bounding box center [367, 219] width 104 height 21
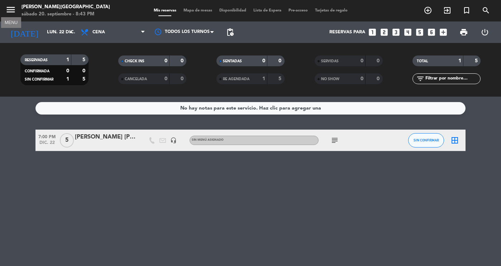
click at [11, 11] on icon "menu" at bounding box center [10, 9] width 11 height 11
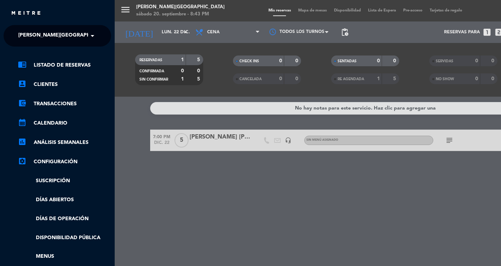
click at [149, 35] on div "menu [PERSON_NAME][GEOGRAPHIC_DATA] sábado 20. septiembre - 8:43 PM Mis reserva…" at bounding box center [365, 133] width 501 height 266
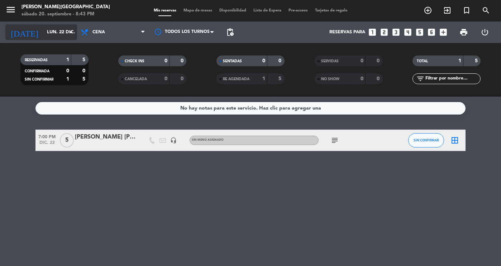
click at [50, 34] on input "lun. 22 dic." at bounding box center [73, 32] width 61 height 13
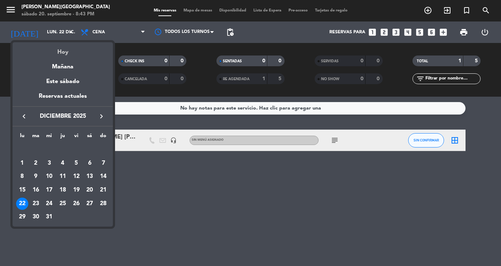
click at [61, 56] on div "Hoy" at bounding box center [63, 49] width 100 height 15
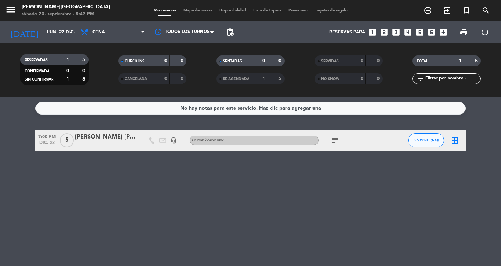
type input "sáb. [DATE]"
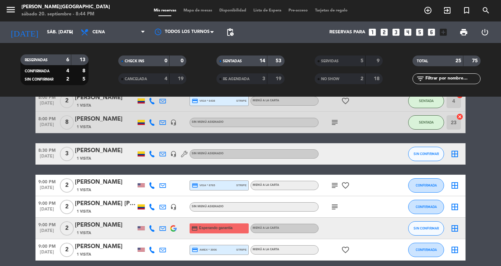
scroll to position [389, 0]
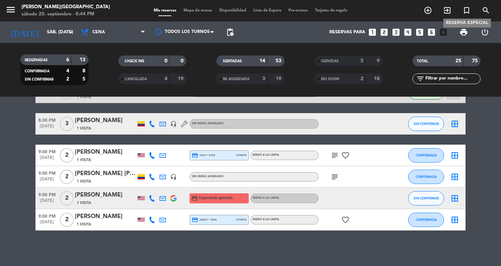
click at [458, 11] on span "turned_in_not" at bounding box center [465, 10] width 19 height 12
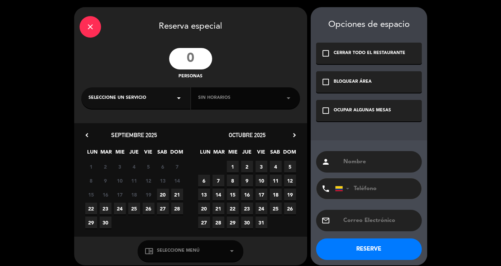
click at [449, 11] on div "close Reserva especial personas Seleccione un servicio arrow_drop_down Sin hora…" at bounding box center [250, 136] width 501 height 272
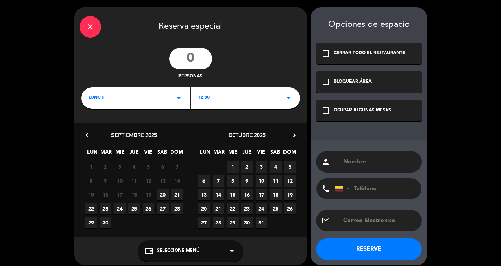
click at [94, 26] on icon "close" at bounding box center [90, 27] width 9 height 9
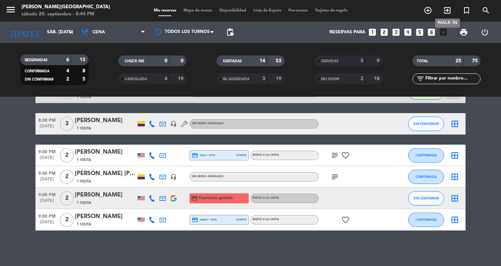
click at [446, 13] on icon "exit_to_app" at bounding box center [447, 10] width 9 height 9
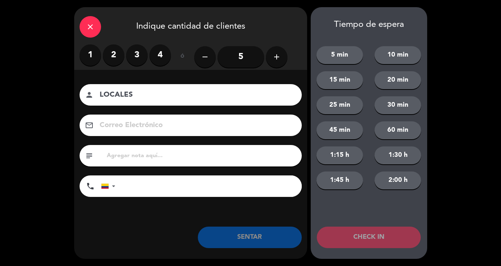
type input "LOCALES"
click at [112, 55] on label "2" at bounding box center [113, 54] width 21 height 21
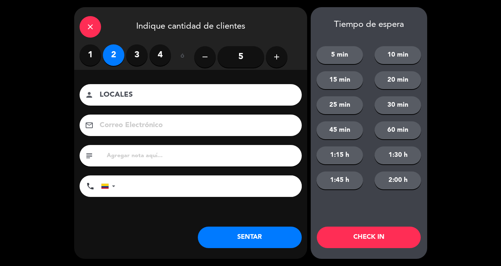
click at [249, 242] on button "SENTAR" at bounding box center [250, 237] width 104 height 21
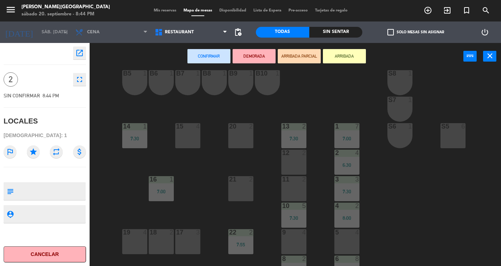
scroll to position [48, 0]
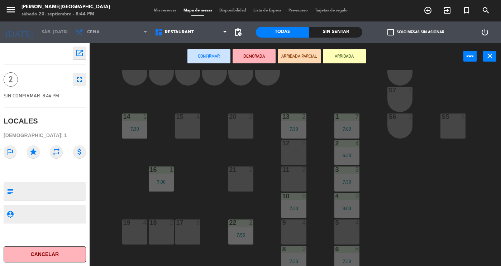
click at [290, 158] on div "12 2" at bounding box center [293, 152] width 25 height 25
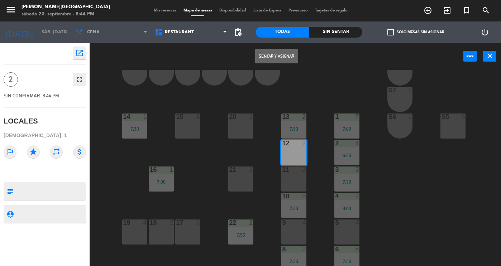
click at [270, 55] on button "Sentar y Asignar" at bounding box center [276, 56] width 43 height 14
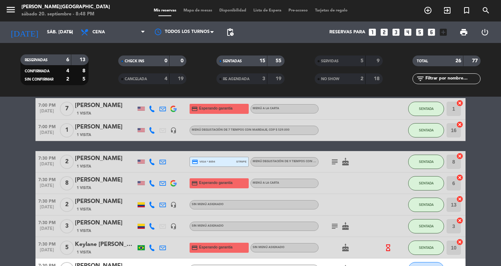
scroll to position [93, 0]
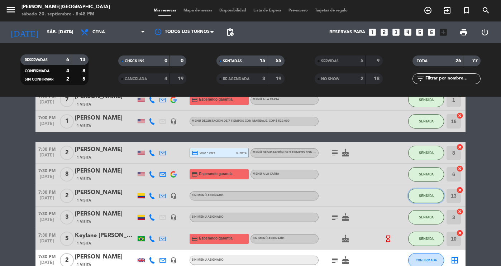
click at [427, 194] on span "SENTADA" at bounding box center [426, 196] width 15 height 4
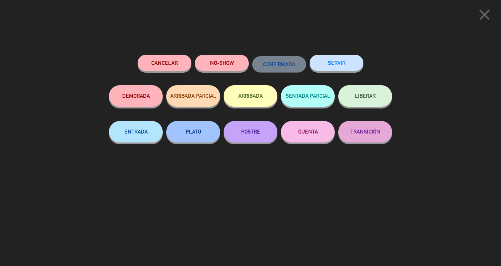
click at [340, 61] on button "SERVIR" at bounding box center [336, 63] width 54 height 16
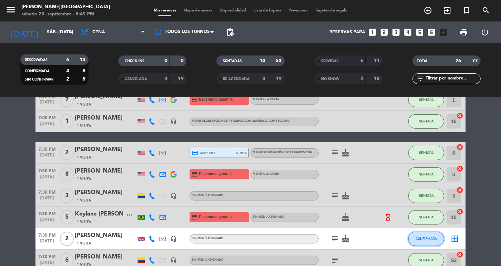
click at [418, 237] on span "CONFIRMADA" at bounding box center [425, 239] width 21 height 4
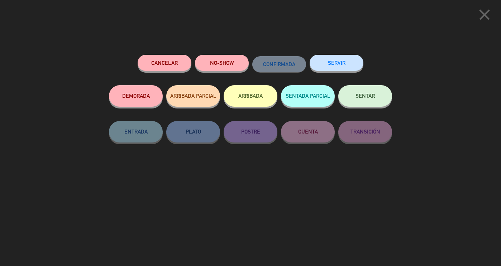
click at [212, 59] on button "NO-SHOW" at bounding box center [222, 63] width 54 height 16
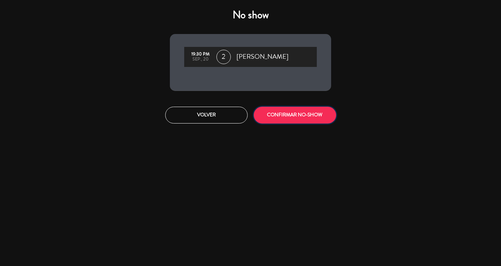
click at [308, 122] on button "CONFIRMAR NO-SHOW" at bounding box center [294, 115] width 82 height 17
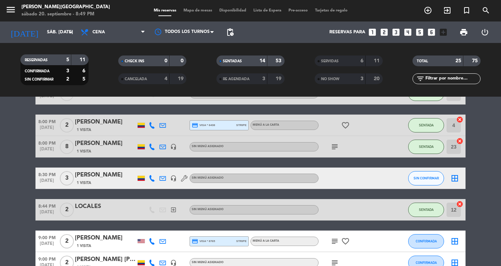
scroll to position [377, 0]
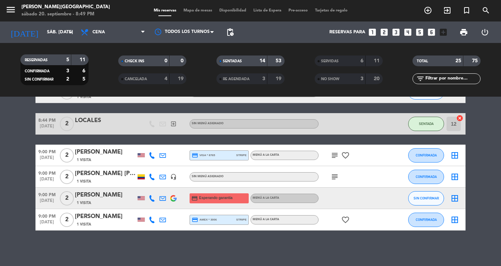
click at [270, 61] on div "53" at bounding box center [276, 61] width 14 height 8
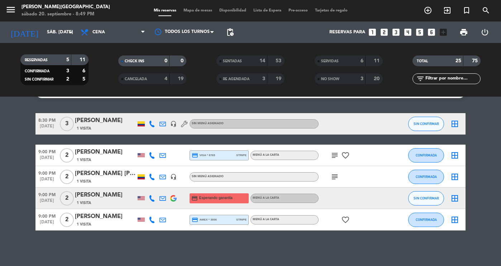
scroll to position [0, 0]
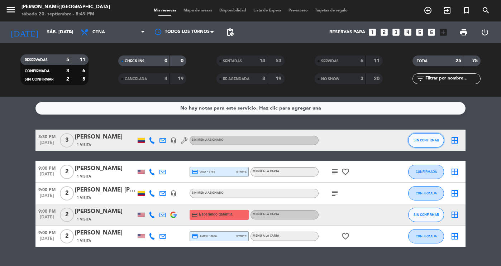
click at [423, 143] on button "SIN CONFIRMAR" at bounding box center [426, 140] width 36 height 14
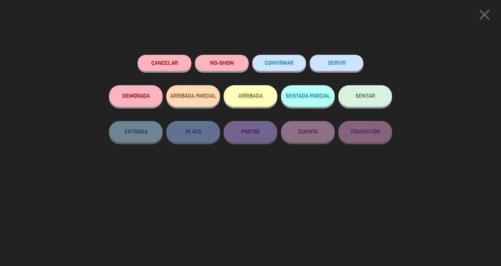
click at [376, 87] on button "SENTAR" at bounding box center [365, 95] width 54 height 21
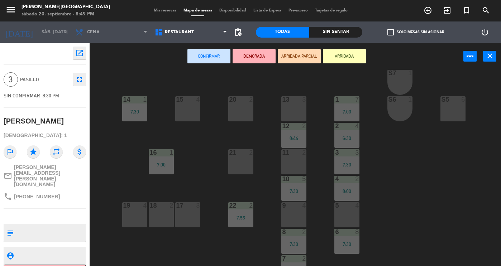
scroll to position [94, 0]
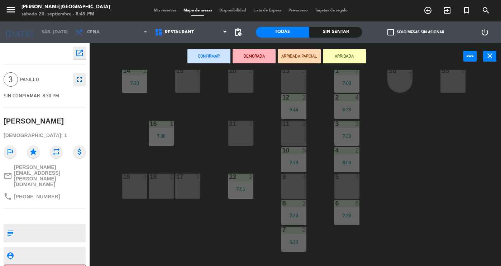
click at [142, 189] on div "19 4" at bounding box center [134, 186] width 25 height 25
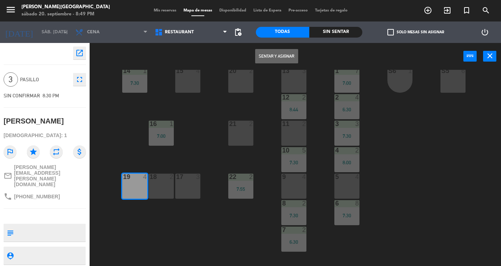
click at [268, 55] on button "Sentar y Asignar" at bounding box center [276, 56] width 43 height 14
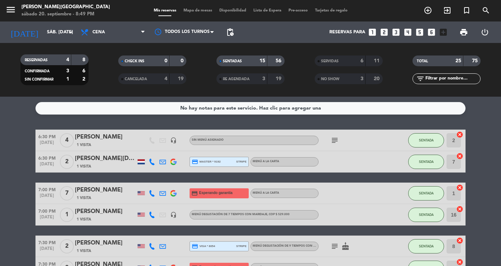
click at [247, 55] on div "SENTADAS 15 56 RE AGENDADA 3 19" at bounding box center [250, 69] width 98 height 39
click at [245, 61] on div "SENTADAS" at bounding box center [234, 61] width 33 height 8
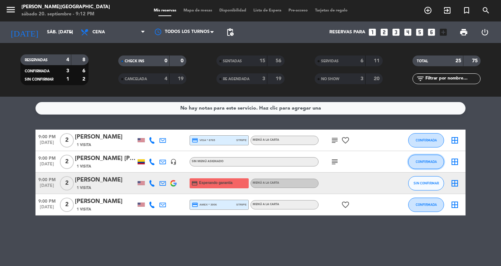
click at [419, 164] on button "CONFIRMADA" at bounding box center [426, 162] width 36 height 14
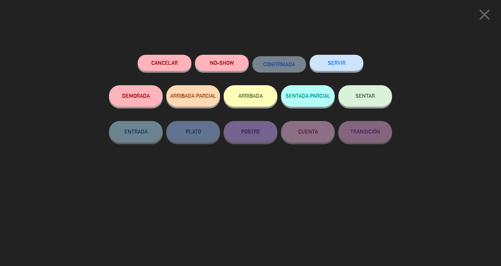
click at [350, 103] on button "SENTAR" at bounding box center [365, 95] width 54 height 21
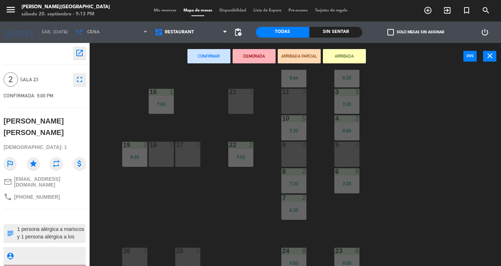
scroll to position [128, 0]
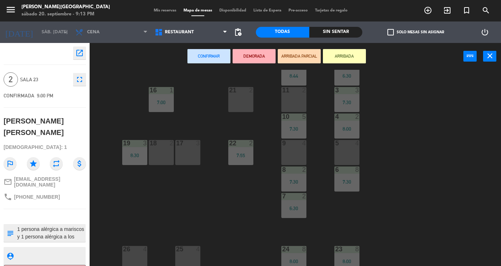
click at [193, 157] on div "17 3" at bounding box center [187, 152] width 25 height 25
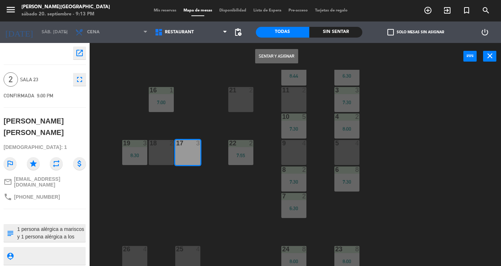
click at [284, 54] on button "Sentar y Asignar" at bounding box center [276, 56] width 43 height 14
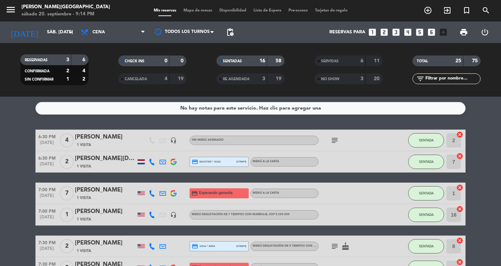
click at [261, 59] on strong "16" at bounding box center [262, 60] width 6 height 5
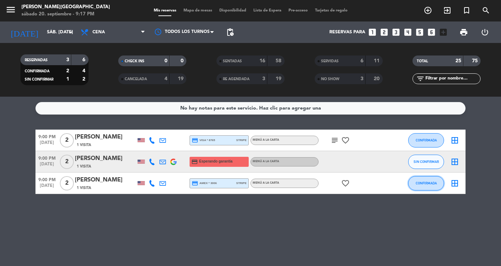
click at [435, 182] on span "CONFIRMADA" at bounding box center [425, 183] width 21 height 4
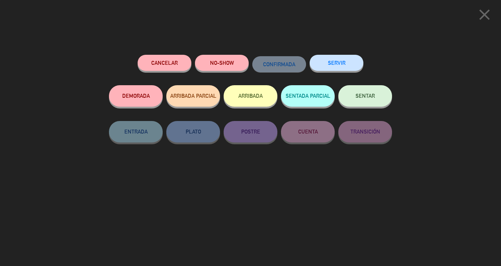
click at [356, 95] on span "SENTAR" at bounding box center [364, 96] width 19 height 6
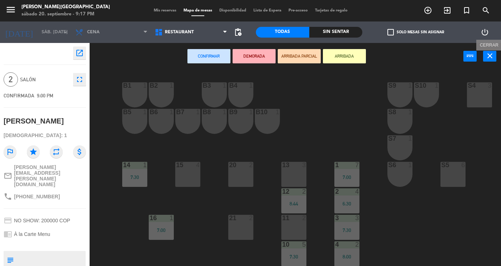
click at [483, 58] on button "close" at bounding box center [489, 56] width 13 height 11
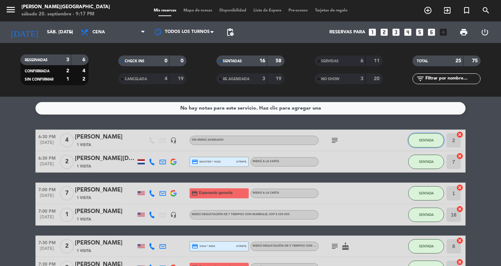
click at [420, 140] on span "SENTADA" at bounding box center [426, 140] width 15 height 4
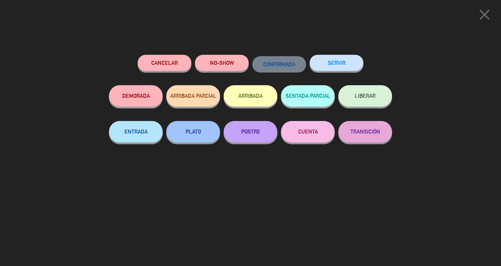
click at [339, 64] on button "SERVIR" at bounding box center [336, 63] width 54 height 16
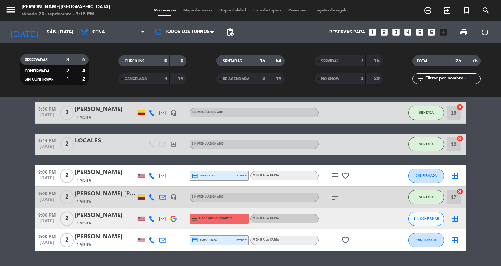
scroll to position [334, 0]
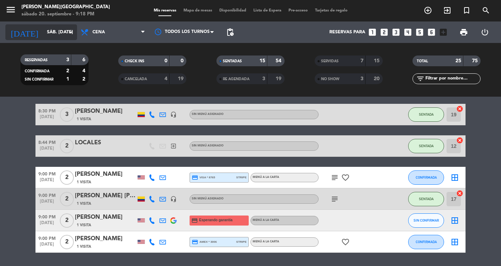
click at [59, 33] on input "sáb. [DATE]" at bounding box center [73, 32] width 61 height 13
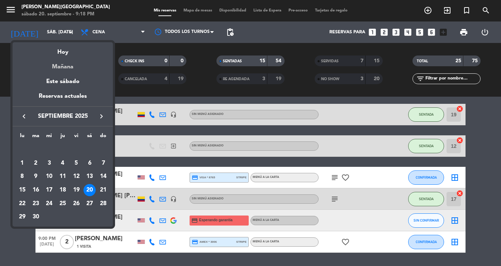
click at [67, 68] on div "Mañana" at bounding box center [63, 64] width 100 height 15
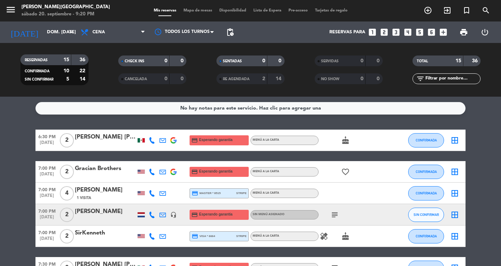
scroll to position [20, 0]
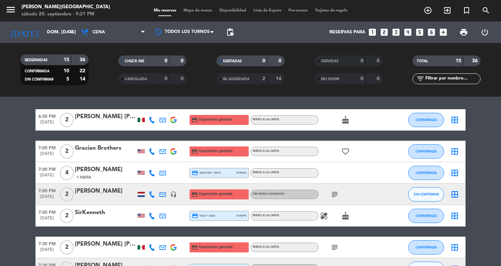
click at [233, 61] on span "SENTADAS" at bounding box center [232, 61] width 19 height 4
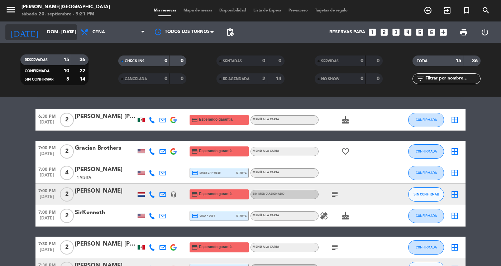
click at [43, 38] on input "dom. [DATE]" at bounding box center [73, 32] width 61 height 13
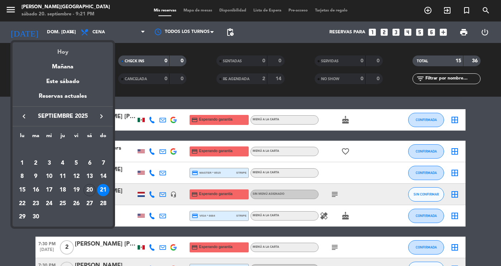
click at [59, 56] on div "Hoy" at bounding box center [63, 49] width 100 height 15
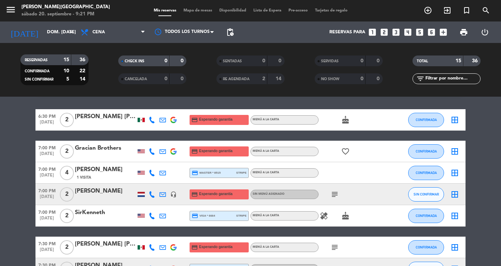
type input "sáb. [DATE]"
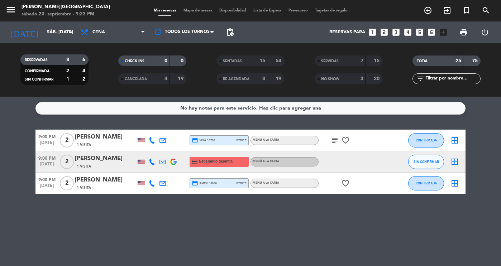
click at [435, 187] on button "CONFIRMADA" at bounding box center [426, 183] width 36 height 14
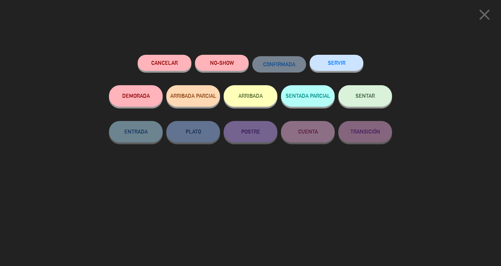
click at [372, 106] on button "SENTAR" at bounding box center [365, 95] width 54 height 21
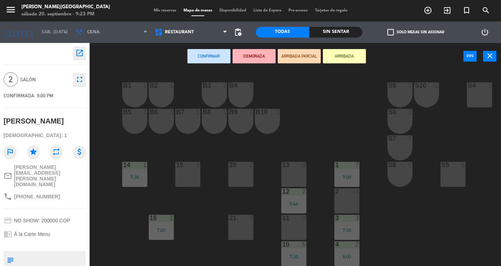
click at [352, 209] on div "2 4" at bounding box center [346, 200] width 25 height 25
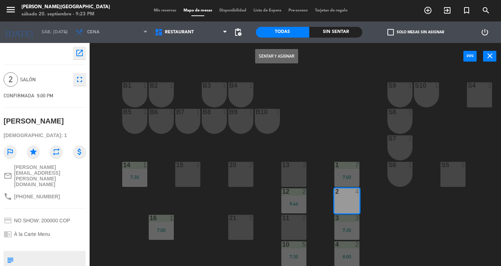
click at [288, 58] on button "Sentar y Asignar" at bounding box center [276, 56] width 43 height 14
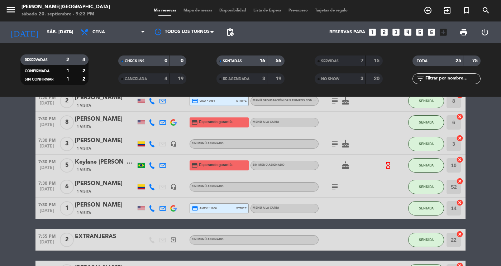
scroll to position [117, 0]
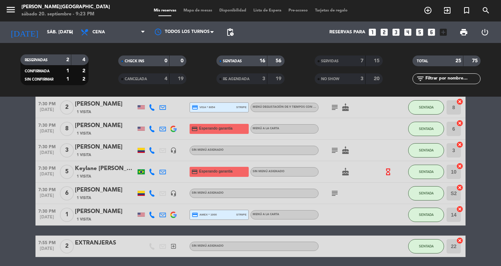
click at [428, 165] on button "SENTADA" at bounding box center [426, 172] width 36 height 14
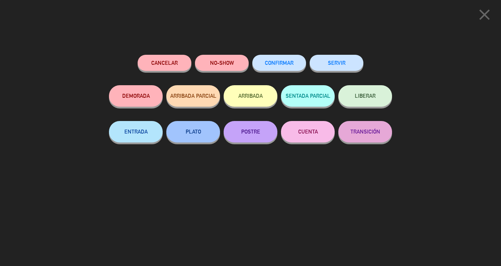
click at [346, 64] on button "SERVIR" at bounding box center [336, 63] width 54 height 16
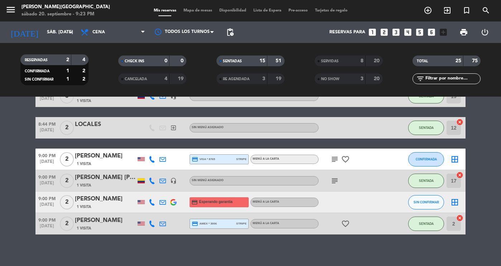
scroll to position [334, 0]
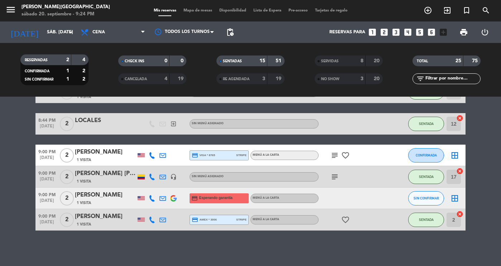
click at [428, 160] on button "CONFIRMADA" at bounding box center [426, 155] width 36 height 14
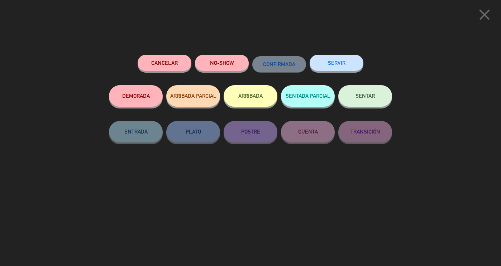
click at [379, 104] on button "SENTAR" at bounding box center [365, 95] width 54 height 21
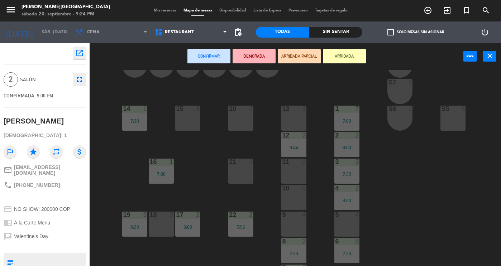
scroll to position [57, 0]
click at [489, 55] on icon "close" at bounding box center [489, 56] width 9 height 9
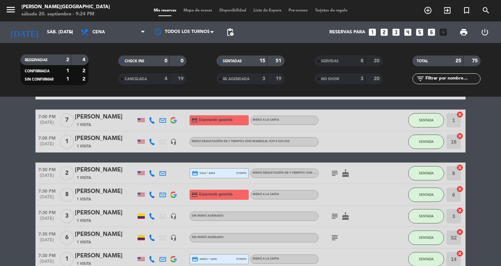
scroll to position [59, 0]
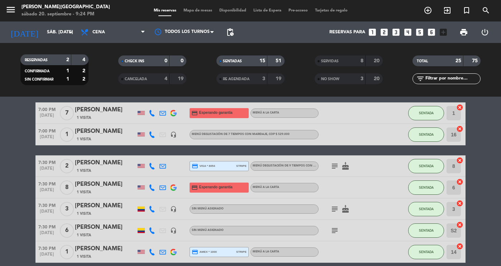
click at [429, 214] on button "SENTADA" at bounding box center [426, 209] width 36 height 14
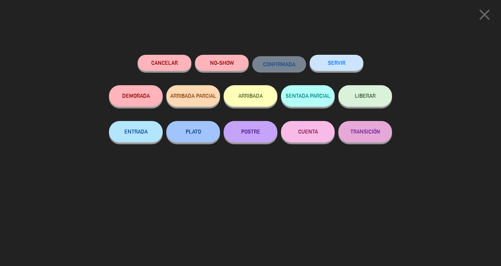
click at [362, 66] on button "SERVIR" at bounding box center [336, 63] width 54 height 16
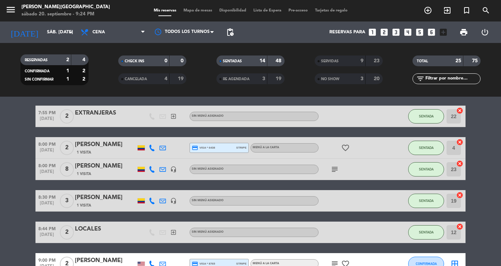
scroll to position [313, 0]
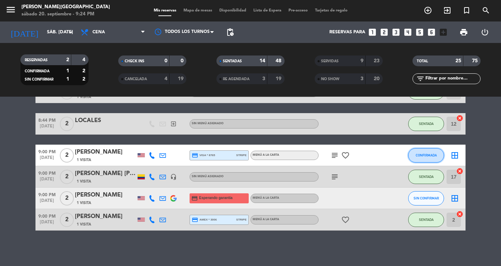
click at [429, 160] on button "CONFIRMADA" at bounding box center [426, 155] width 36 height 14
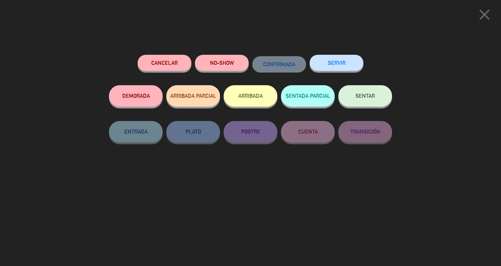
click at [359, 104] on button "SENTAR" at bounding box center [365, 95] width 54 height 21
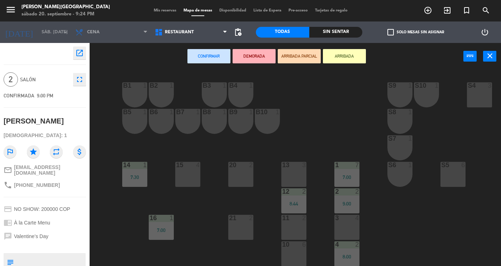
click at [345, 229] on div "3 4" at bounding box center [346, 227] width 25 height 25
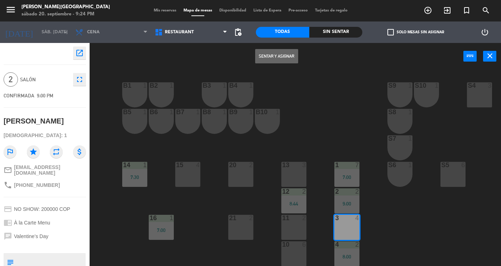
click at [288, 56] on button "Sentar y Asignar" at bounding box center [276, 56] width 43 height 14
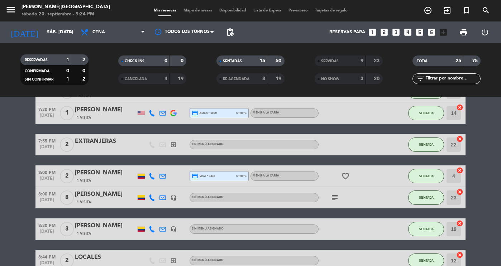
scroll to position [177, 0]
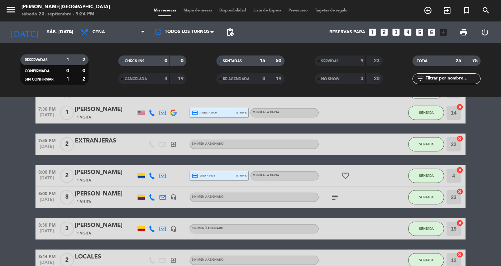
click at [428, 198] on span "SENTADA" at bounding box center [426, 197] width 15 height 4
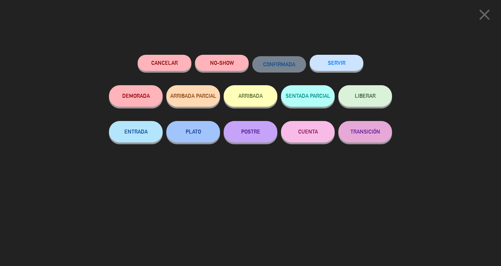
click at [342, 66] on button "SERVIR" at bounding box center [336, 63] width 54 height 16
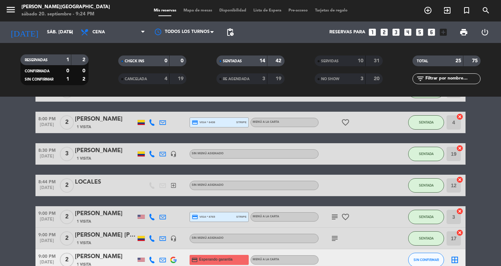
scroll to position [230, 0]
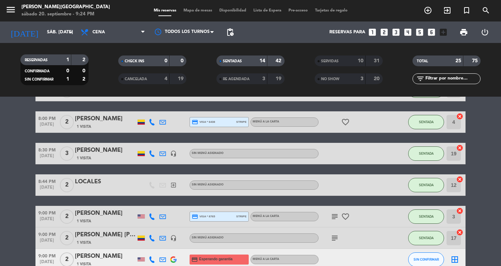
click at [426, 185] on span "SENTADA" at bounding box center [426, 185] width 15 height 4
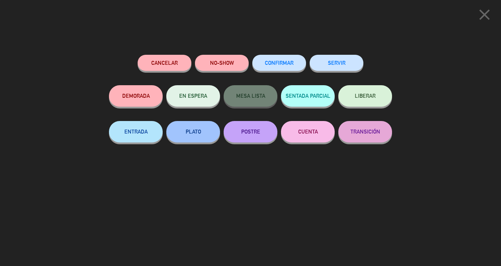
click at [489, 16] on icon "close" at bounding box center [484, 15] width 18 height 18
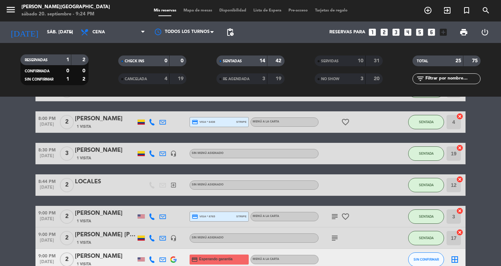
click at [451, 189] on input "12" at bounding box center [453, 185] width 14 height 14
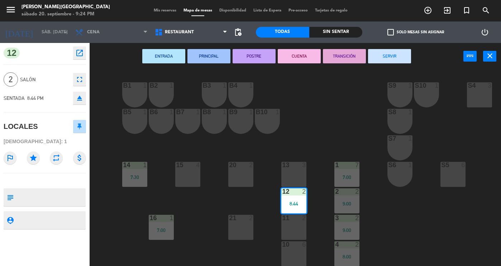
click at [198, 179] on div "15 4" at bounding box center [187, 174] width 25 height 25
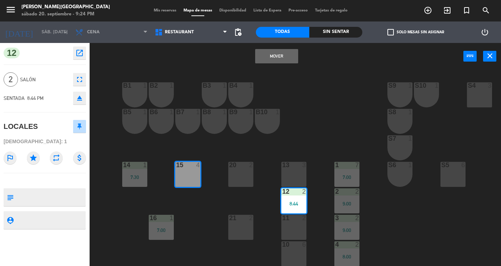
click at [295, 58] on button "Mover" at bounding box center [276, 56] width 43 height 14
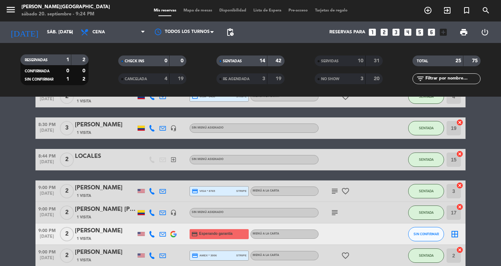
scroll to position [291, 0]
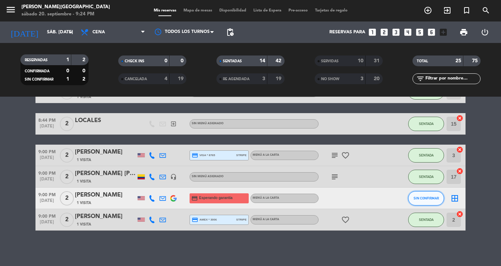
click at [426, 203] on button "SIN CONFIRMAR" at bounding box center [426, 198] width 36 height 14
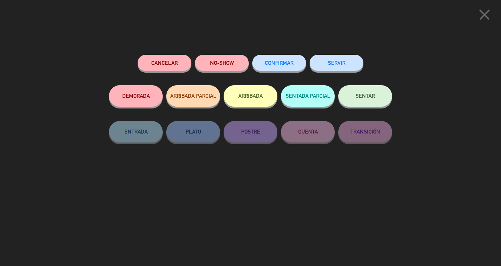
click at [163, 62] on button "Cancelar" at bounding box center [164, 63] width 54 height 16
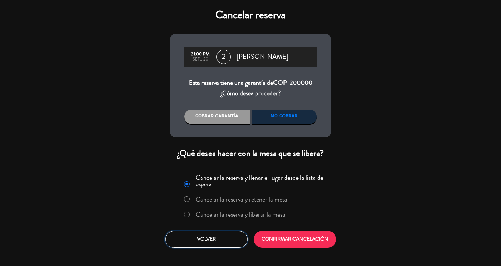
click at [221, 245] on button "Volver" at bounding box center [206, 239] width 82 height 17
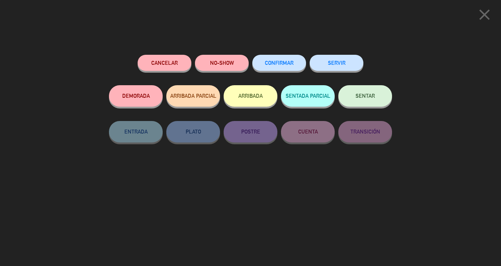
click at [229, 70] on button "NO-SHOW" at bounding box center [222, 63] width 54 height 16
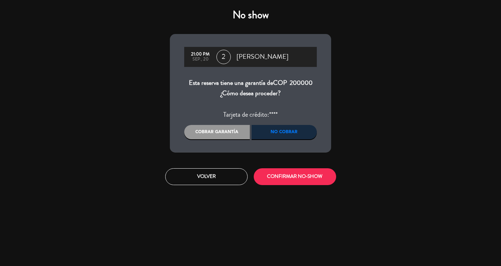
click at [285, 132] on div "No cobrar" at bounding box center [284, 132] width 66 height 14
click at [292, 134] on div "No cobrar" at bounding box center [284, 132] width 66 height 14
click at [291, 183] on button "CONFIRMAR NO-SHOW" at bounding box center [294, 176] width 82 height 17
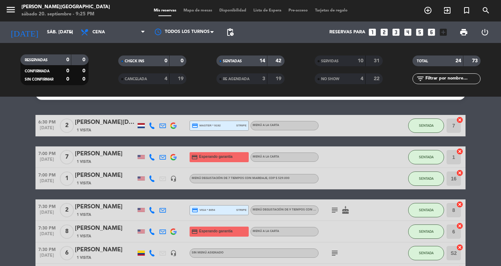
scroll to position [0, 0]
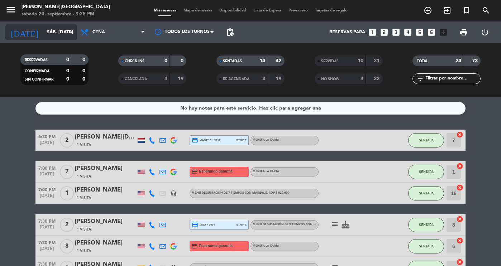
click at [43, 30] on input "sáb. [DATE]" at bounding box center [73, 32] width 61 height 13
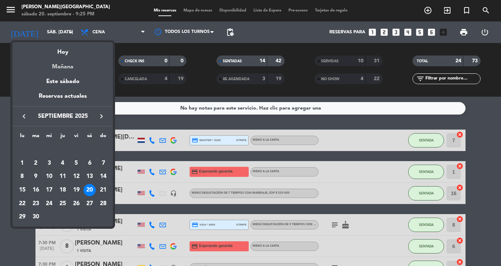
click at [61, 66] on div "Mañana" at bounding box center [63, 64] width 100 height 15
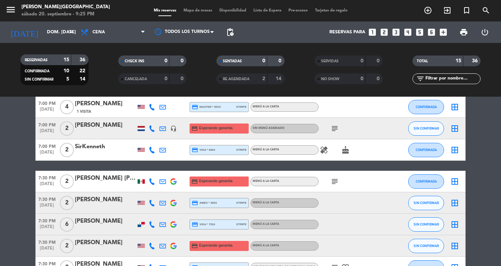
scroll to position [87, 0]
click at [330, 139] on div "healing cake" at bounding box center [350, 149] width 64 height 21
click at [335, 131] on icon "subject" at bounding box center [334, 128] width 9 height 9
click at [22, 151] on bookings-row "6:30 PM [DATE] 2 [PERSON_NAME] [PERSON_NAME] credit_card Esperando garantía Men…" at bounding box center [250, 224] width 501 height 362
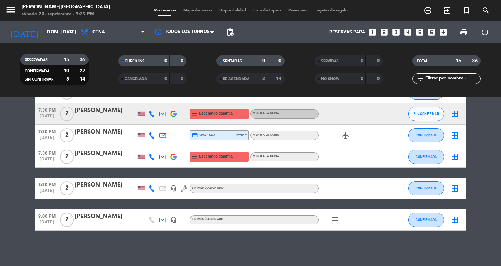
scroll to position [236, 0]
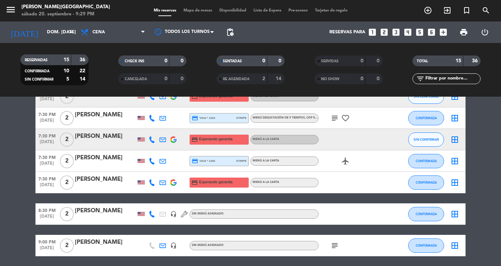
click at [329, 247] on span "subject" at bounding box center [334, 245] width 11 height 9
click at [337, 244] on icon "subject" at bounding box center [334, 245] width 9 height 9
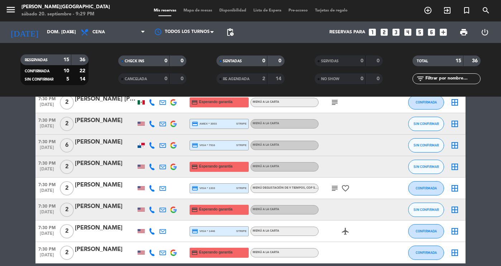
scroll to position [163, 0]
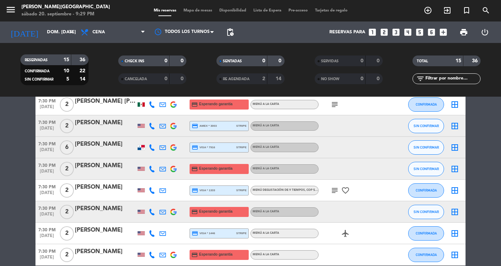
click at [334, 182] on div "subject favorite_border" at bounding box center [350, 190] width 64 height 21
click at [334, 205] on div at bounding box center [350, 211] width 64 height 21
click at [334, 194] on icon "subject" at bounding box center [334, 190] width 9 height 9
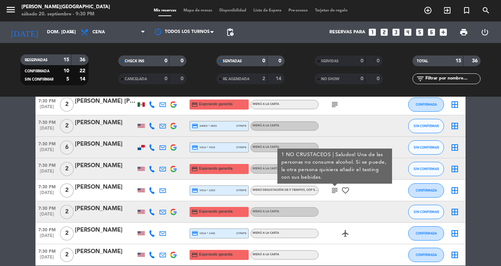
click at [500, 185] on bookings-row "6:30 PM [DATE] 2 [PERSON_NAME] [PERSON_NAME] credit_card Esperando garantía Men…" at bounding box center [250, 147] width 501 height 362
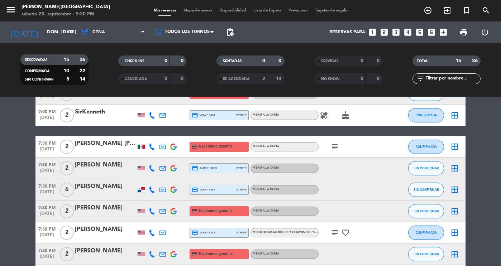
scroll to position [120, 0]
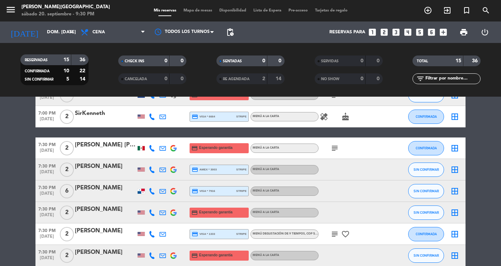
click at [335, 142] on div "subject" at bounding box center [350, 147] width 64 height 21
click at [335, 149] on icon "subject" at bounding box center [334, 148] width 9 height 9
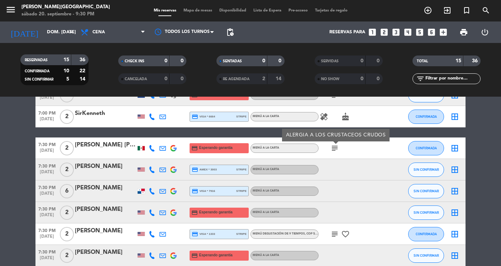
click at [483, 165] on bookings-row "6:30 PM [DATE] 2 [PERSON_NAME] [PERSON_NAME] credit_card Esperando garantía Men…" at bounding box center [250, 191] width 501 height 362
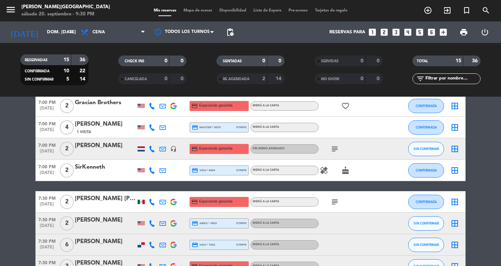
scroll to position [65, 0]
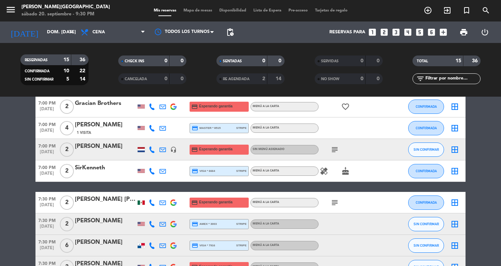
click at [321, 171] on icon "healing" at bounding box center [323, 171] width 9 height 9
click at [333, 150] on icon "subject" at bounding box center [334, 149] width 9 height 9
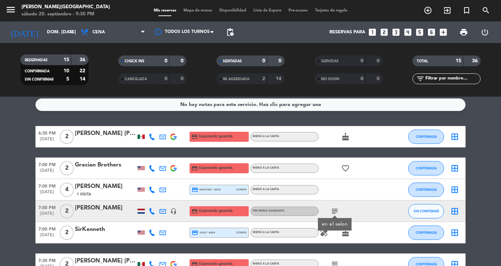
scroll to position [0, 0]
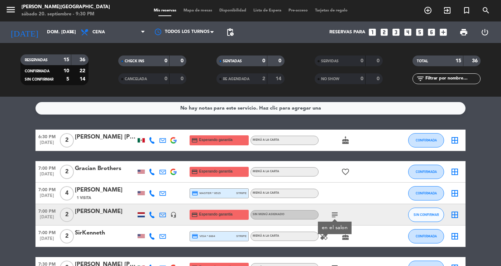
click at [333, 211] on div "subject" at bounding box center [350, 214] width 64 height 21
click at [336, 216] on icon "subject" at bounding box center [334, 215] width 9 height 9
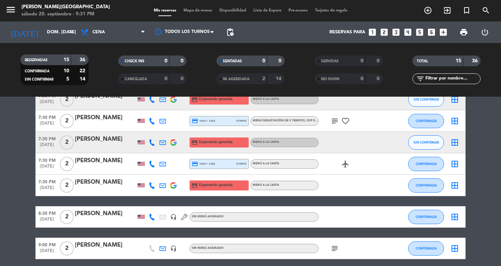
scroll to position [261, 0]
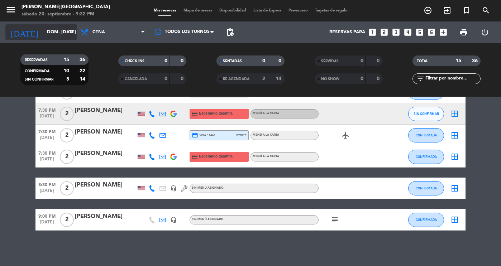
click at [53, 34] on input "dom. [DATE]" at bounding box center [73, 32] width 61 height 13
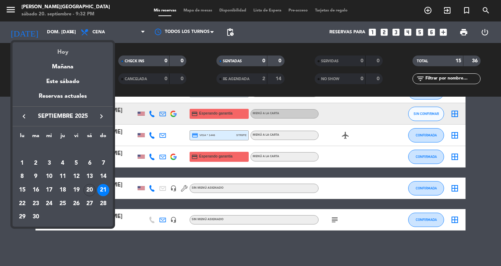
click at [68, 56] on div "Hoy" at bounding box center [63, 49] width 100 height 15
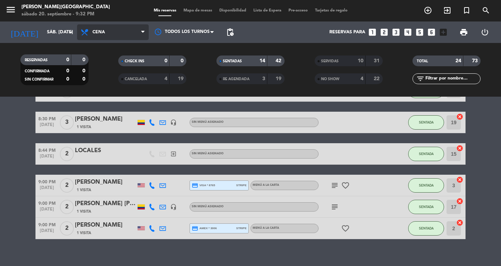
click at [96, 36] on span "Cena" at bounding box center [113, 32] width 72 height 16
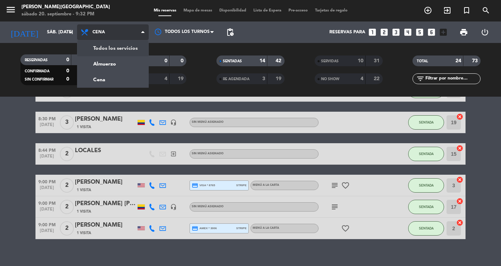
click at [108, 54] on div "menu [PERSON_NAME][GEOGRAPHIC_DATA] sábado 20. septiembre - 9:32 PM Mis reserva…" at bounding box center [250, 48] width 501 height 97
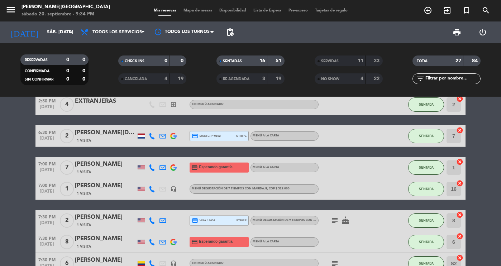
scroll to position [0, 0]
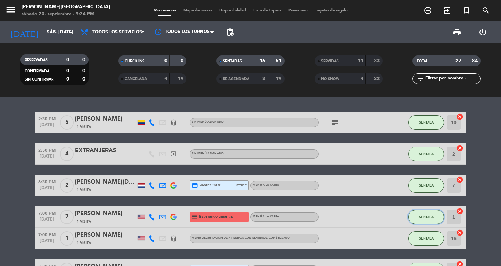
click at [426, 215] on span "SENTADA" at bounding box center [426, 217] width 15 height 4
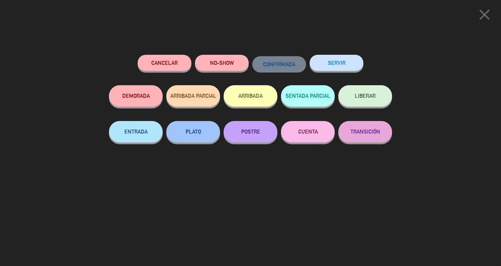
click at [327, 66] on button "SERVIR" at bounding box center [336, 63] width 54 height 16
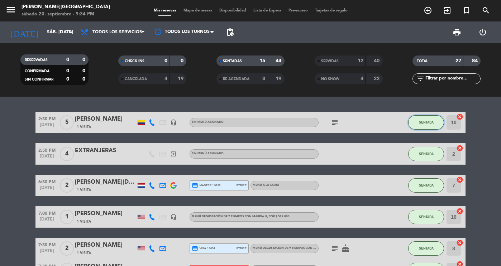
click at [427, 119] on button "SENTADA" at bounding box center [426, 122] width 36 height 14
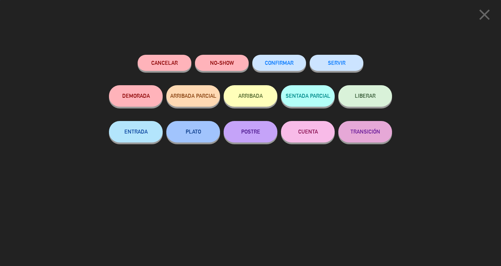
click at [324, 64] on button "SERVIR" at bounding box center [336, 63] width 54 height 16
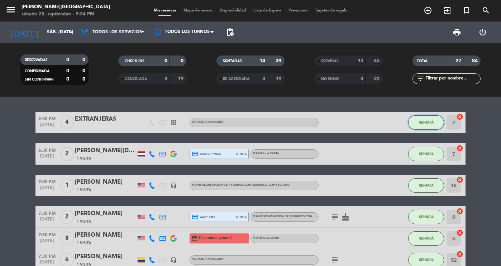
click at [425, 122] on span "SENTADA" at bounding box center [426, 122] width 15 height 4
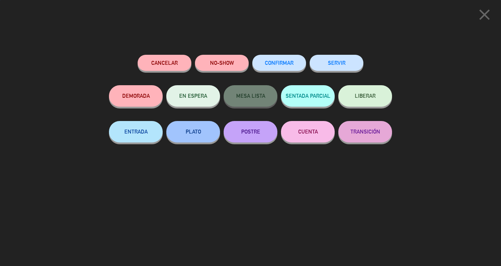
click at [345, 71] on button "SERVIR" at bounding box center [336, 63] width 54 height 16
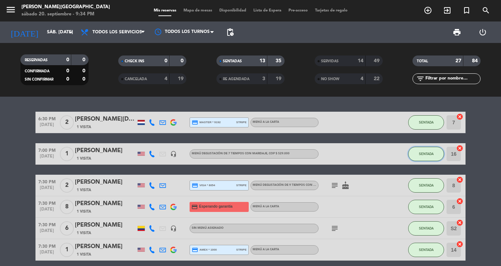
click at [429, 157] on button "SENTADA" at bounding box center [426, 154] width 36 height 14
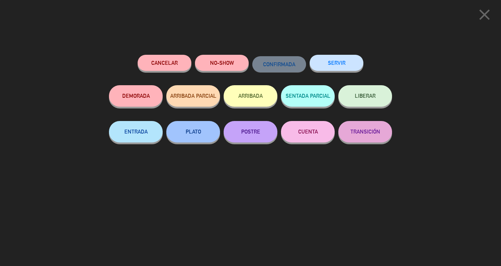
click at [342, 55] on div "SERVIR" at bounding box center [336, 70] width 54 height 30
click at [343, 58] on button "SERVIR" at bounding box center [336, 63] width 54 height 16
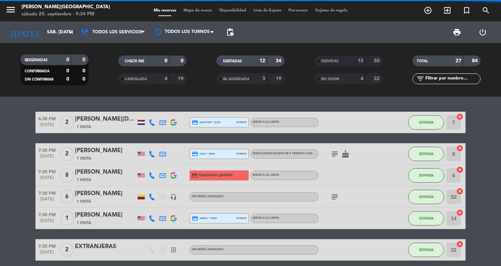
click at [437, 120] on button "SENTADA" at bounding box center [426, 122] width 36 height 14
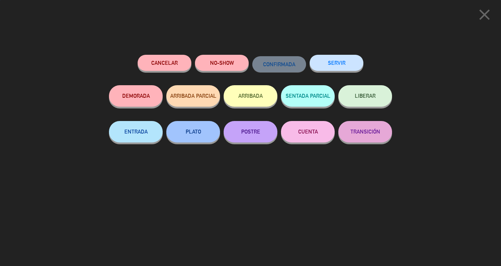
click at [338, 63] on button "SERVIR" at bounding box center [336, 63] width 54 height 16
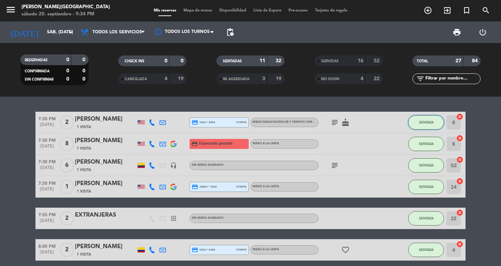
click at [421, 122] on span "SENTADA" at bounding box center [426, 122] width 15 height 4
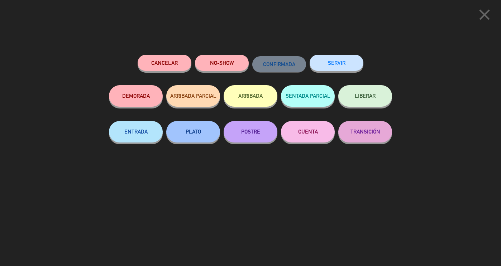
click at [337, 59] on button "SERVIR" at bounding box center [336, 63] width 54 height 16
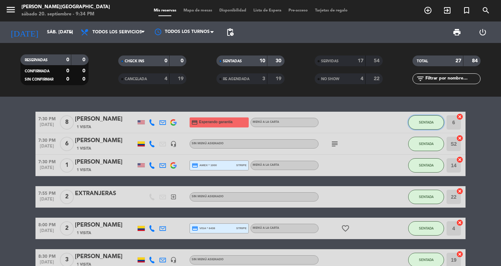
click at [428, 121] on span "SENTADA" at bounding box center [426, 122] width 15 height 4
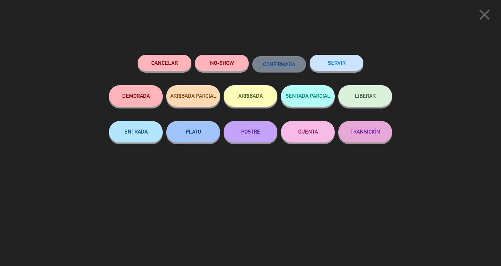
click at [335, 61] on button "SERVIR" at bounding box center [336, 63] width 54 height 16
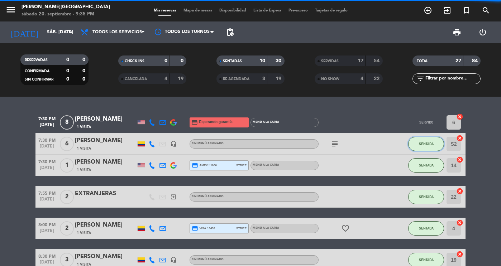
click at [425, 141] on button "SENTADA" at bounding box center [426, 144] width 36 height 14
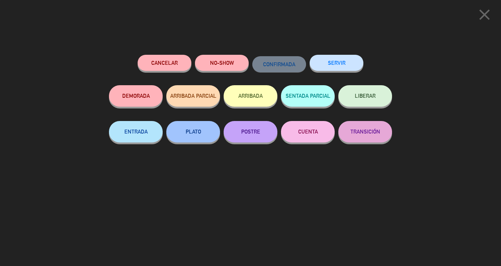
click at [344, 62] on button "SERVIR" at bounding box center [336, 63] width 54 height 16
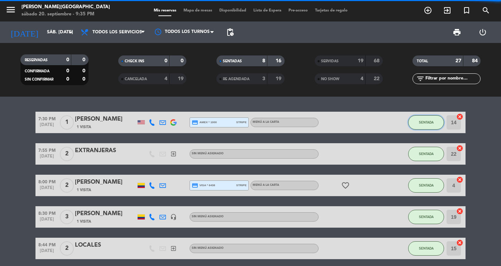
click at [425, 124] on span "SENTADA" at bounding box center [426, 122] width 15 height 4
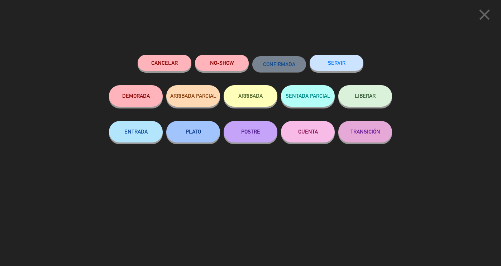
click at [339, 58] on button "SERVIR" at bounding box center [336, 63] width 54 height 16
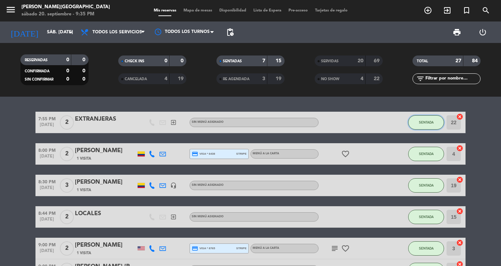
click at [415, 120] on button "SENTADA" at bounding box center [426, 122] width 36 height 14
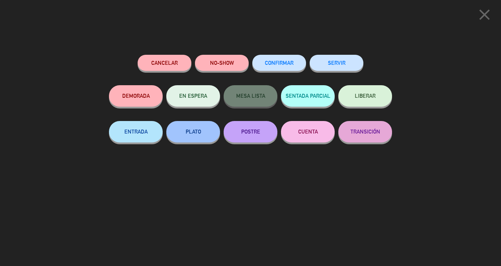
click at [347, 68] on button "SERVIR" at bounding box center [336, 63] width 54 height 16
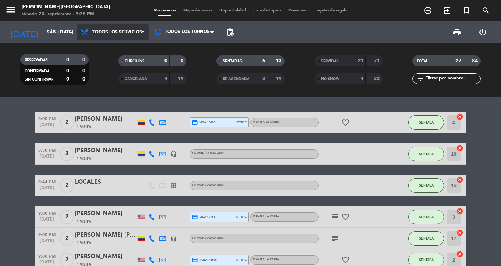
click at [112, 33] on span "Todos los servicios" at bounding box center [116, 32] width 49 height 5
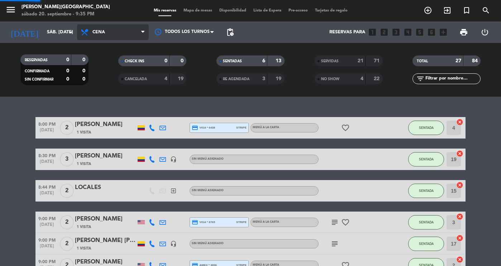
click at [120, 80] on div "menu [PERSON_NAME][GEOGRAPHIC_DATA] sábado 20. septiembre - 9:35 PM Mis reserva…" at bounding box center [250, 48] width 501 height 97
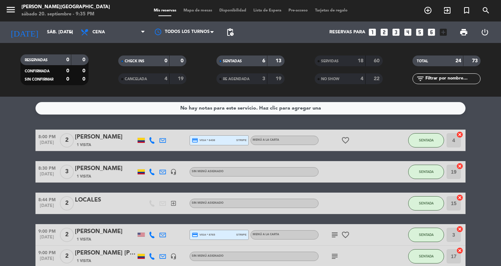
click at [433, 133] on div "SENTADA" at bounding box center [426, 140] width 36 height 21
click at [424, 141] on span "SENTADA" at bounding box center [426, 140] width 15 height 4
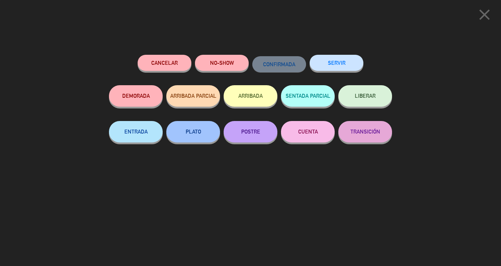
click at [336, 67] on button "SERVIR" at bounding box center [336, 63] width 54 height 16
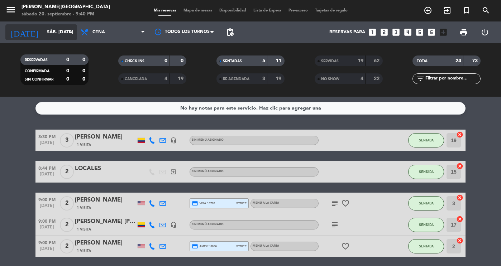
click at [44, 39] on div "[DATE] sáb. [DATE] arrow_drop_down" at bounding box center [41, 32] width 72 height 16
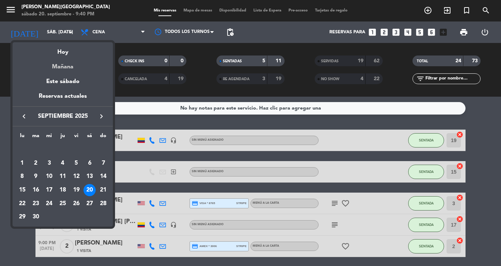
click at [69, 64] on div "Mañana" at bounding box center [63, 64] width 100 height 15
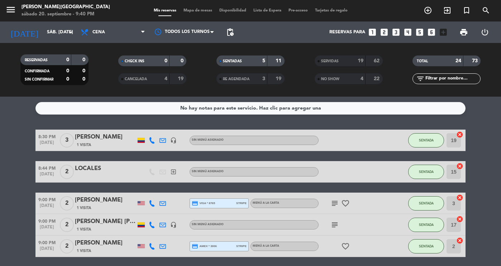
type input "dom. [DATE]"
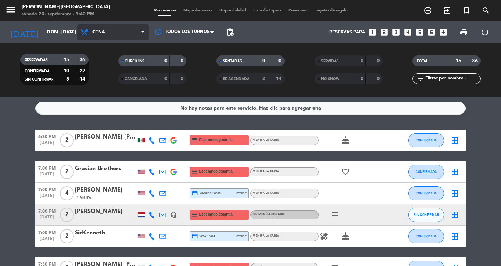
click at [110, 29] on span "Cena" at bounding box center [113, 32] width 72 height 16
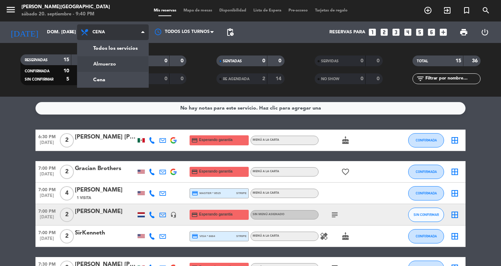
click at [113, 59] on div "menu [PERSON_NAME][GEOGRAPHIC_DATA] sábado 20. septiembre - 9:40 PM Mis reserva…" at bounding box center [250, 48] width 501 height 97
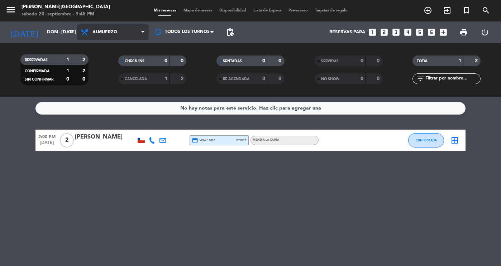
click at [102, 38] on span "Almuerzo" at bounding box center [113, 32] width 72 height 16
click at [107, 77] on div "menu [PERSON_NAME][GEOGRAPHIC_DATA] sábado 20. septiembre - 9:45 PM Mis reserva…" at bounding box center [250, 48] width 501 height 97
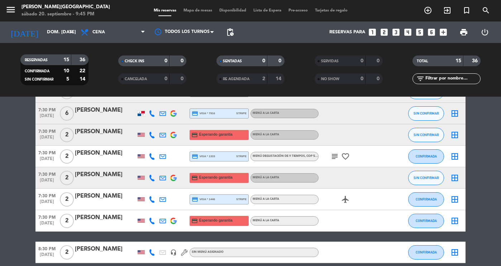
scroll to position [209, 0]
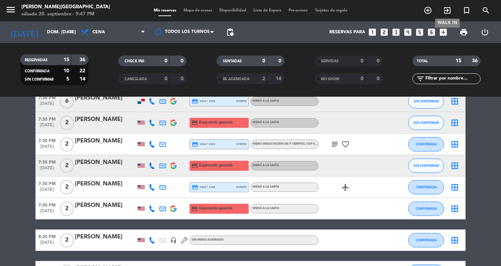
click at [443, 8] on icon "exit_to_app" at bounding box center [447, 10] width 9 height 9
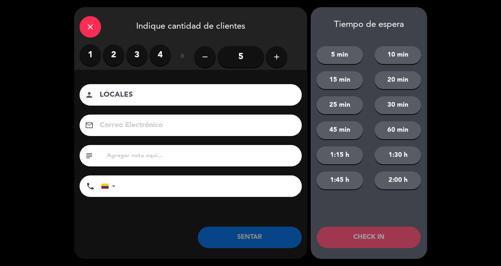
type input "LOCALES"
click at [120, 56] on label "2" at bounding box center [113, 54] width 21 height 21
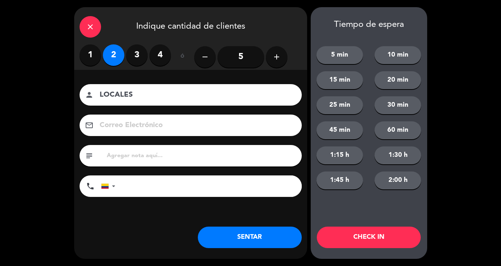
click at [270, 240] on button "SENTAR" at bounding box center [250, 237] width 104 height 21
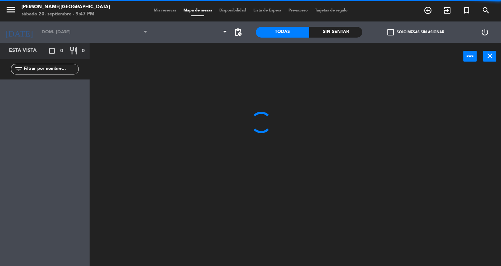
type input "sáb. [DATE]"
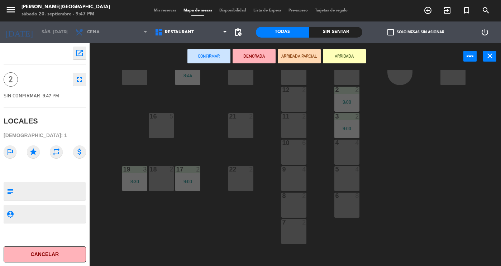
scroll to position [102, 0]
click at [160, 174] on div "18 2" at bounding box center [161, 178] width 25 height 25
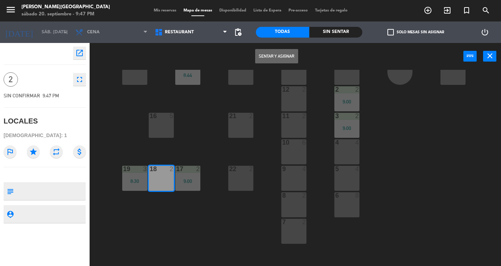
click at [278, 55] on button "Sentar y Asignar" at bounding box center [276, 56] width 43 height 14
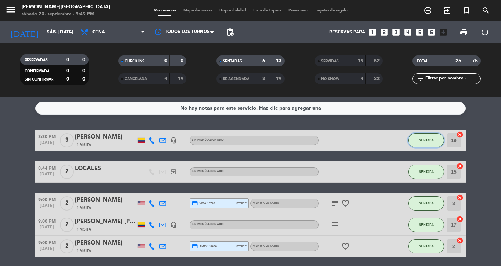
click at [427, 142] on button "SENTADA" at bounding box center [426, 140] width 36 height 14
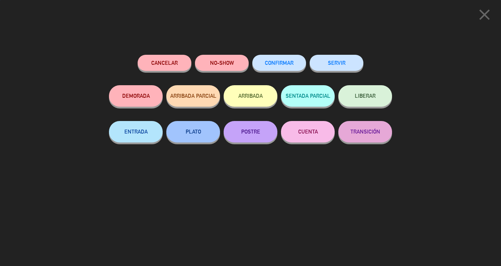
click at [346, 64] on button "SERVIR" at bounding box center [336, 63] width 54 height 16
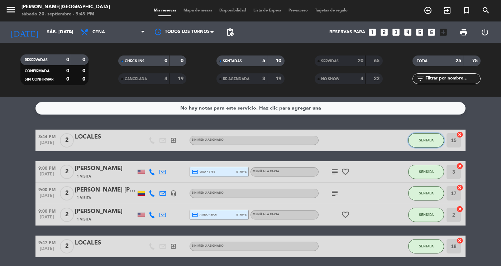
click at [428, 140] on span "SENTADA" at bounding box center [426, 140] width 15 height 4
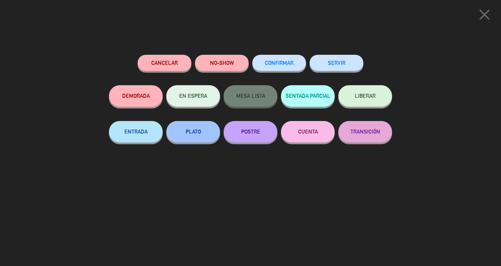
click at [334, 63] on button "SERVIR" at bounding box center [336, 63] width 54 height 16
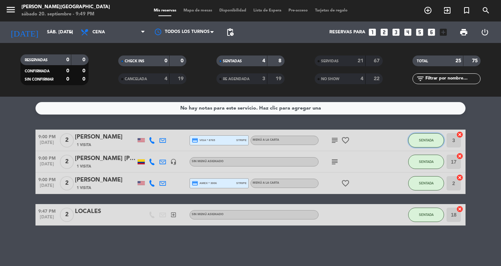
click at [428, 142] on button "SENTADA" at bounding box center [426, 140] width 36 height 14
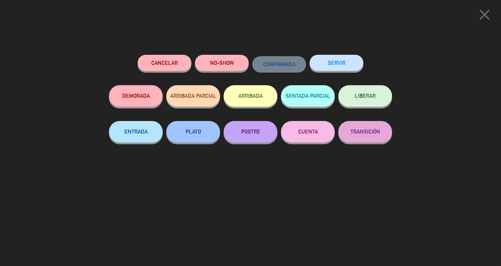
click at [338, 58] on button "SERVIR" at bounding box center [336, 63] width 54 height 16
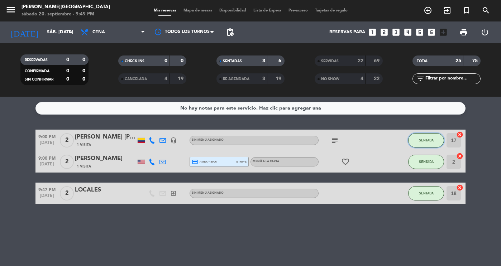
click at [427, 133] on button "SENTADA" at bounding box center [426, 140] width 36 height 14
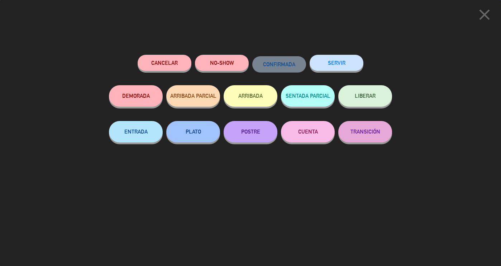
click at [330, 66] on button "SERVIR" at bounding box center [336, 63] width 54 height 16
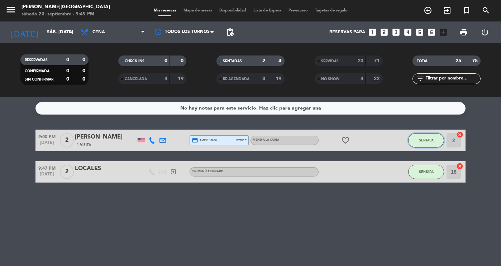
click at [419, 138] on span "SENTADA" at bounding box center [426, 140] width 15 height 4
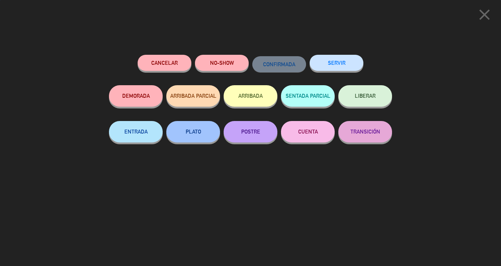
click at [339, 66] on button "SERVIR" at bounding box center [336, 63] width 54 height 16
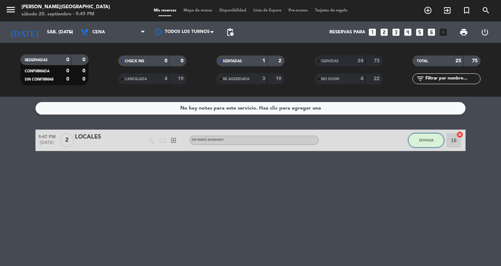
click at [428, 146] on button "SENTADA" at bounding box center [426, 140] width 36 height 14
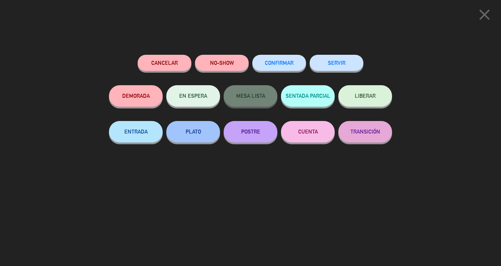
click at [321, 63] on button "SERVIR" at bounding box center [336, 63] width 54 height 16
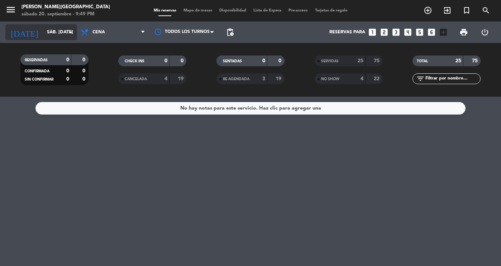
click at [62, 31] on input "sáb. [DATE]" at bounding box center [73, 32] width 61 height 13
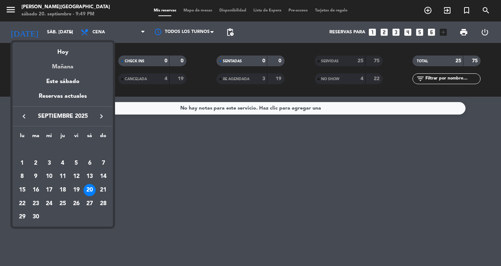
click at [65, 70] on div "Mañana" at bounding box center [63, 64] width 100 height 15
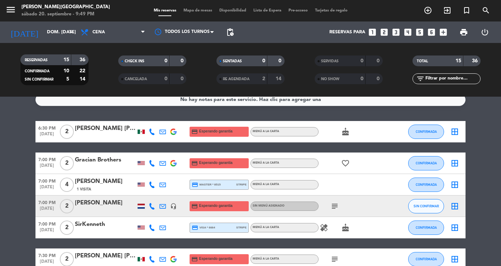
scroll to position [11, 0]
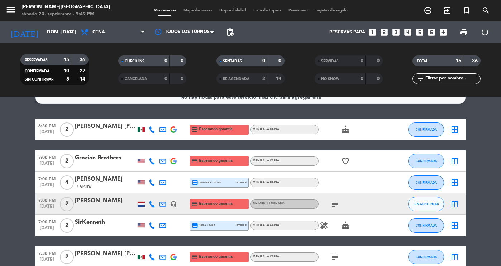
click at [112, 199] on div "[PERSON_NAME]" at bounding box center [105, 200] width 61 height 9
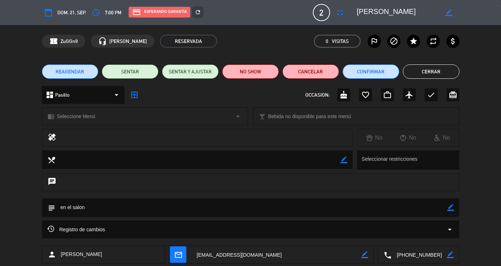
drag, startPoint x: 431, startPoint y: 255, endPoint x: 383, endPoint y: 255, distance: 48.0
click at [383, 255] on div "local_phone border_color" at bounding box center [418, 255] width 81 height 18
drag, startPoint x: 410, startPoint y: 12, endPoint x: 348, endPoint y: 11, distance: 62.3
click at [348, 11] on editable-input "border_color" at bounding box center [403, 12] width 111 height 13
click at [426, 69] on button "Cerrar" at bounding box center [430, 71] width 57 height 14
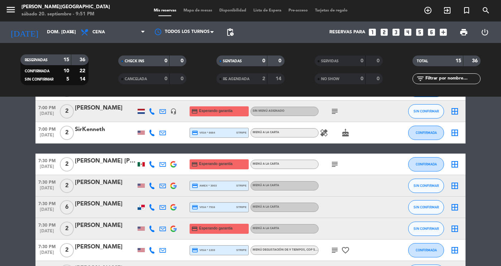
scroll to position [105, 0]
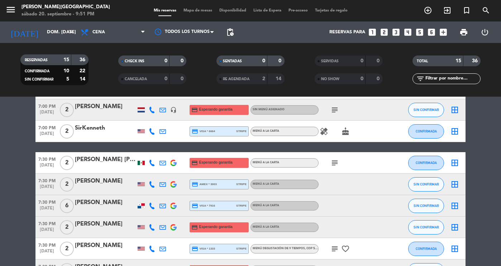
click at [100, 203] on div "[PERSON_NAME]" at bounding box center [105, 202] width 61 height 9
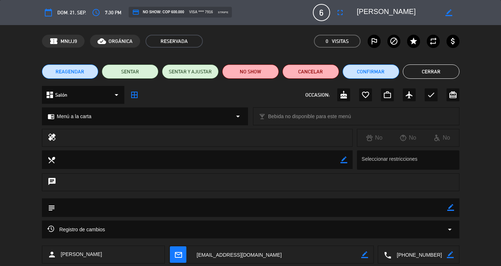
drag, startPoint x: 433, startPoint y: 258, endPoint x: 381, endPoint y: 251, distance: 52.8
click at [381, 251] on div "local_phone border_color" at bounding box center [418, 255] width 81 height 18
drag, startPoint x: 413, startPoint y: 15, endPoint x: 340, endPoint y: 1, distance: 74.1
click at [340, 1] on div "calendar_today dom. 21, sep. access_time 7:30 PM credit_card NO SHOW: COP 600.0…" at bounding box center [250, 12] width 501 height 25
click at [417, 75] on button "Cerrar" at bounding box center [430, 71] width 57 height 14
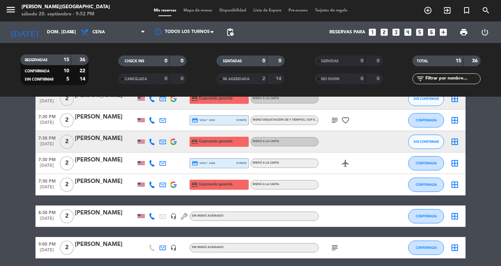
scroll to position [261, 0]
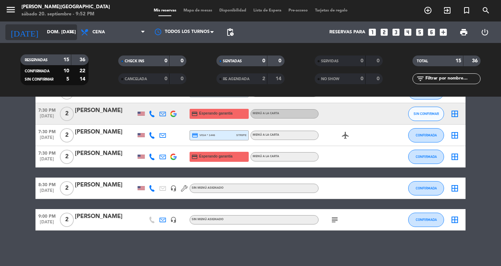
click at [54, 28] on input "dom. [DATE]" at bounding box center [73, 32] width 61 height 13
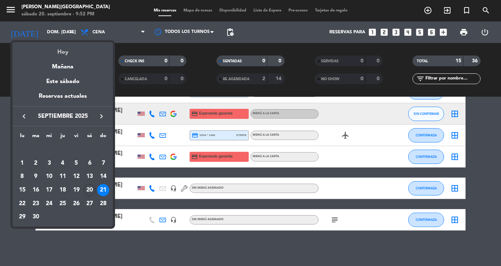
click at [58, 49] on div "Hoy" at bounding box center [63, 49] width 100 height 15
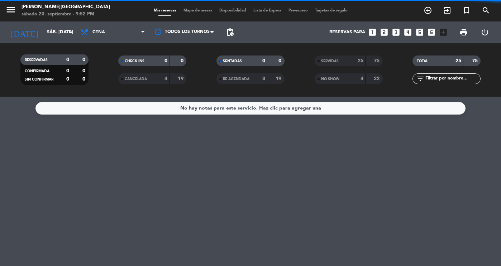
scroll to position [0, 0]
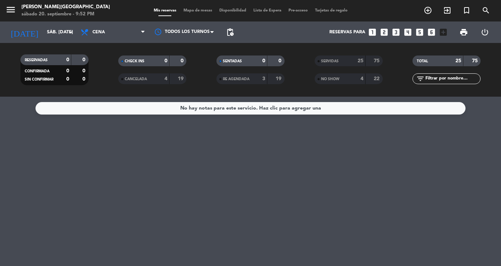
click at [246, 61] on div "SENTADAS" at bounding box center [234, 61] width 33 height 8
click at [13, 7] on icon "menu" at bounding box center [10, 9] width 11 height 11
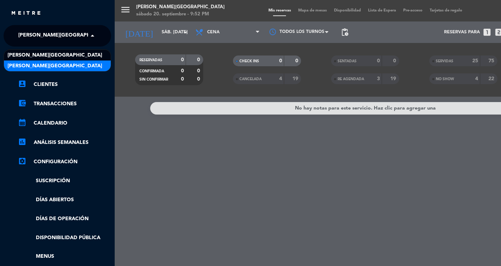
drag, startPoint x: 31, startPoint y: 38, endPoint x: 55, endPoint y: 62, distance: 33.9
click at [55, 47] on ng-select "× [PERSON_NAME] × [PERSON_NAME][GEOGRAPHIC_DATA] DON DIABLO [GEOGRAPHIC_DATA]" at bounding box center [57, 35] width 107 height 21
click at [55, 62] on span "[PERSON_NAME][GEOGRAPHIC_DATA]" at bounding box center [55, 66] width 95 height 8
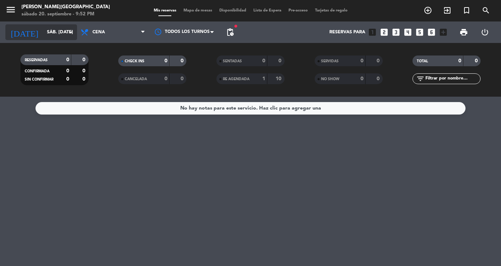
click at [43, 31] on input "sáb. [DATE]" at bounding box center [73, 32] width 61 height 13
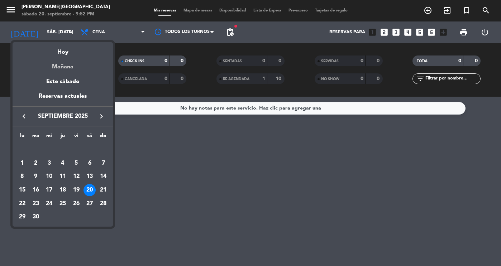
click at [67, 67] on div "Mañana" at bounding box center [63, 64] width 100 height 15
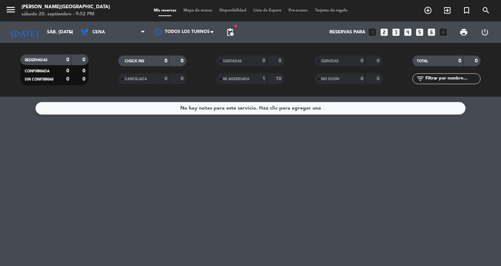
type input "dom. [DATE]"
click at [101, 37] on span "Cena" at bounding box center [113, 32] width 72 height 16
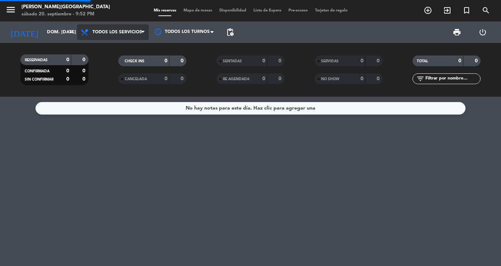
click at [103, 50] on div "menu DON DIABLO CARTAGENA sábado 20. septiembre - 9:52 PM Mis reservas Mapa de …" at bounding box center [250, 48] width 501 height 97
